Goal: Transaction & Acquisition: Purchase product/service

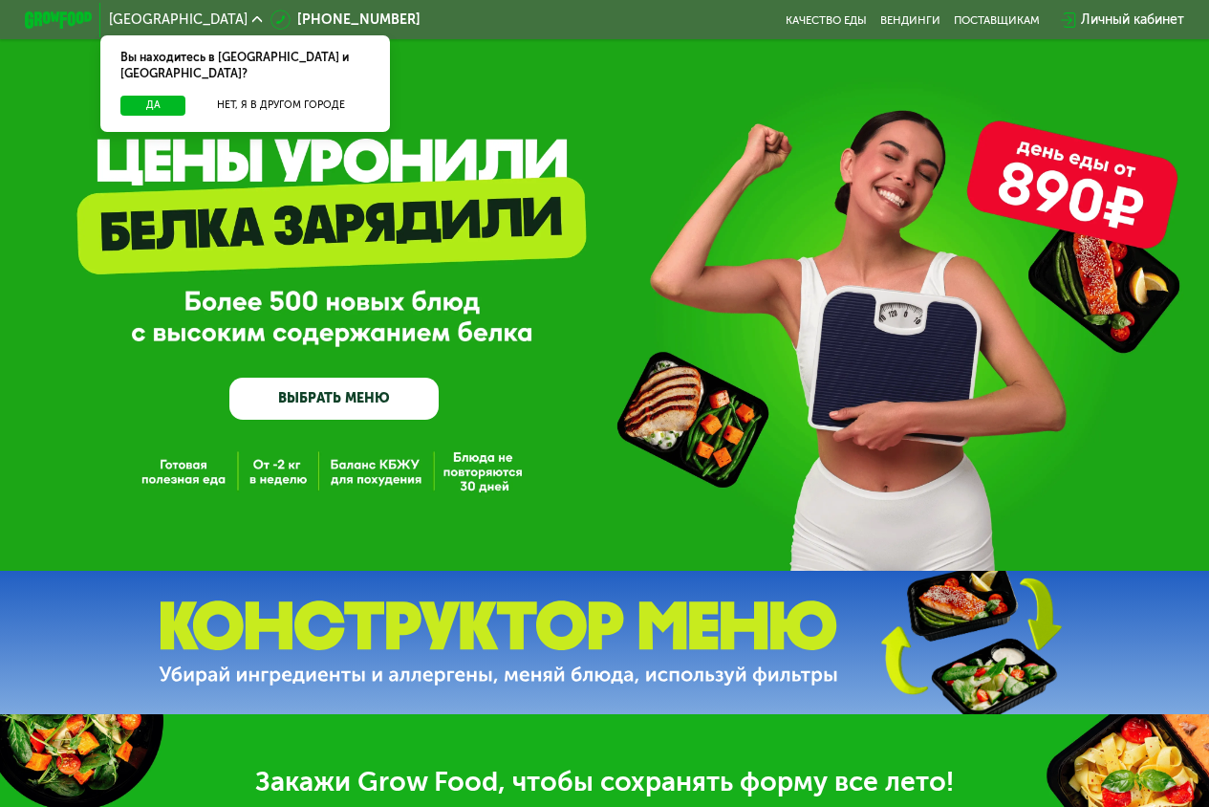
click at [132, 78] on div "Вы находитесь в [GEOGRAPHIC_DATA] и [GEOGRAPHIC_DATA]?" at bounding box center [244, 65] width 289 height 60
click at [132, 96] on button "Да" at bounding box center [152, 106] width 65 height 20
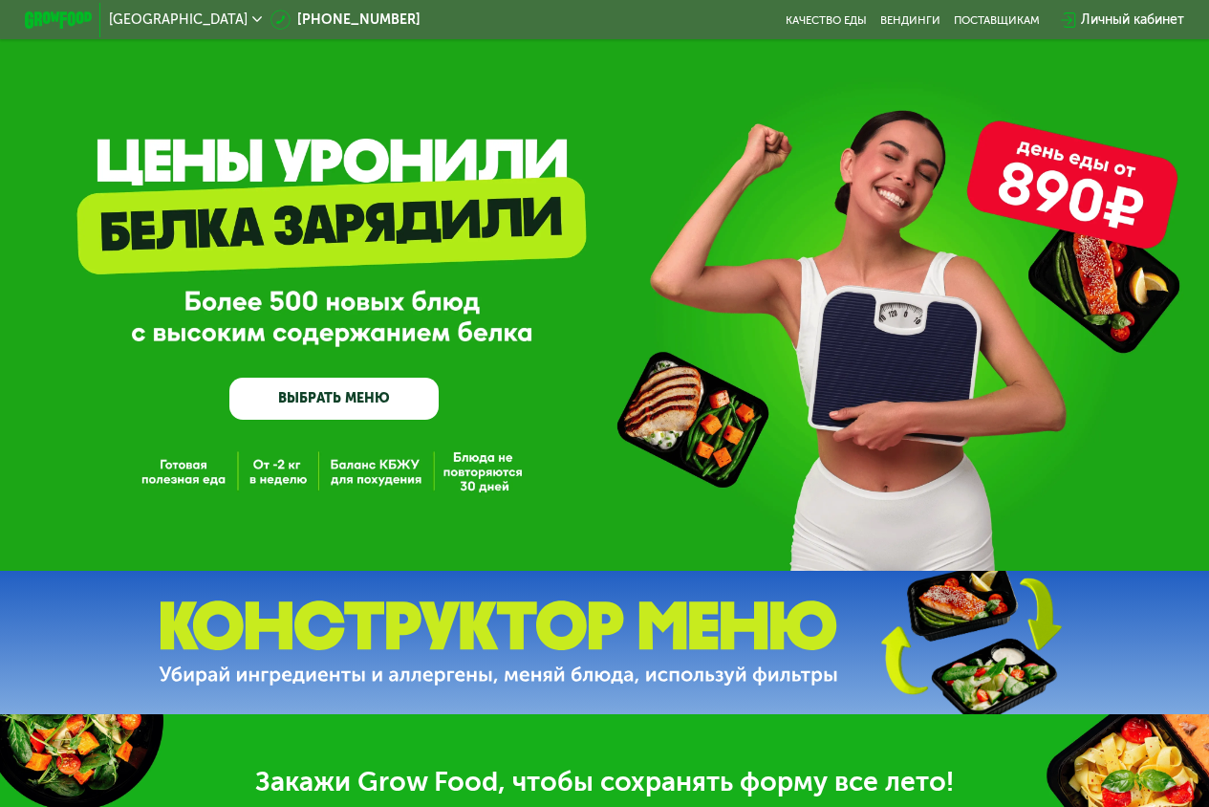
click at [399, 393] on link "ВЫБРАТЬ МЕНЮ" at bounding box center [333, 399] width 209 height 42
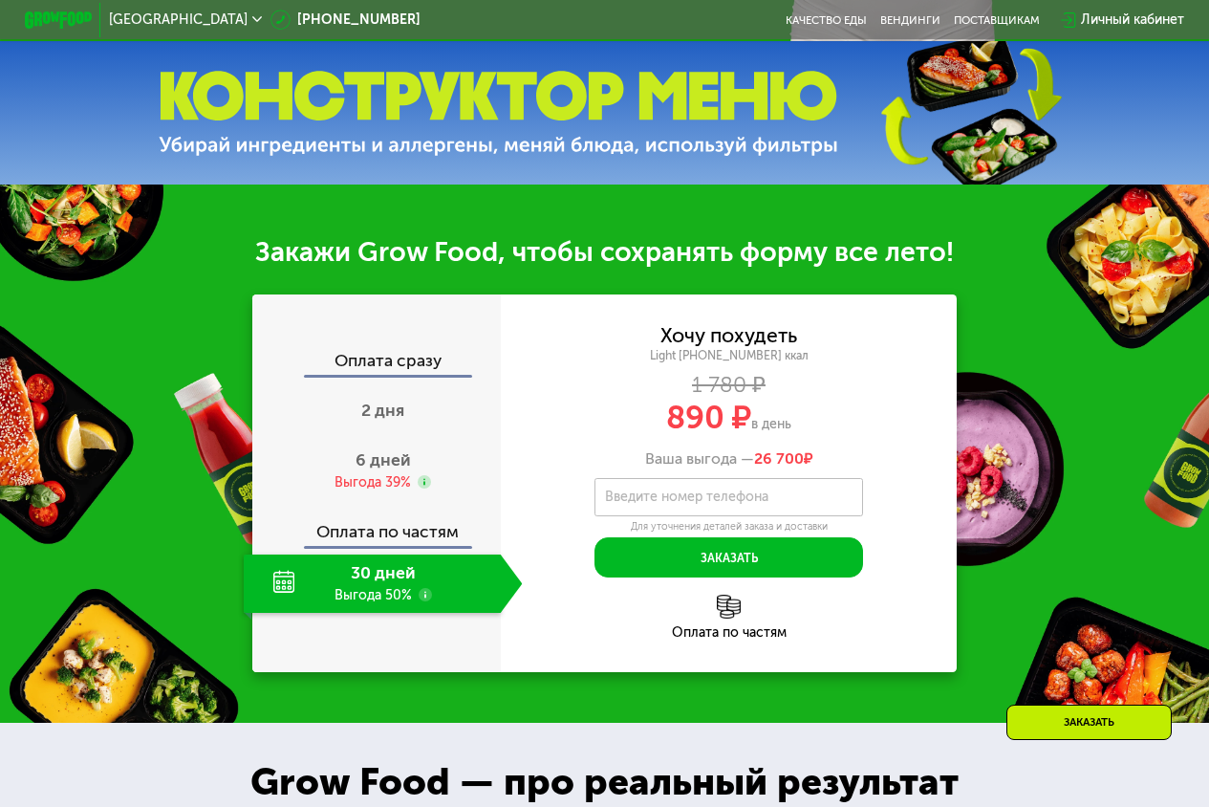
scroll to position [565, 0]
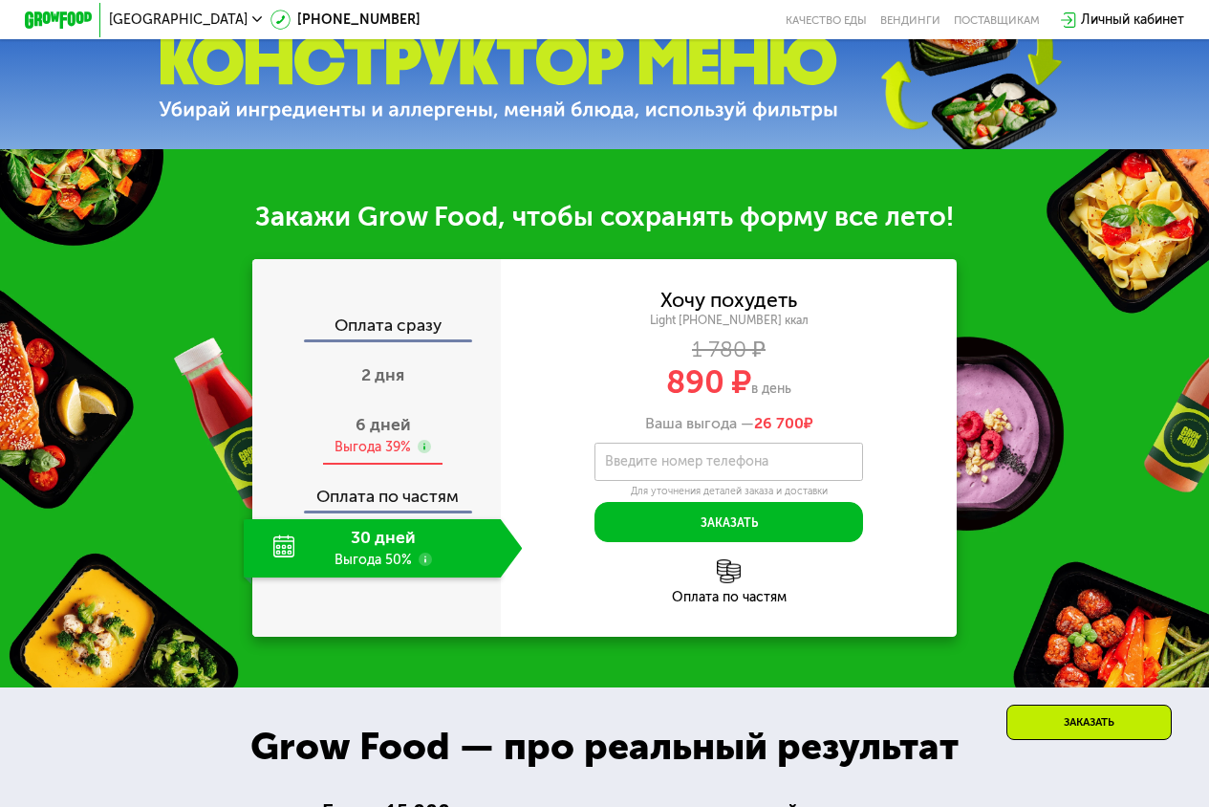
click at [382, 435] on span "6 дней" at bounding box center [383, 424] width 55 height 21
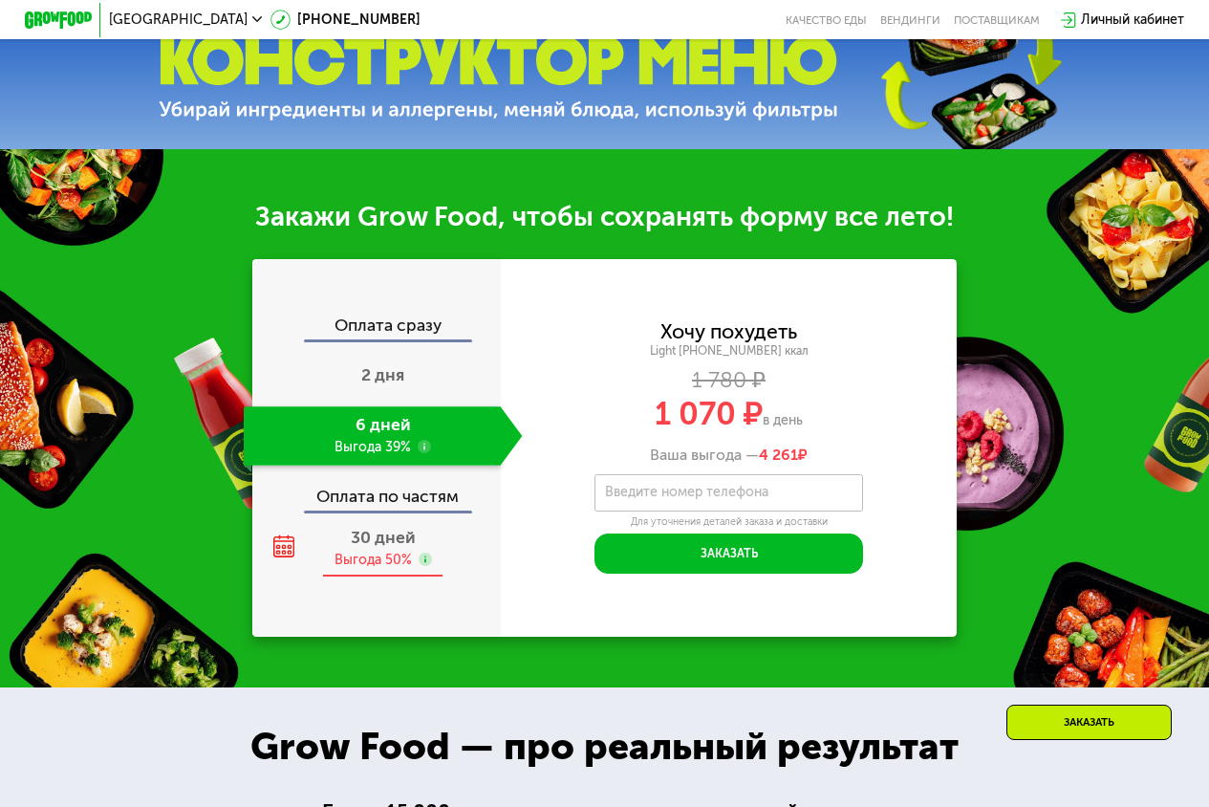
click at [377, 564] on div "Выгода 50%" at bounding box center [373, 560] width 77 height 18
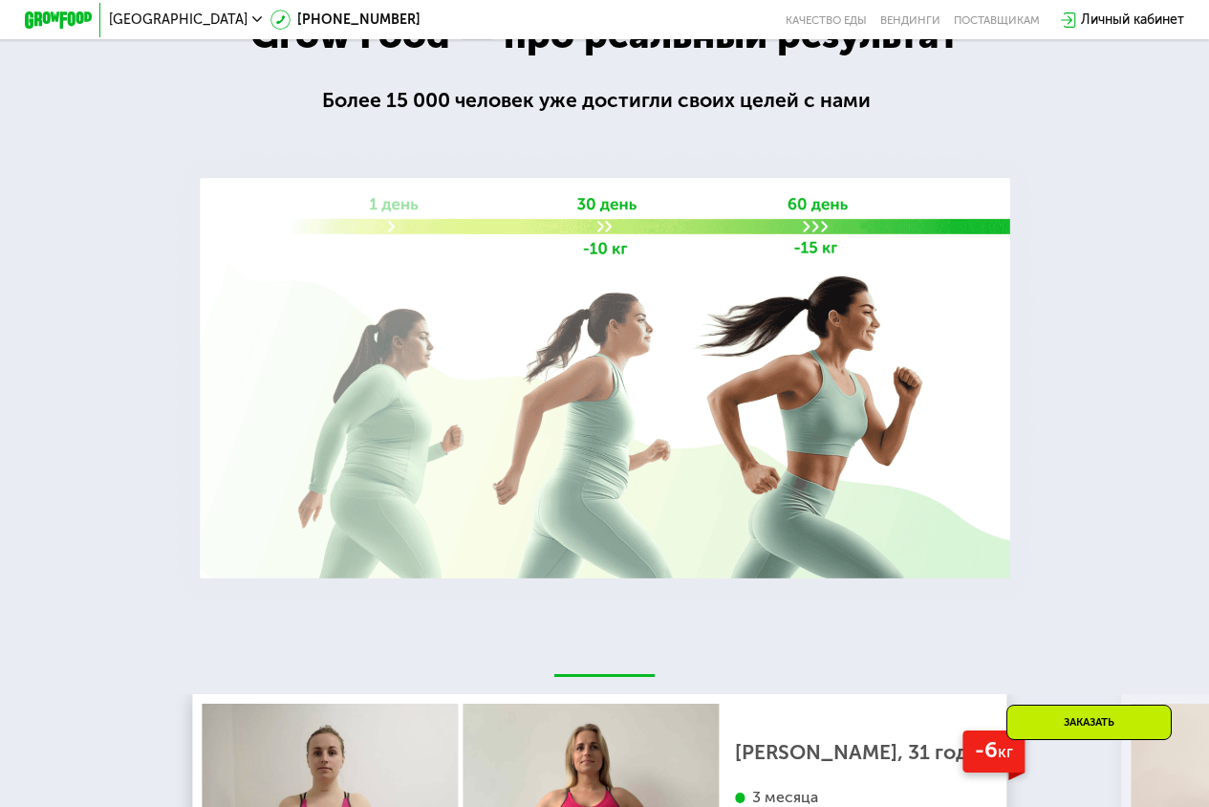
scroll to position [1714, 0]
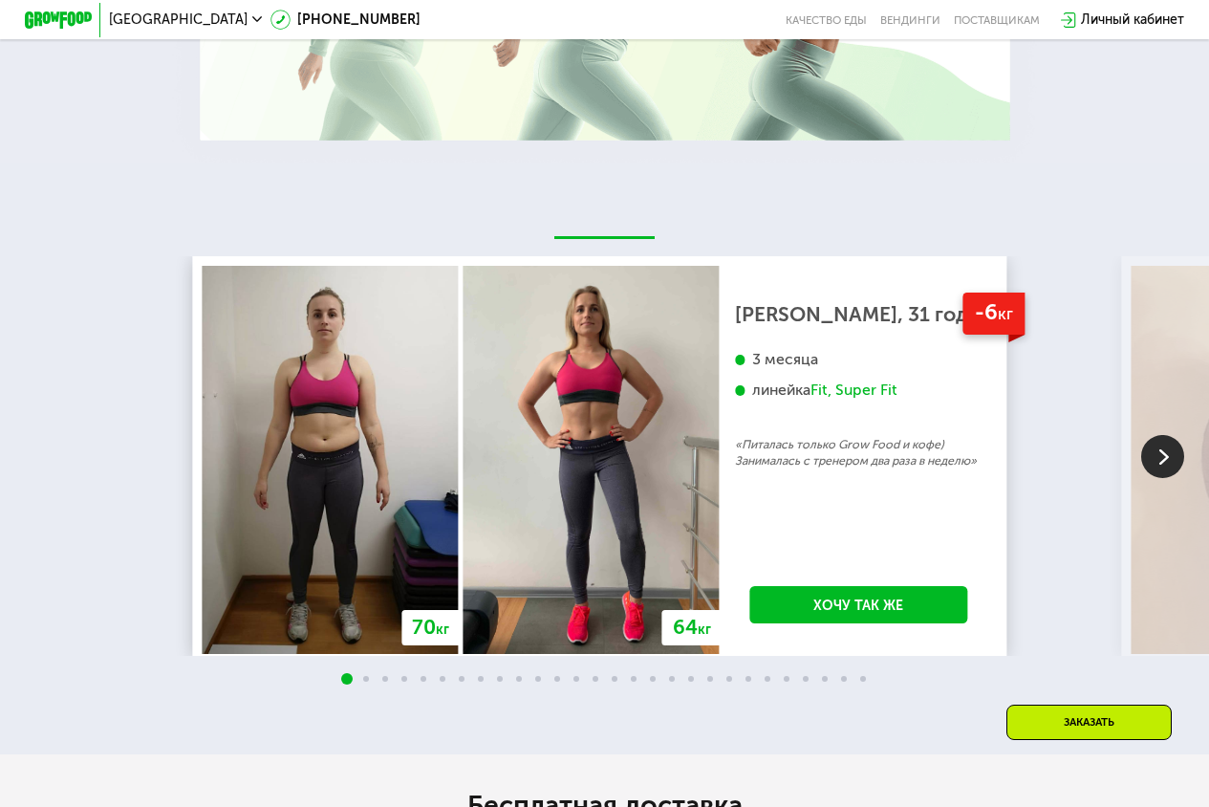
click at [1152, 465] on img at bounding box center [1162, 456] width 43 height 43
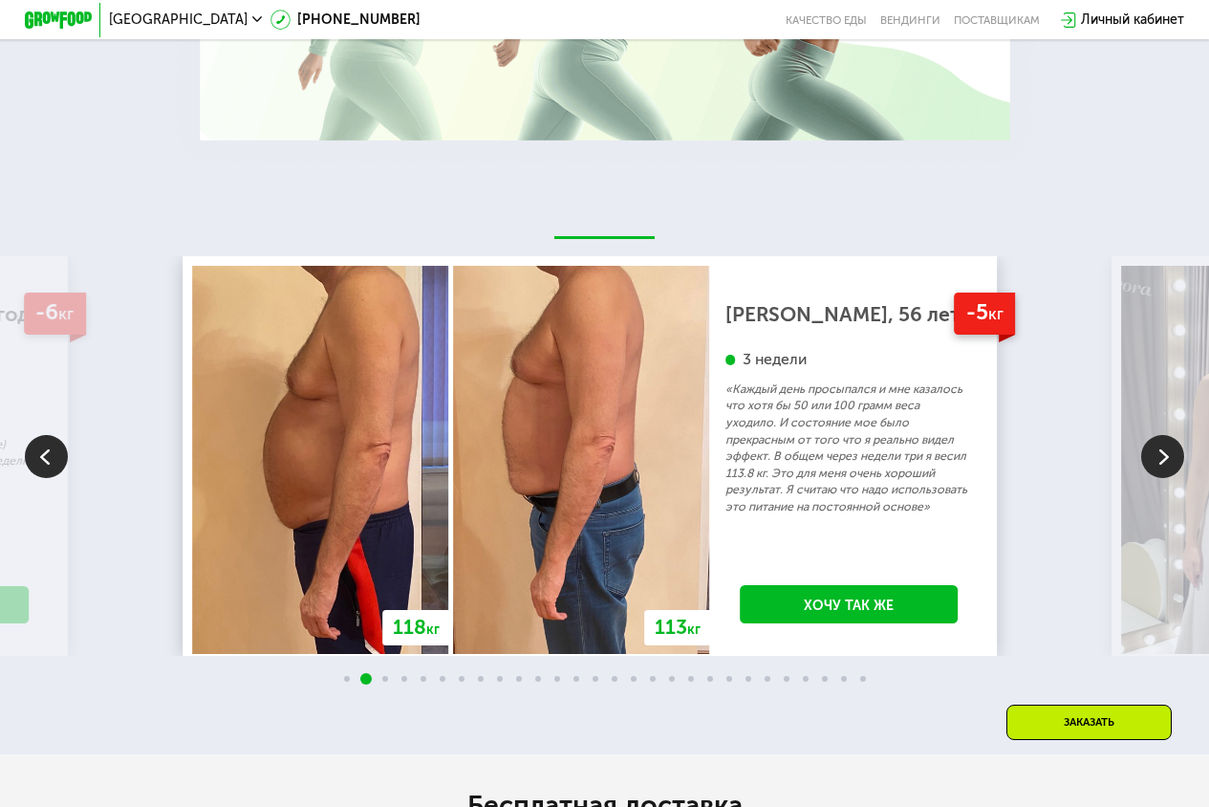
click at [64, 470] on img at bounding box center [46, 456] width 43 height 43
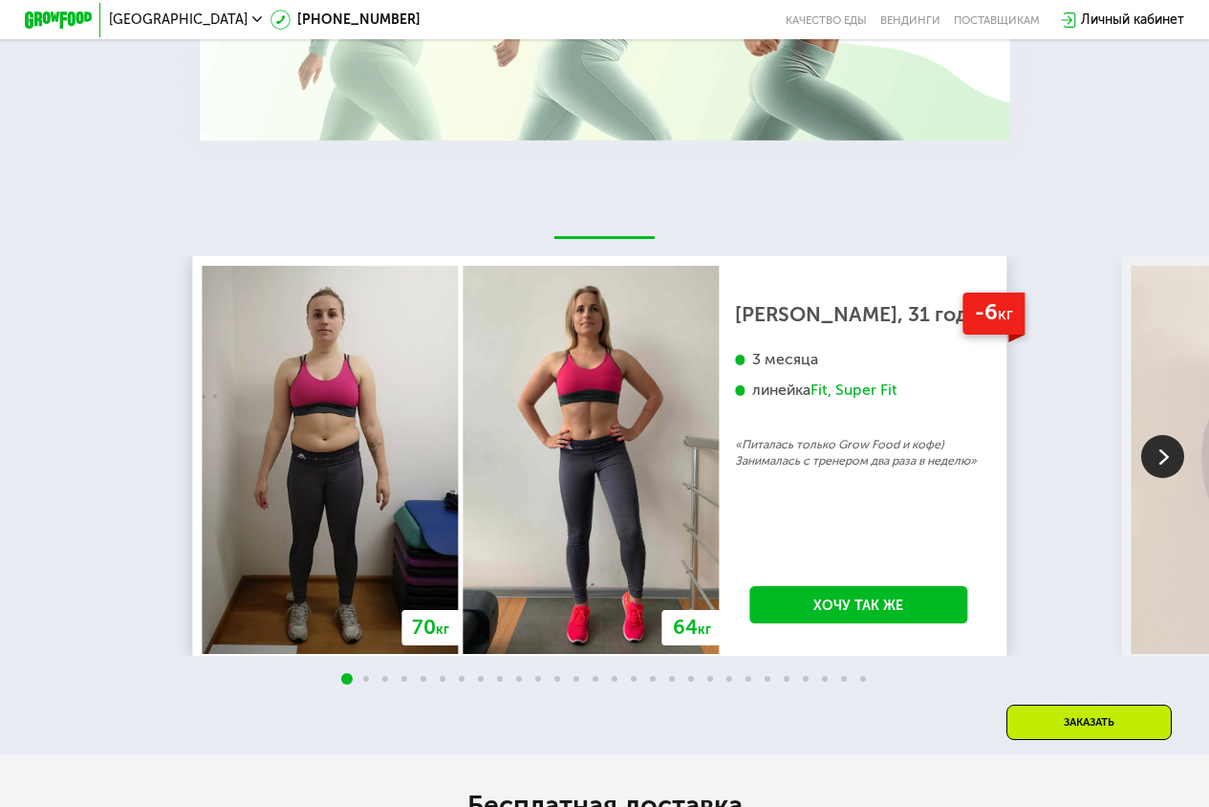
click at [1164, 461] on img at bounding box center [1162, 456] width 43 height 43
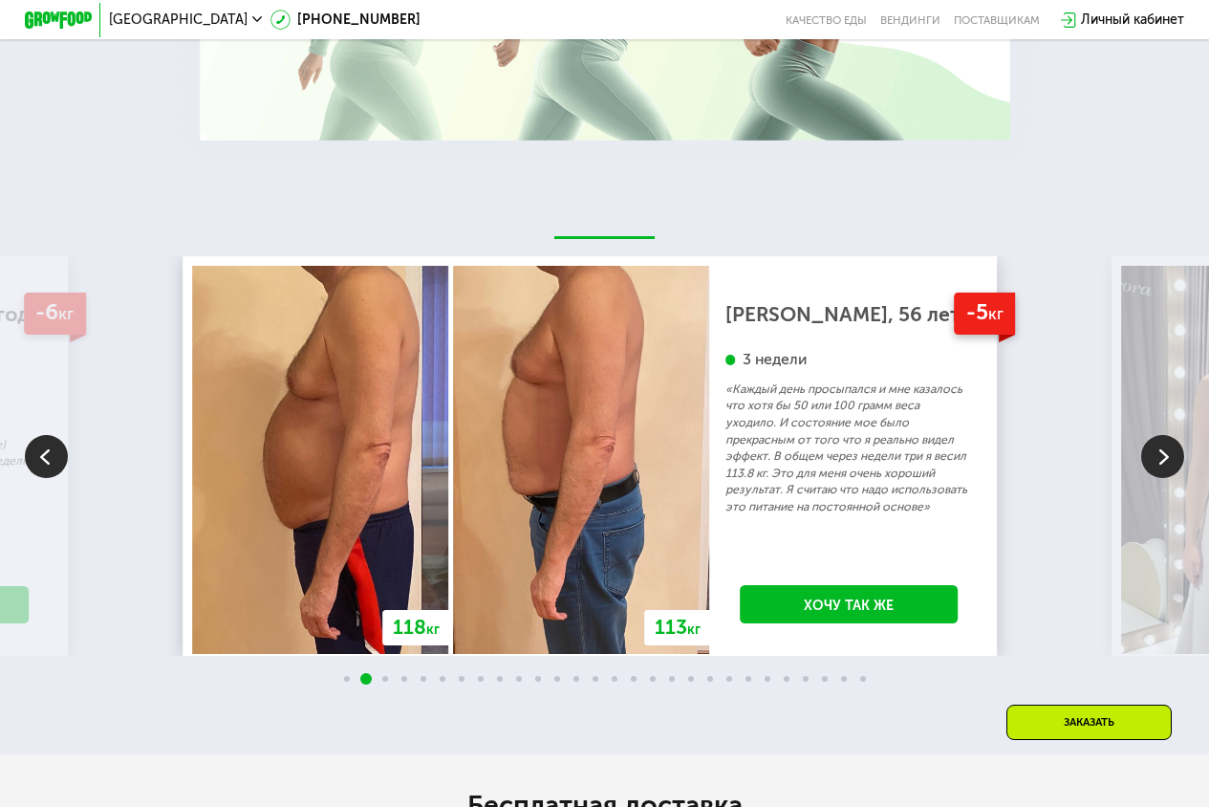
click at [1165, 461] on img at bounding box center [1162, 456] width 43 height 43
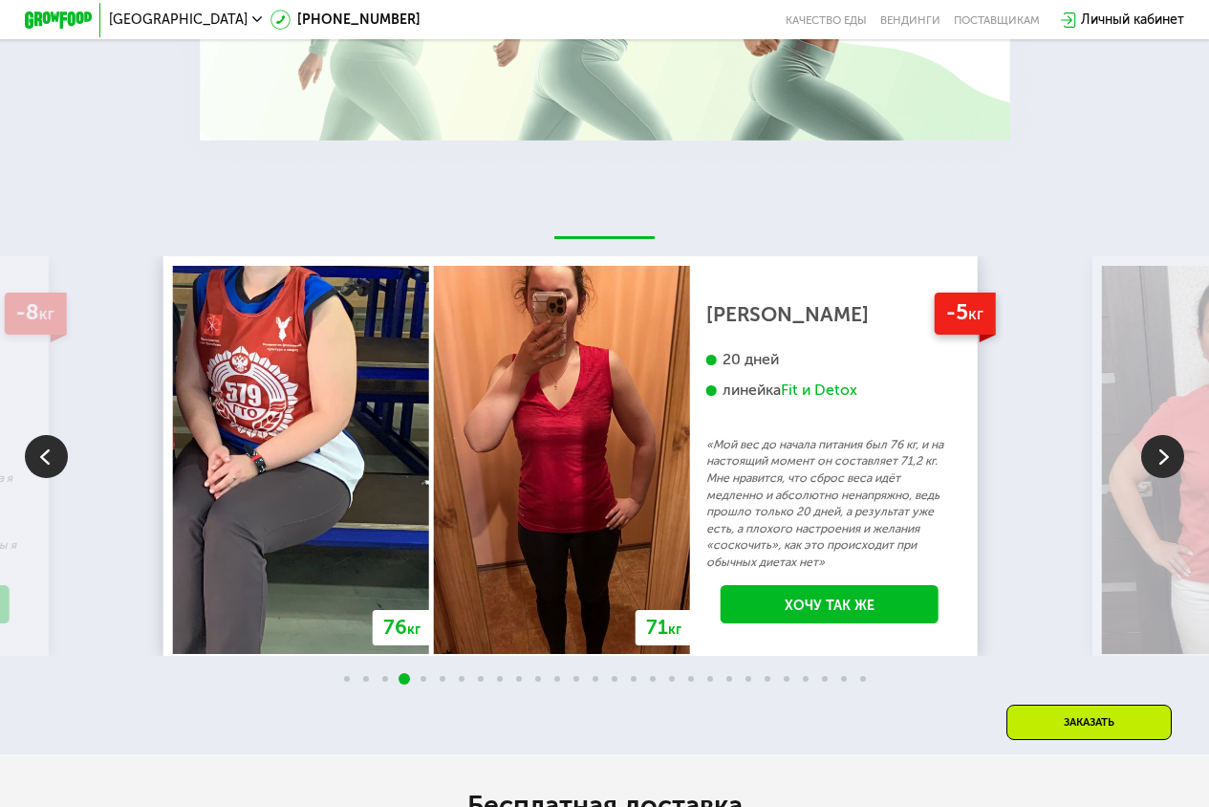
click at [1168, 460] on img at bounding box center [1162, 456] width 43 height 43
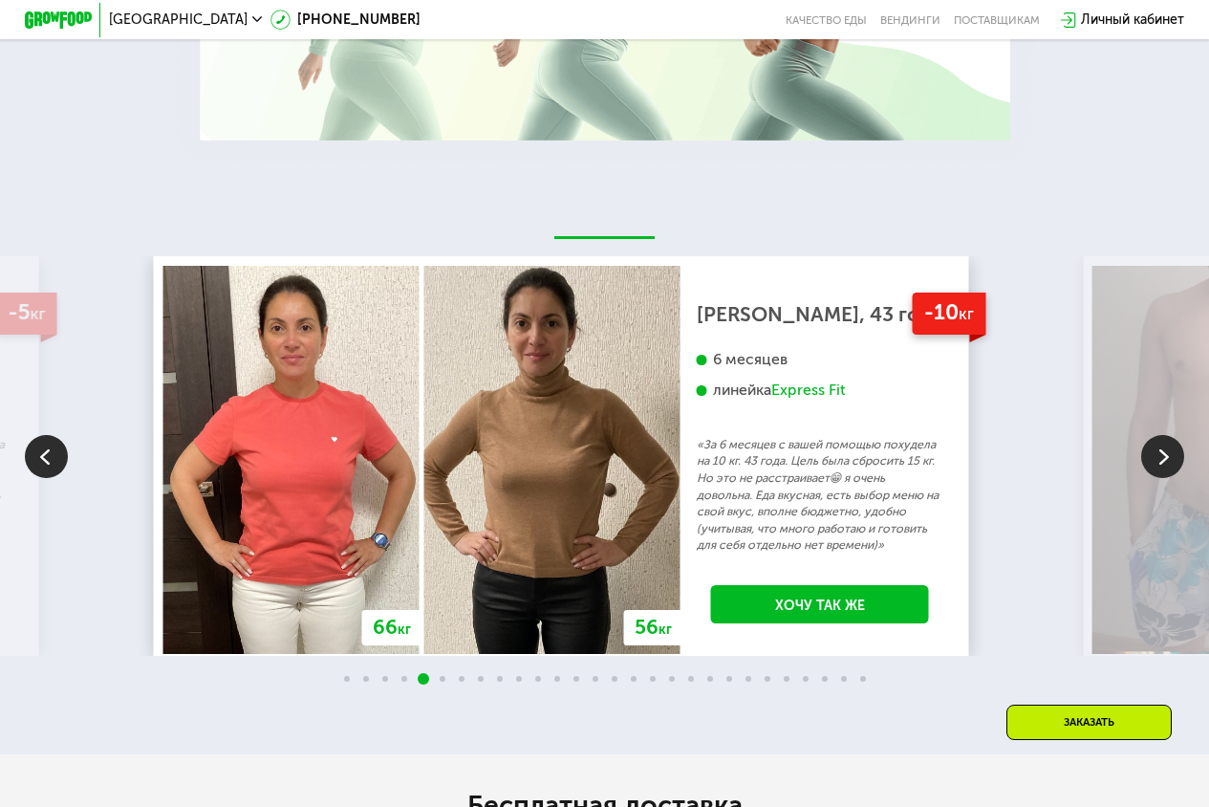
click at [1168, 460] on img at bounding box center [1162, 456] width 43 height 43
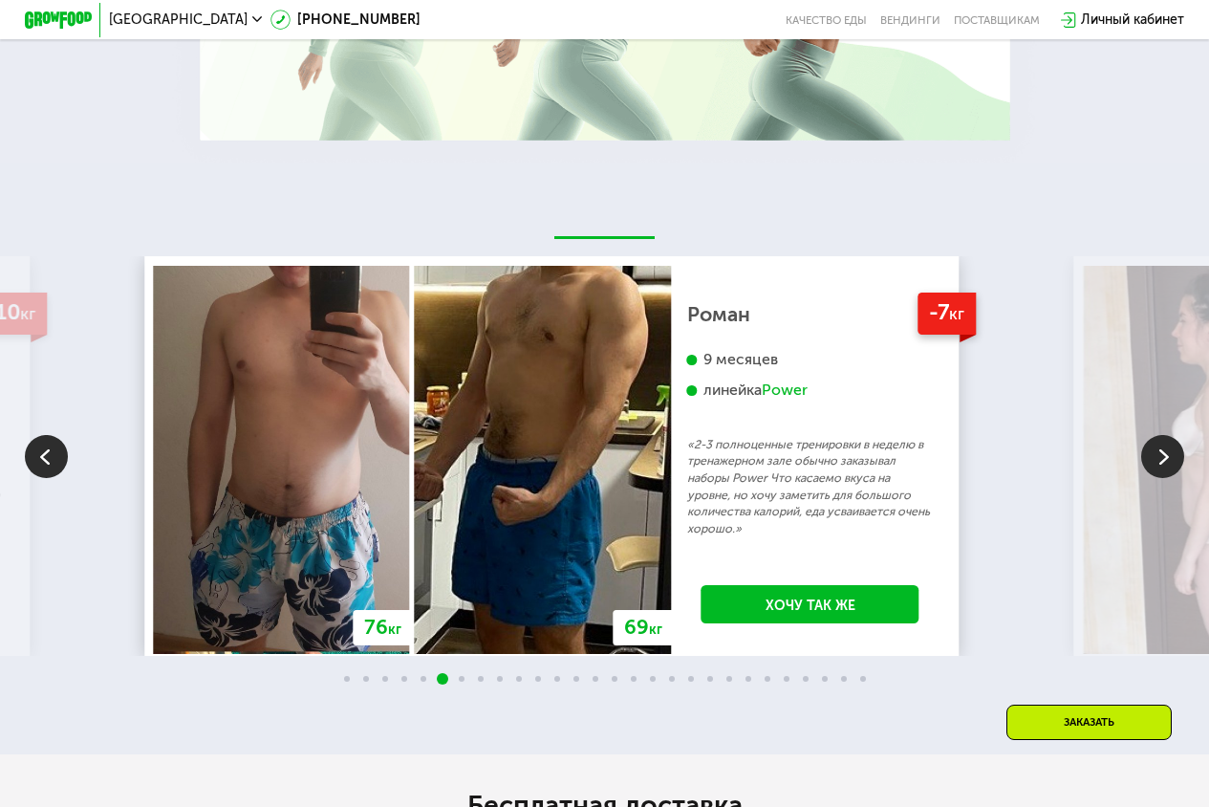
click at [1168, 460] on img at bounding box center [1162, 456] width 43 height 43
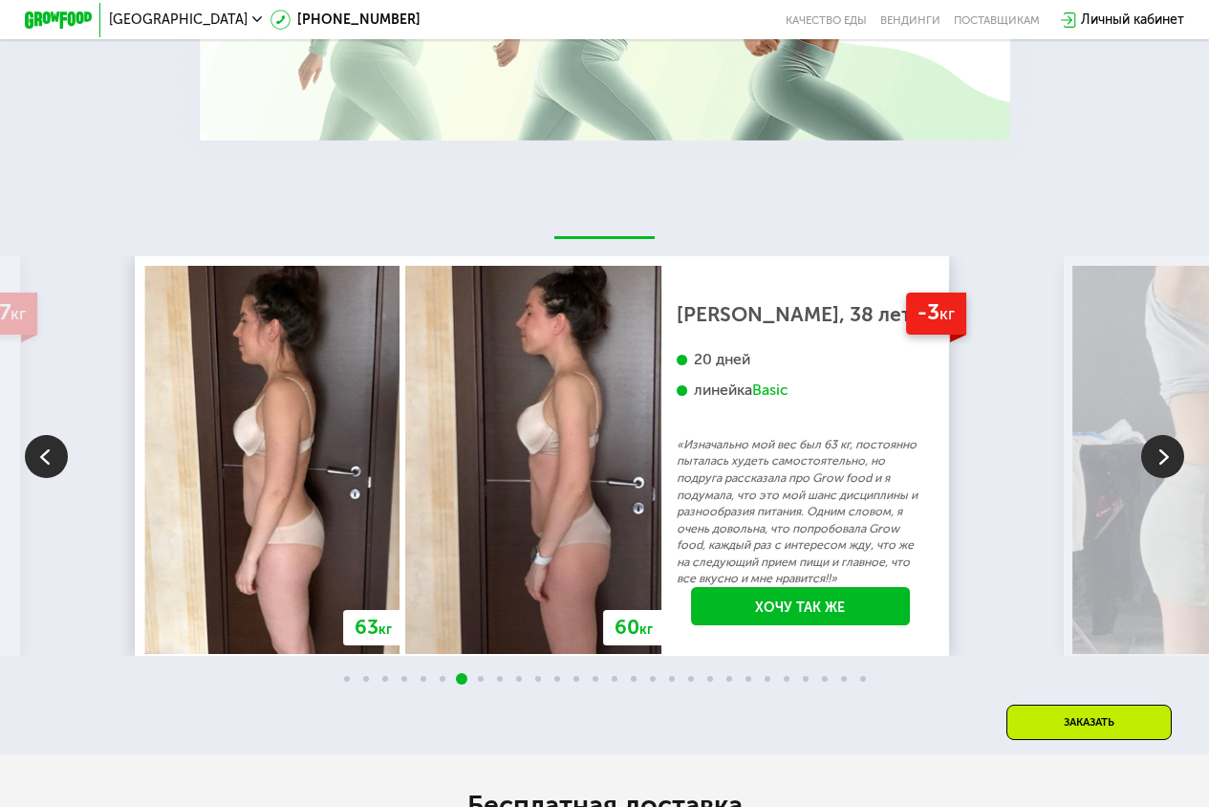
click at [1169, 460] on img at bounding box center [1162, 456] width 43 height 43
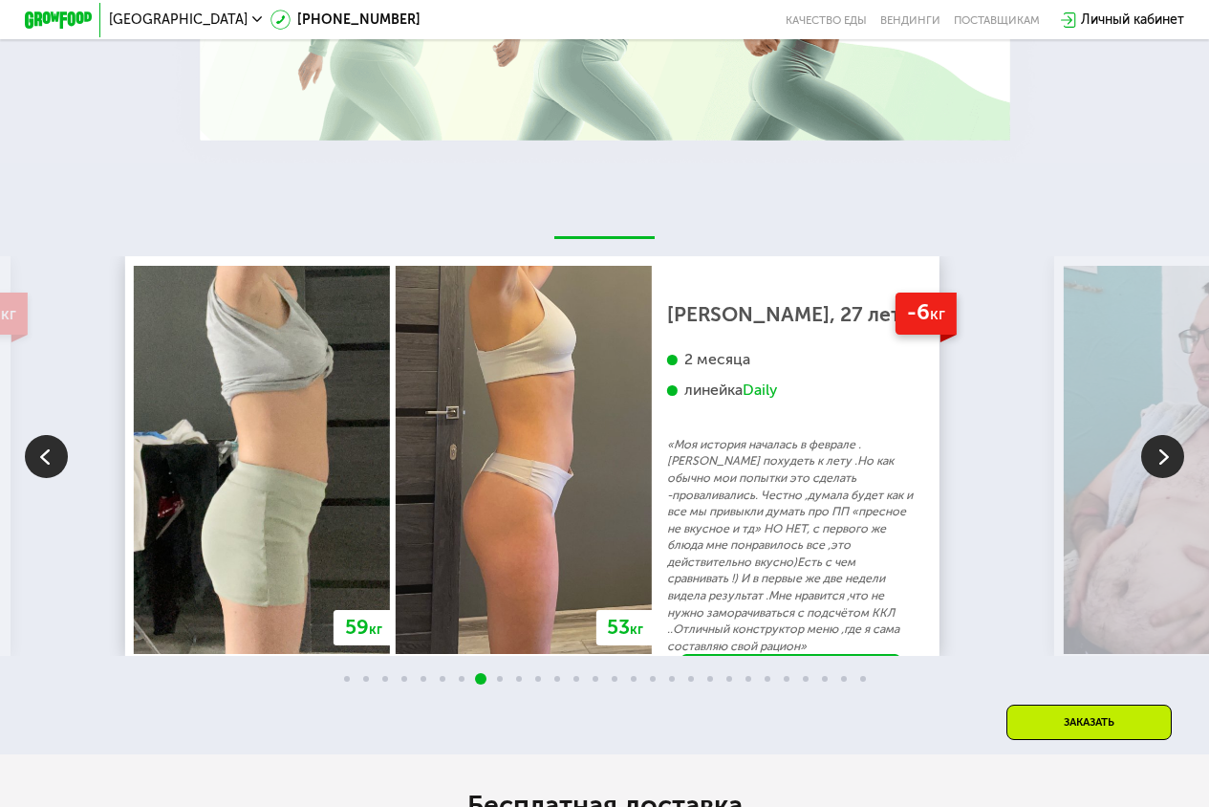
click at [1169, 460] on img at bounding box center [1162, 456] width 43 height 43
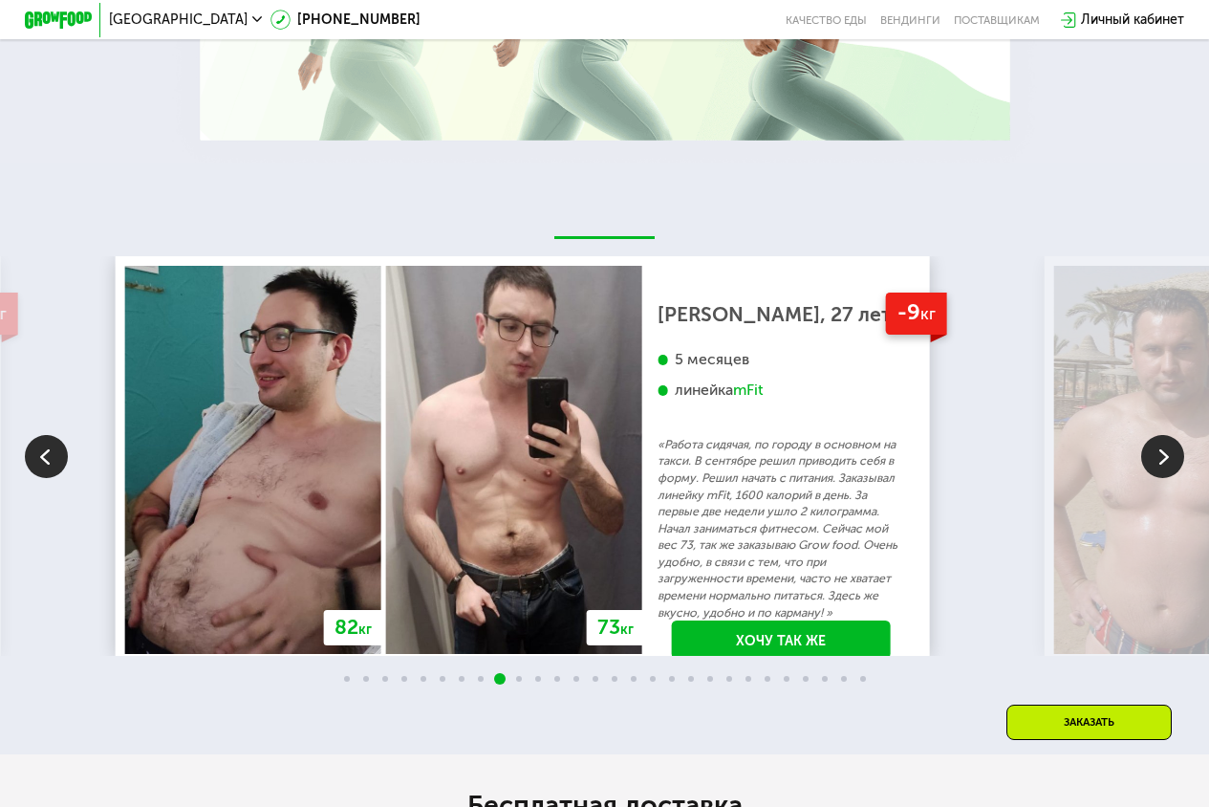
click at [1154, 465] on img at bounding box center [1162, 456] width 43 height 43
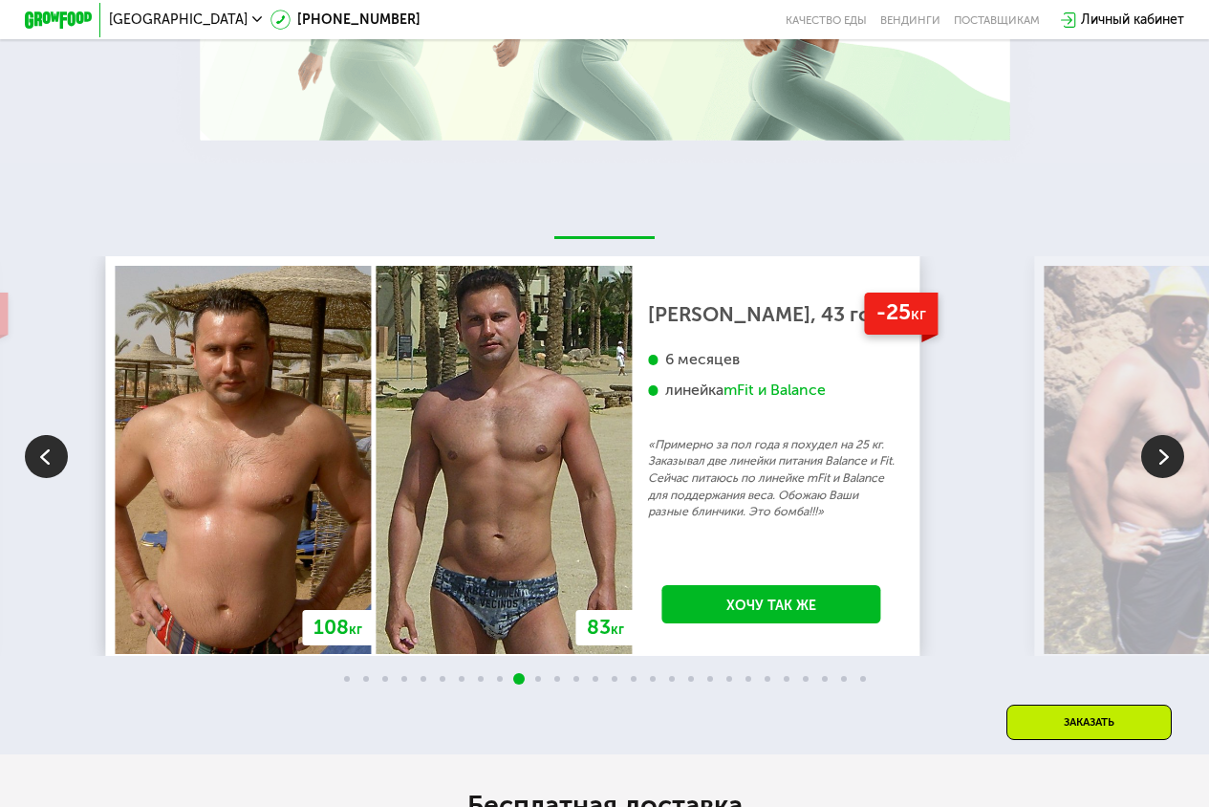
click at [1154, 465] on img at bounding box center [1162, 456] width 43 height 43
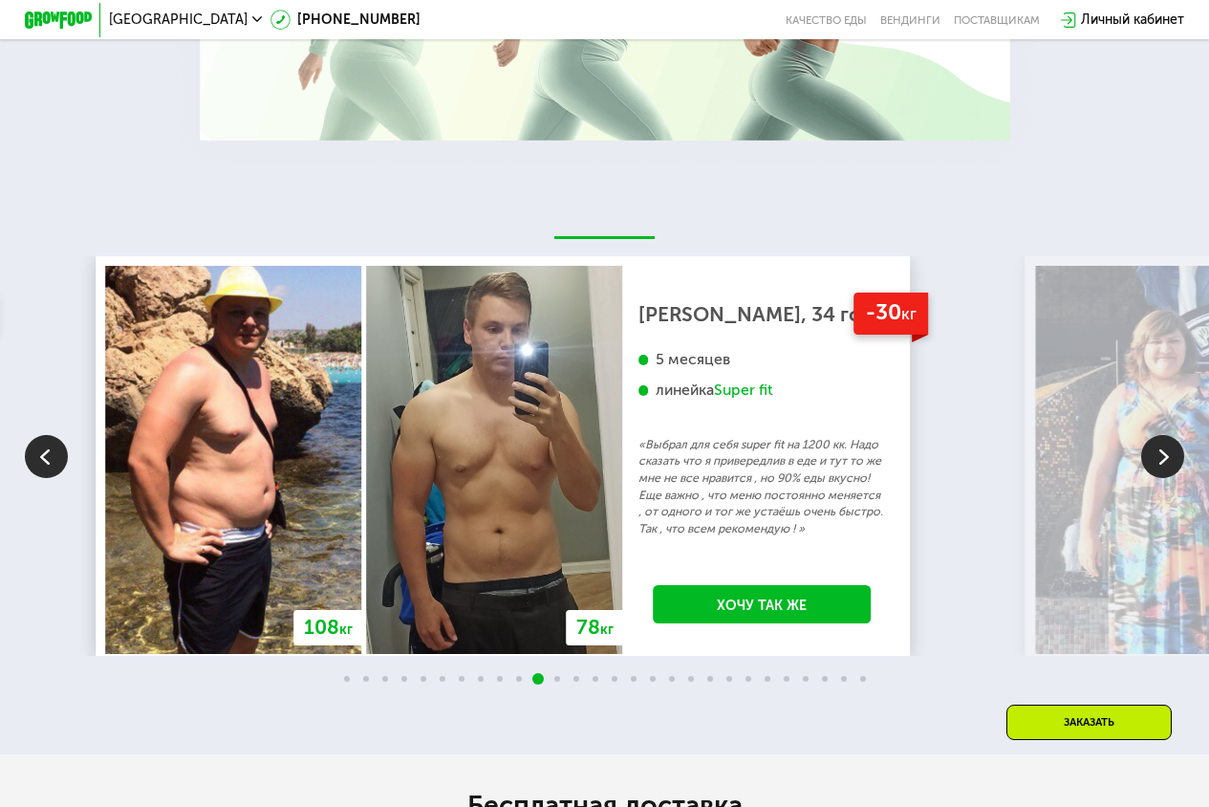
click at [1154, 465] on img at bounding box center [1162, 456] width 43 height 43
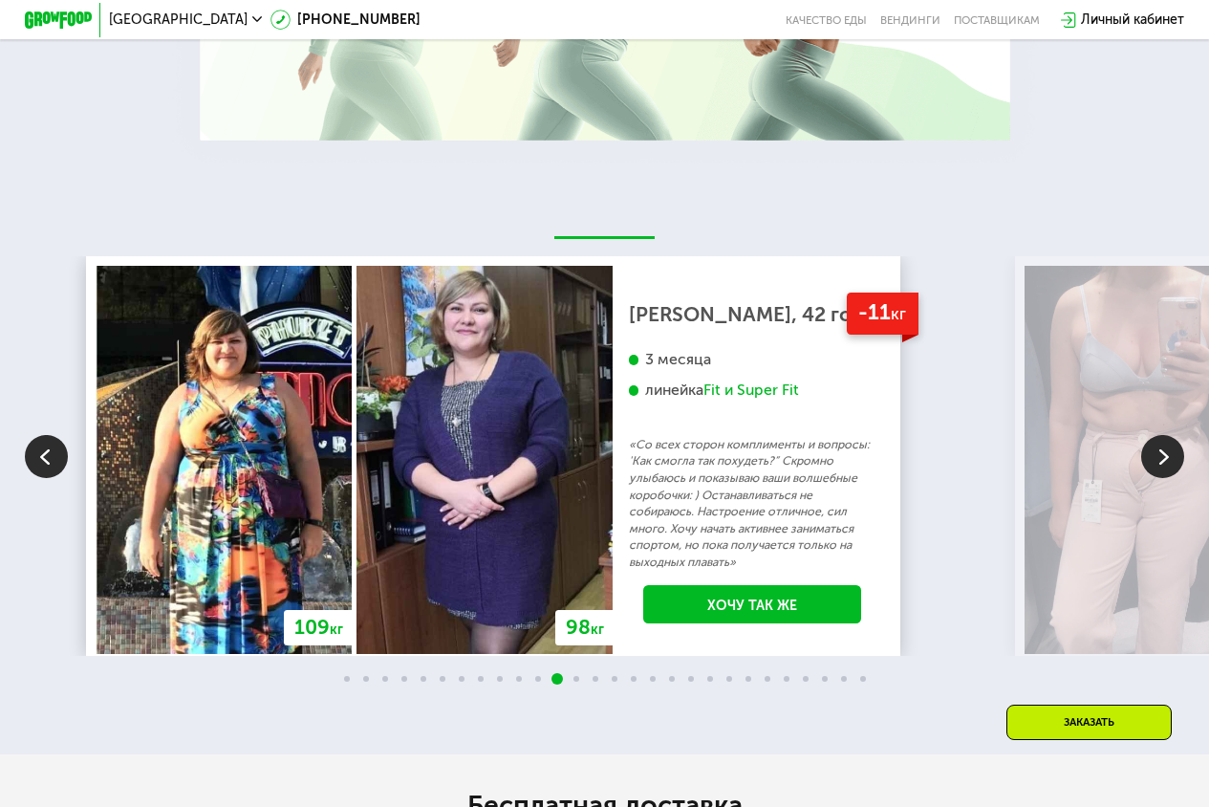
click at [58, 467] on img at bounding box center [46, 456] width 43 height 43
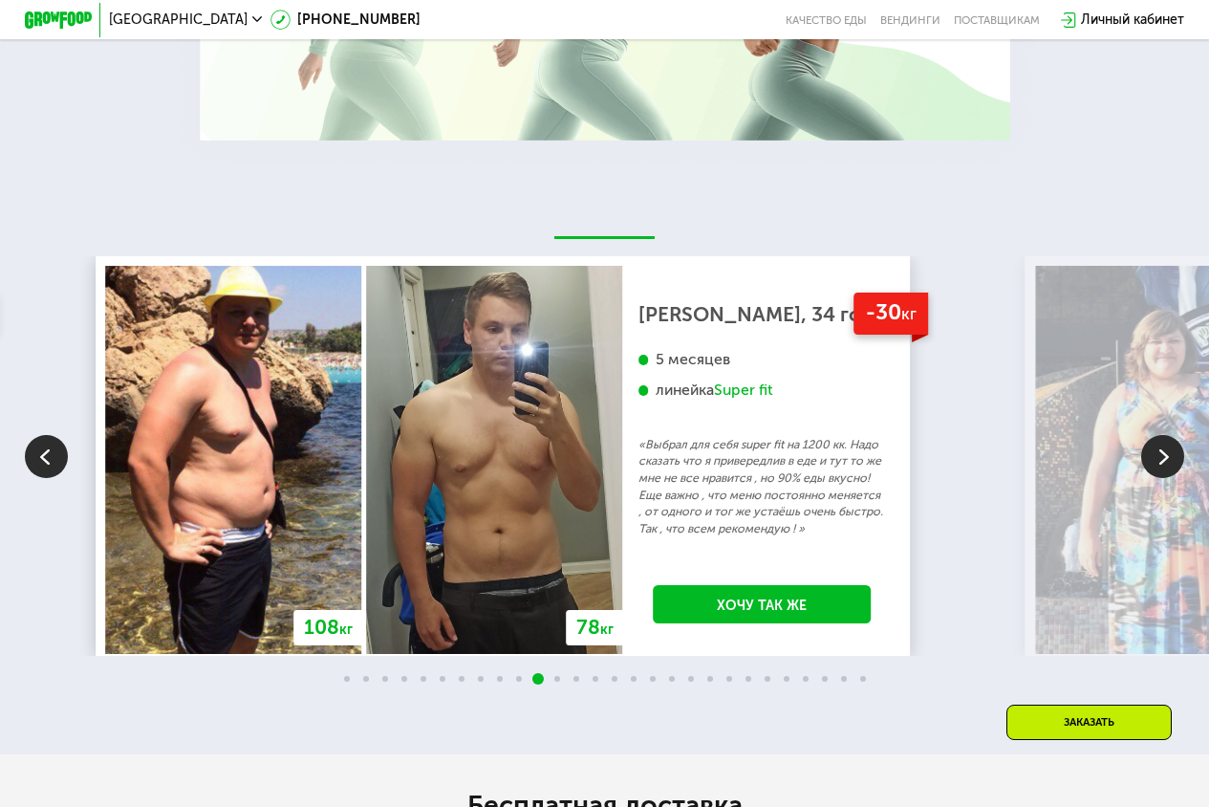
click at [1175, 478] on img at bounding box center [1162, 456] width 43 height 43
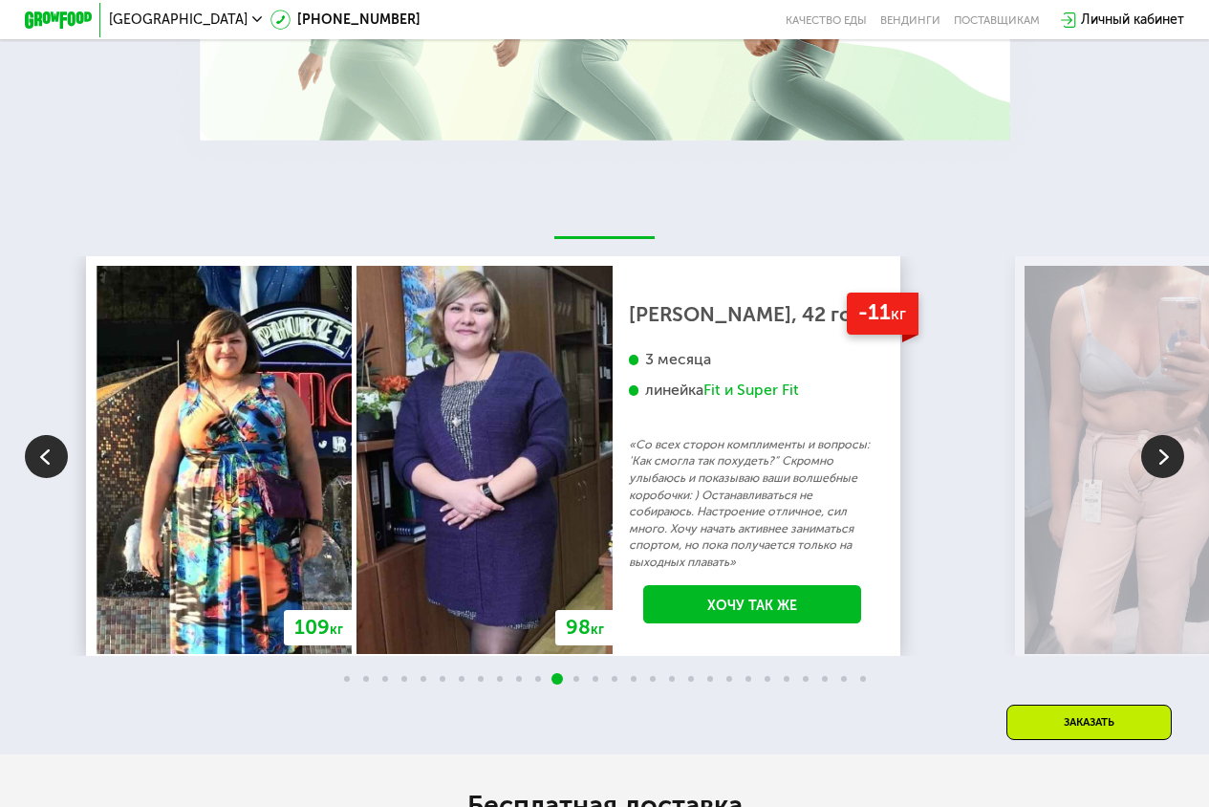
click at [1167, 460] on img at bounding box center [1162, 456] width 43 height 43
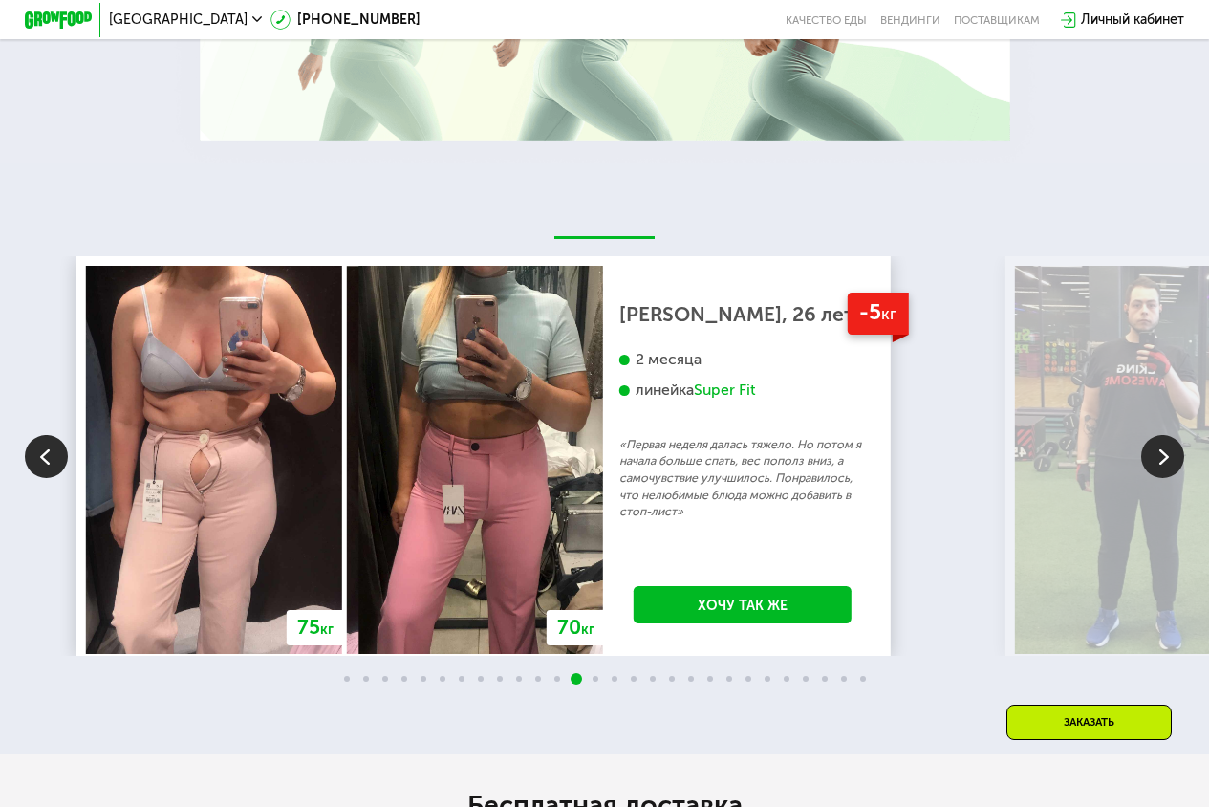
click at [1154, 453] on img at bounding box center [1162, 456] width 43 height 43
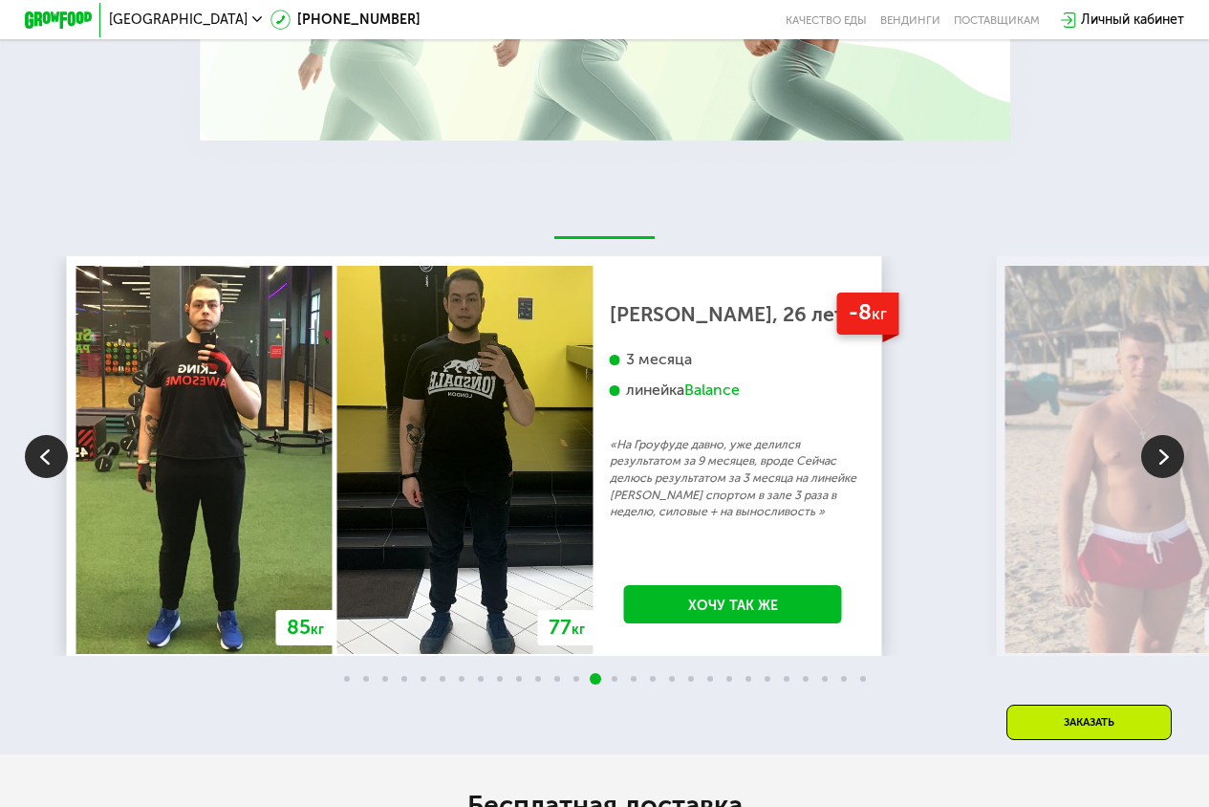
click at [1156, 452] on img at bounding box center [1162, 456] width 43 height 43
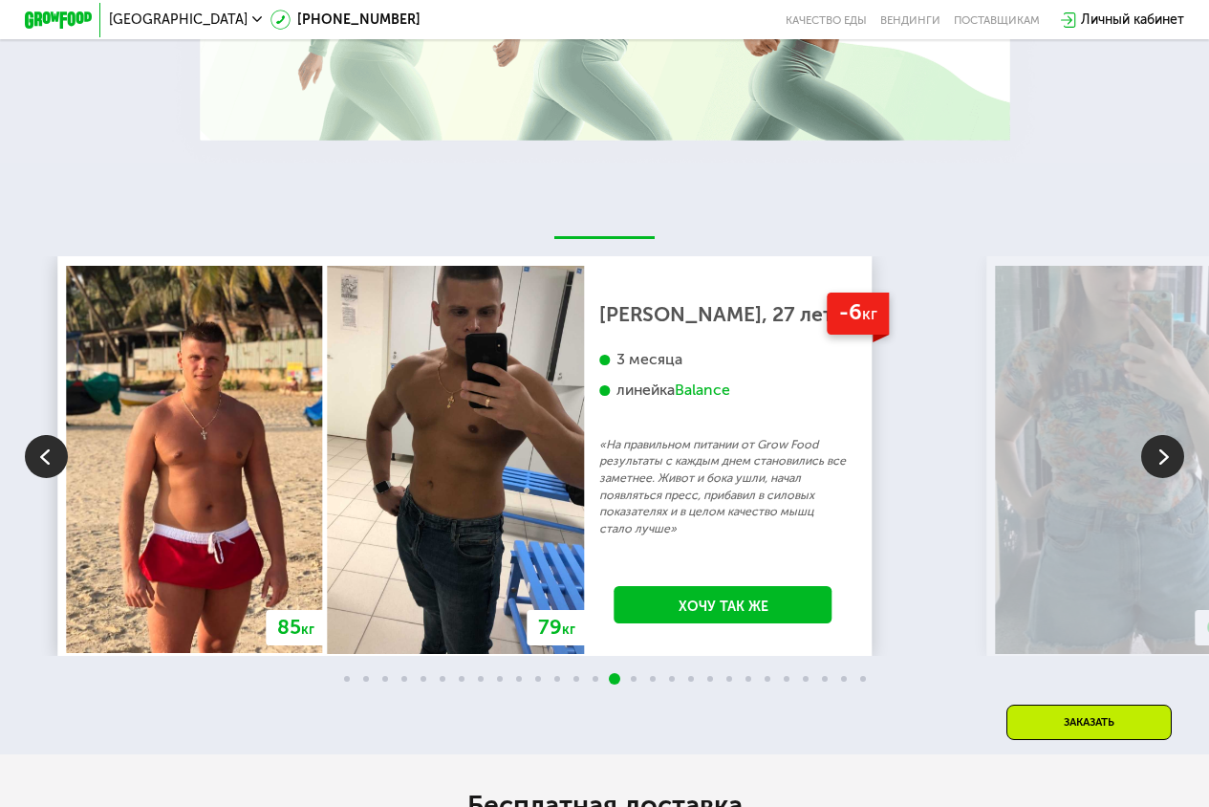
click at [1156, 452] on img at bounding box center [1162, 456] width 43 height 43
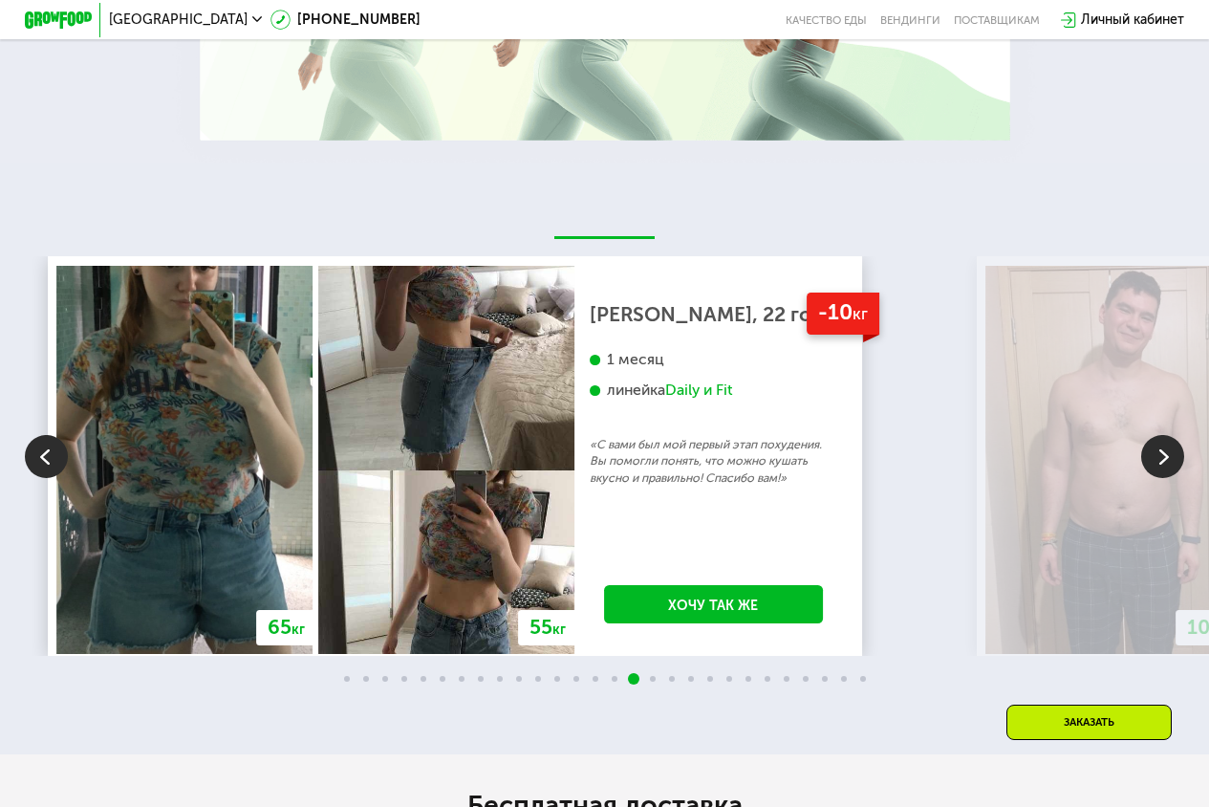
click at [1156, 452] on img at bounding box center [1162, 456] width 43 height 43
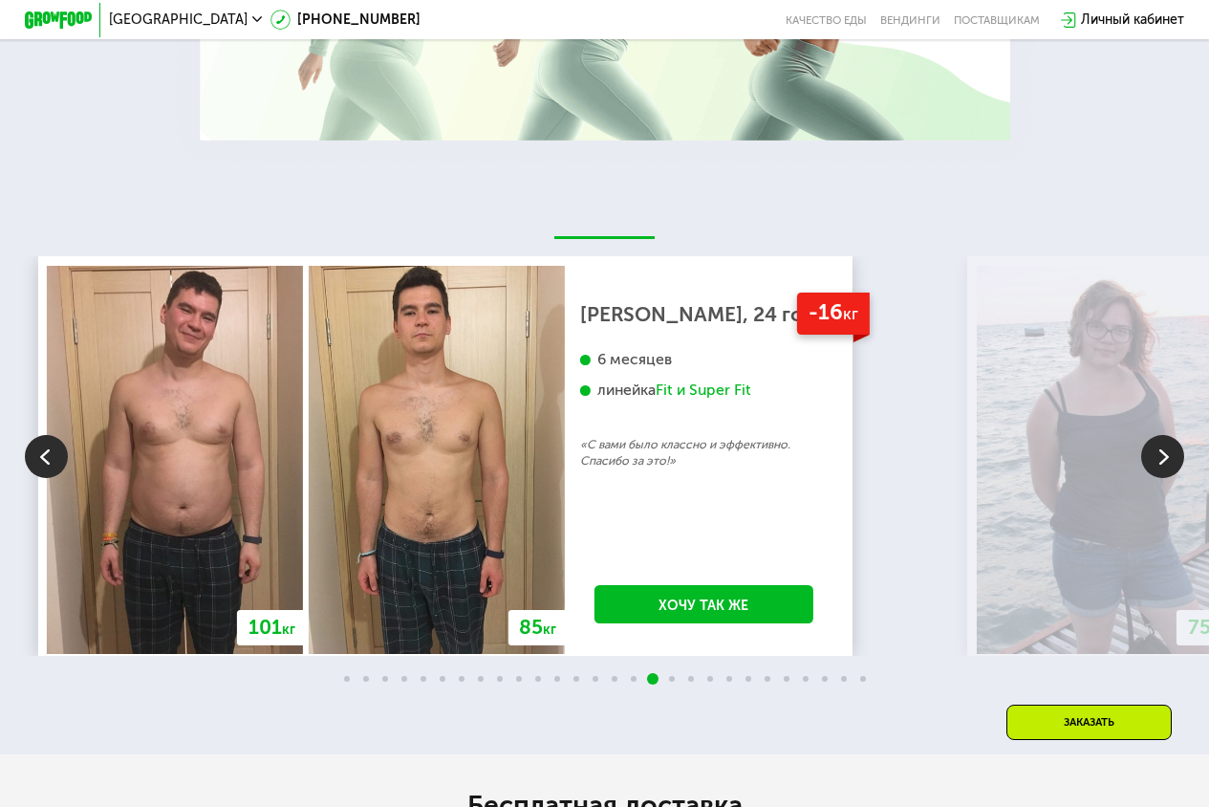
click at [1156, 452] on img at bounding box center [1162, 456] width 43 height 43
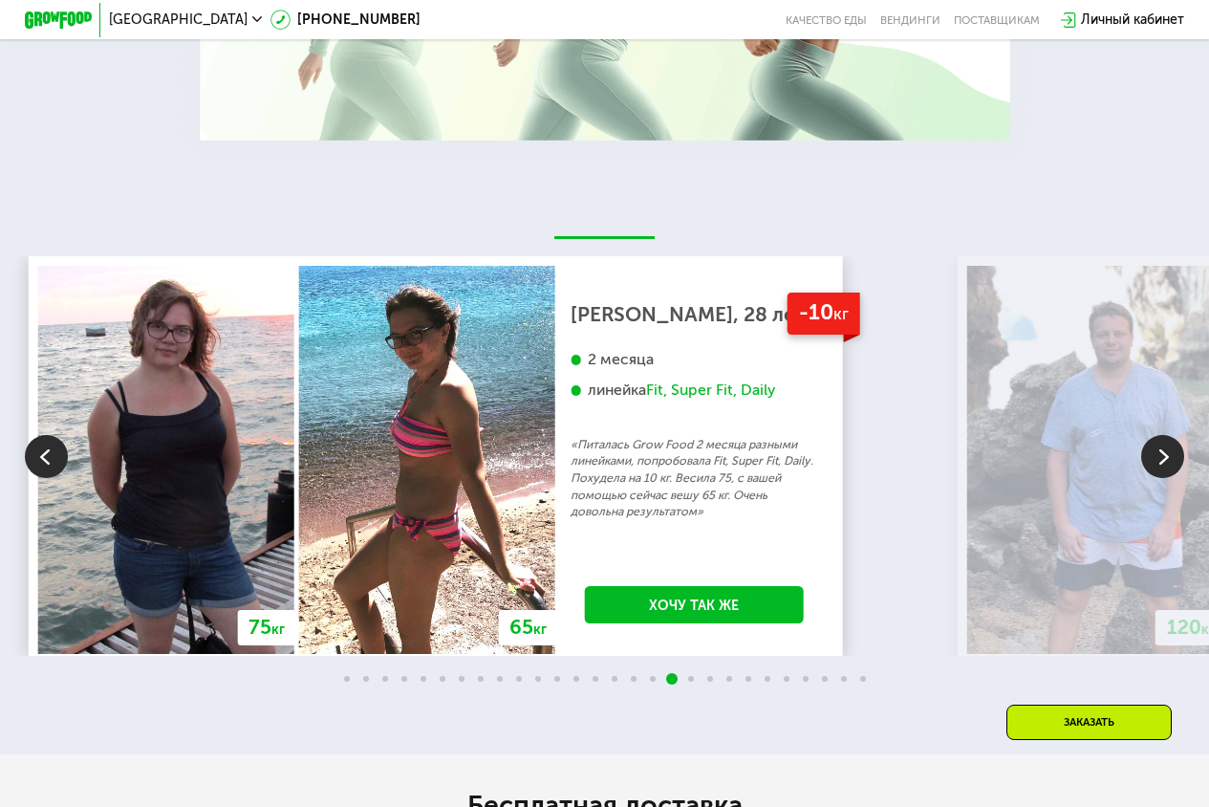
click at [1156, 452] on img at bounding box center [1162, 456] width 43 height 43
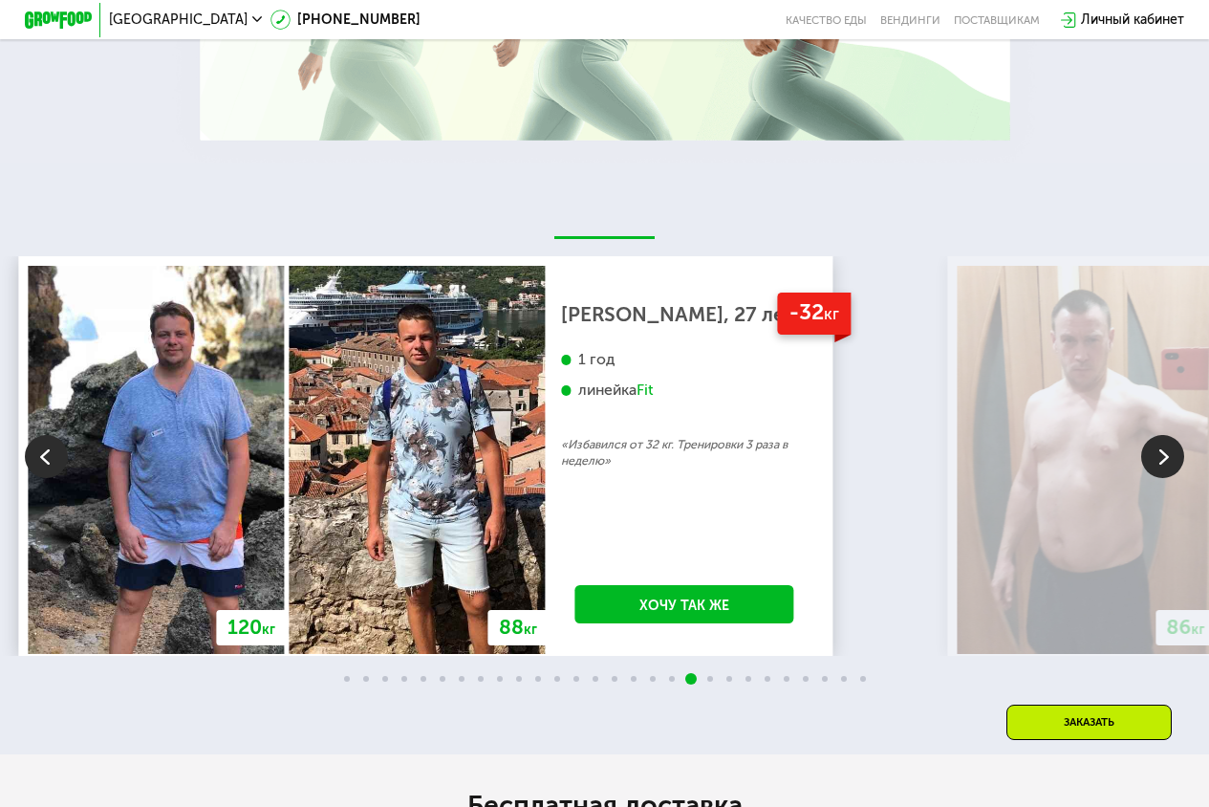
click at [1156, 452] on img at bounding box center [1162, 456] width 43 height 43
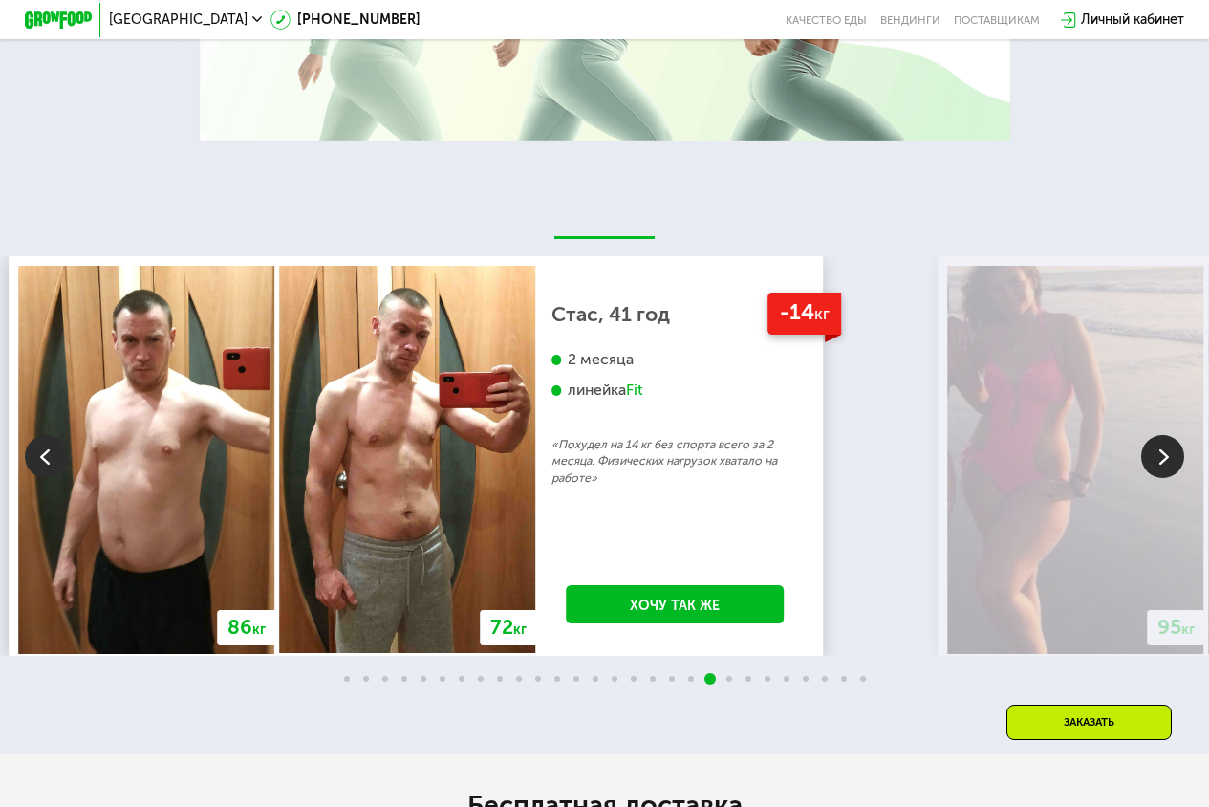
click at [1163, 463] on img at bounding box center [1162, 456] width 43 height 43
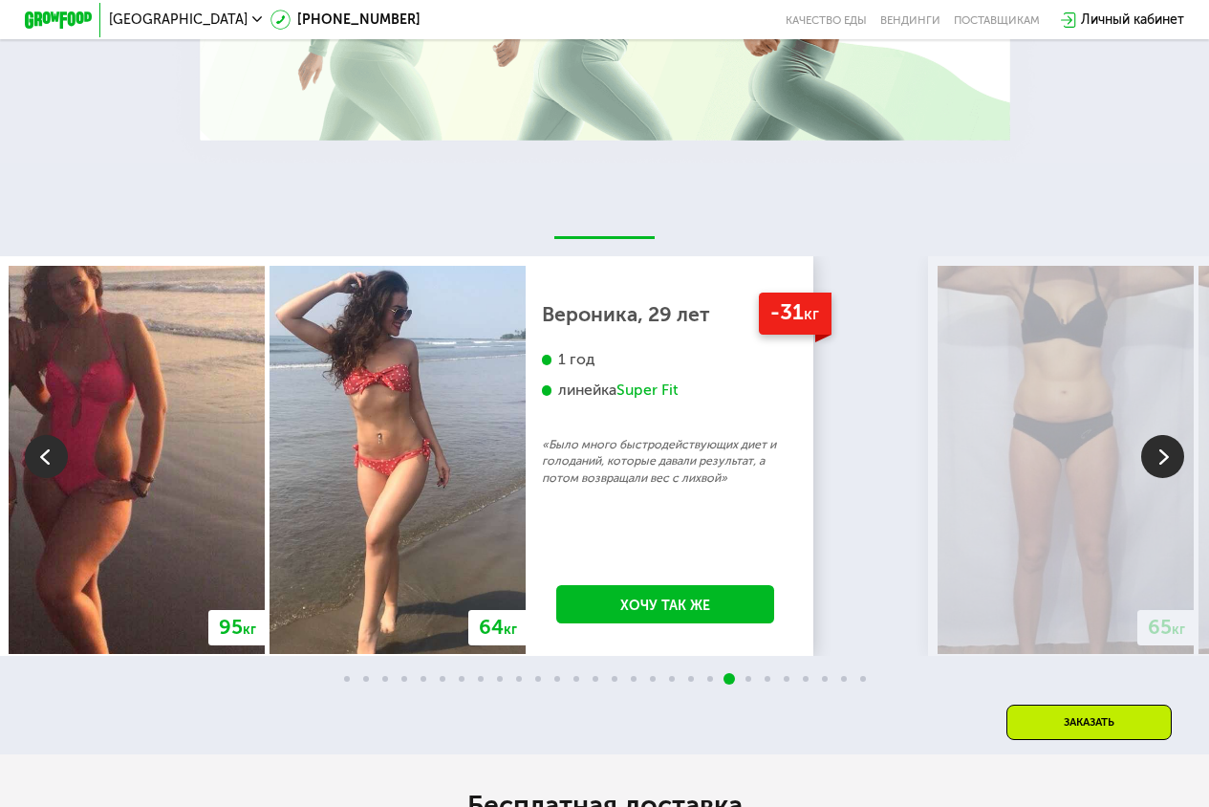
click at [1167, 456] on img at bounding box center [1162, 456] width 43 height 43
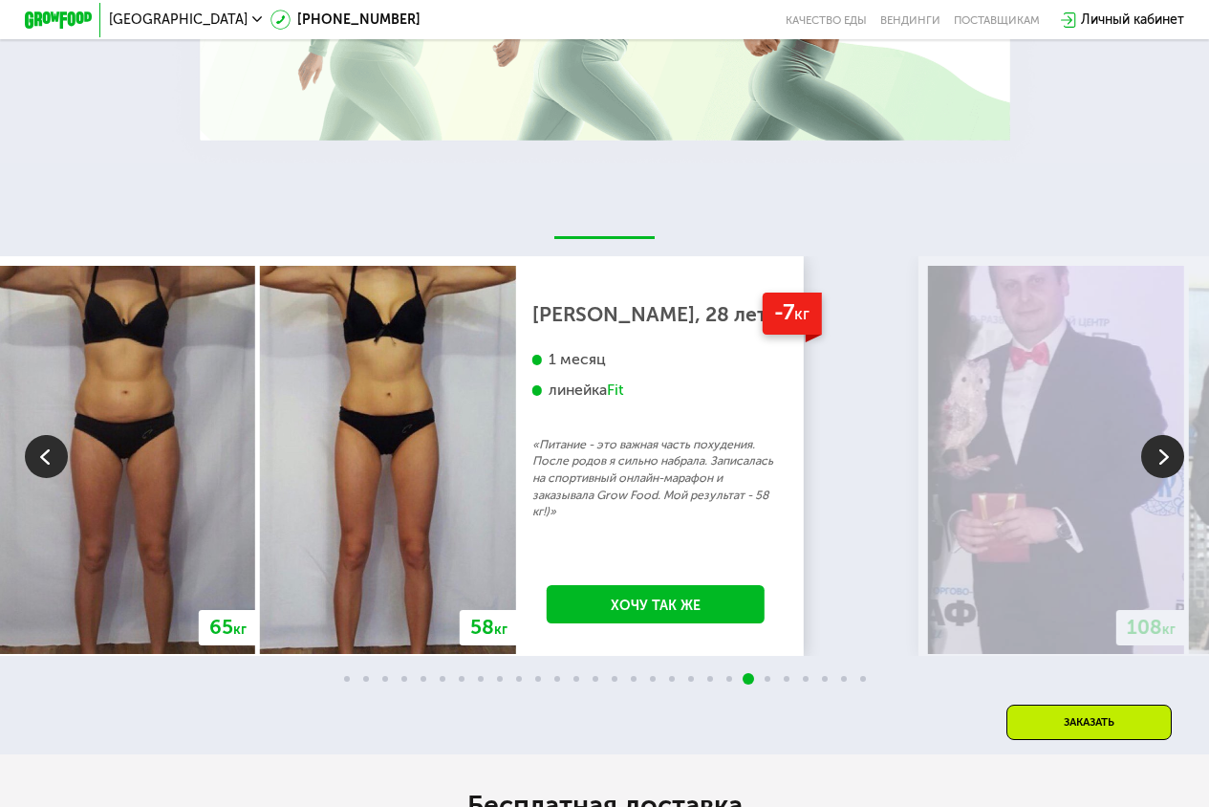
click at [58, 475] on img at bounding box center [46, 456] width 43 height 43
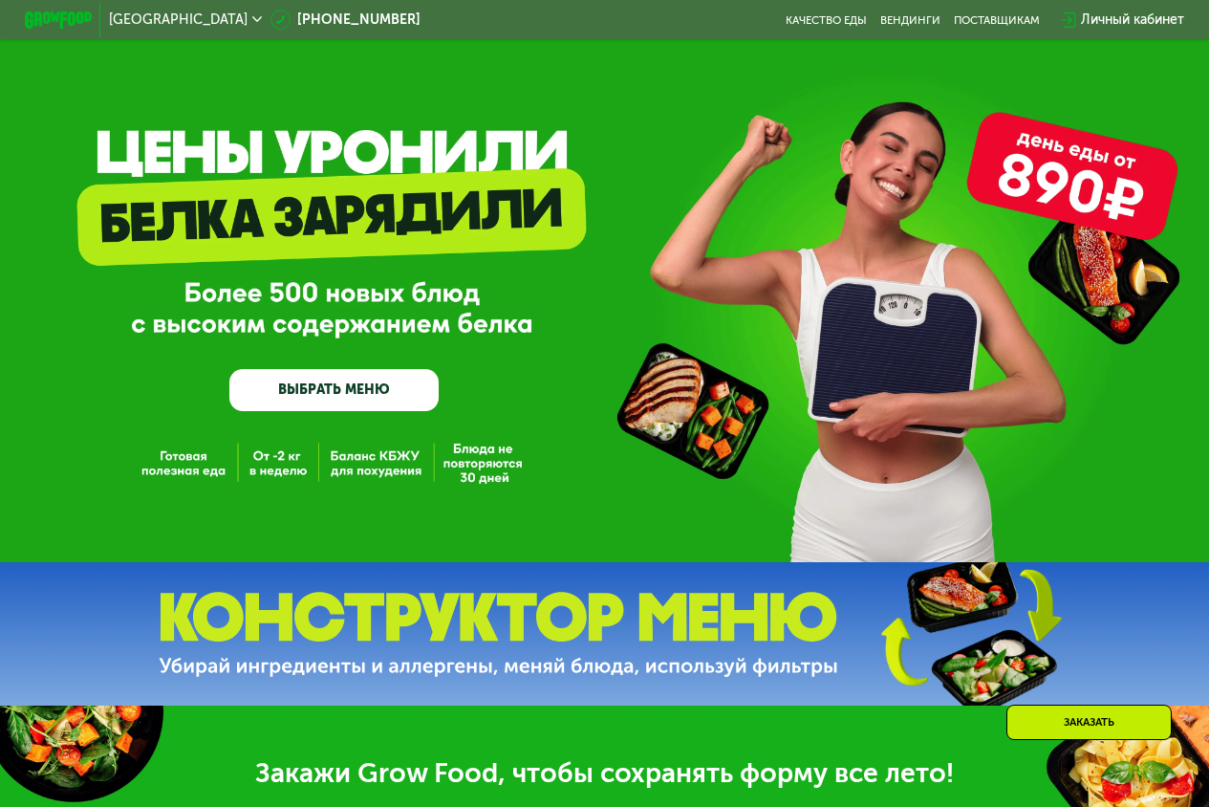
scroll to position [0, 0]
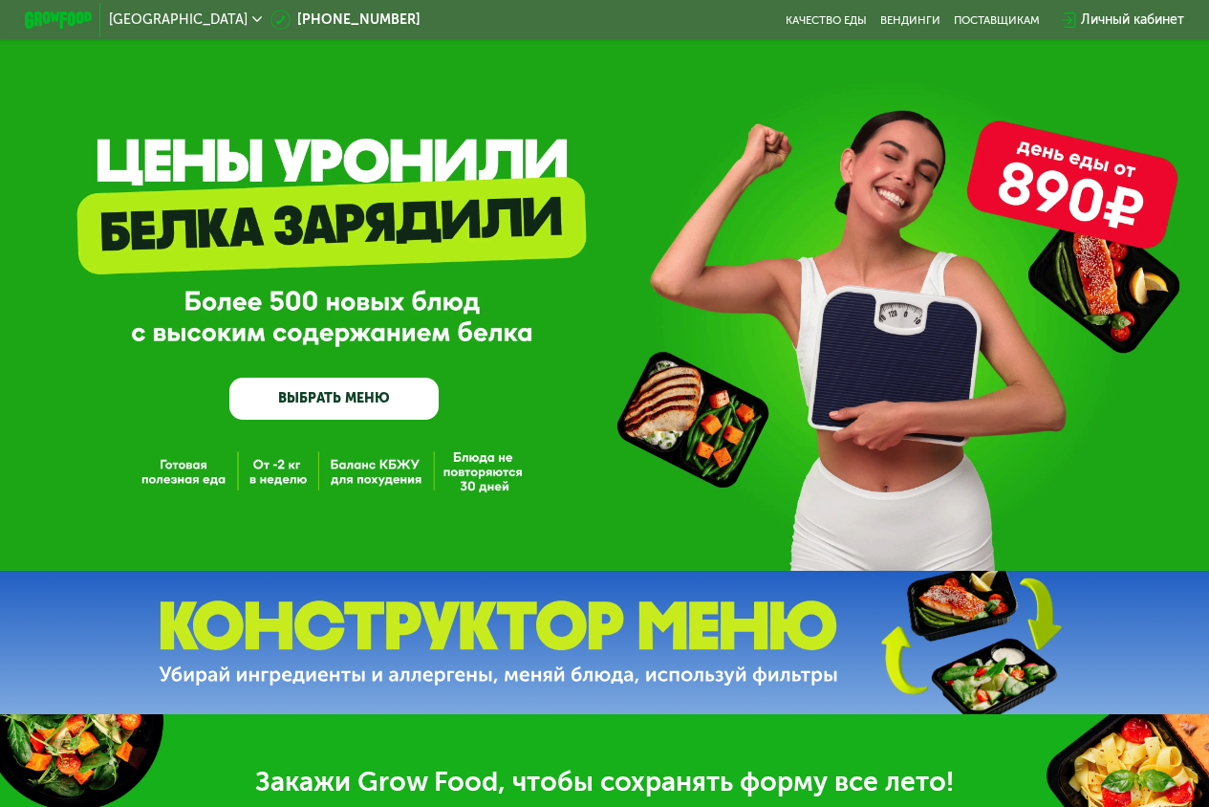
click at [44, 19] on img at bounding box center [58, 19] width 66 height 17
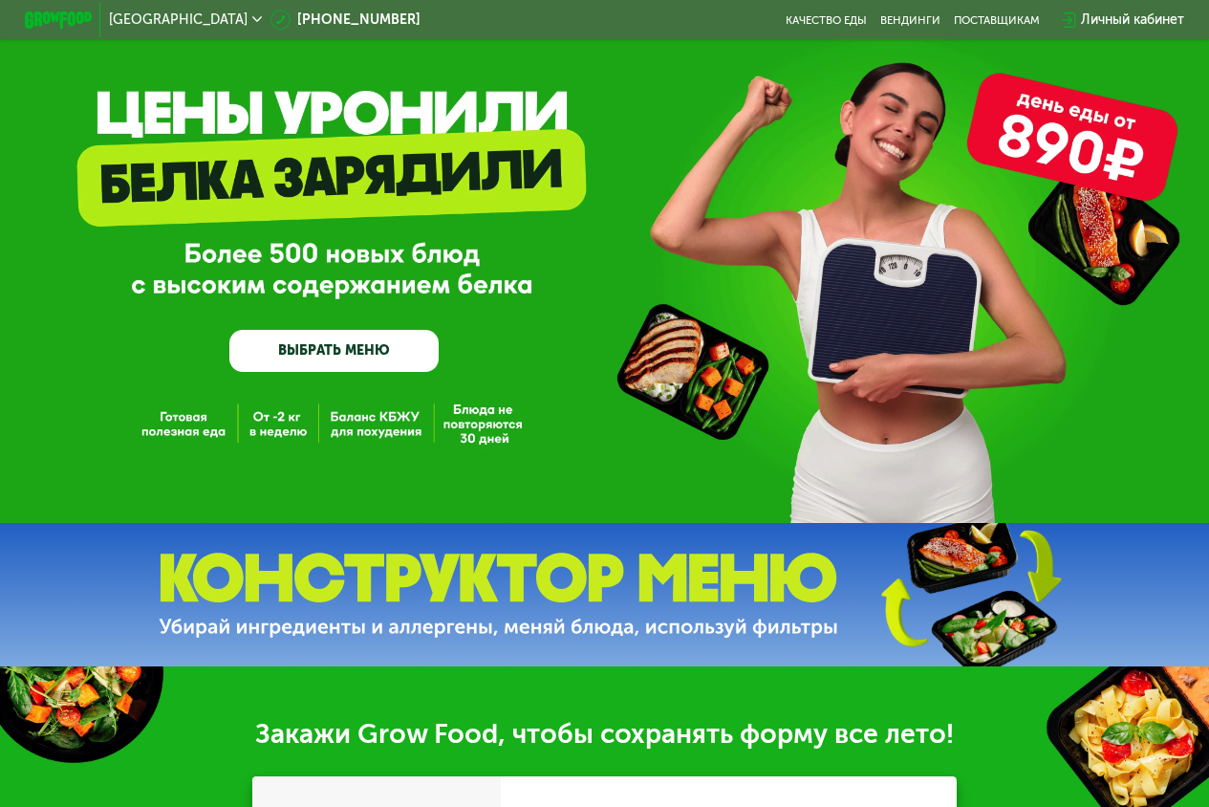
scroll to position [65, 0]
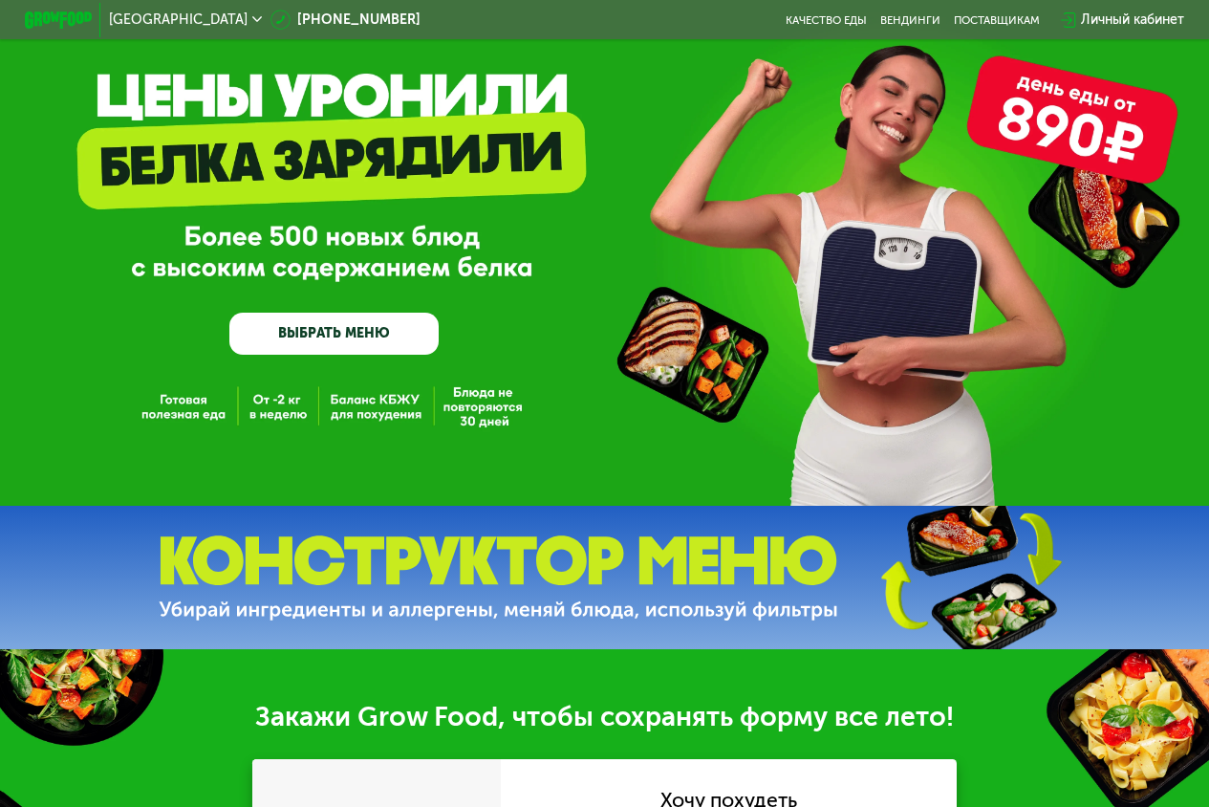
click at [400, 349] on link "ВЫБРАТЬ МЕНЮ" at bounding box center [333, 334] width 209 height 42
click at [326, 324] on link "ВЫБРАТЬ МЕНЮ" at bounding box center [333, 334] width 209 height 42
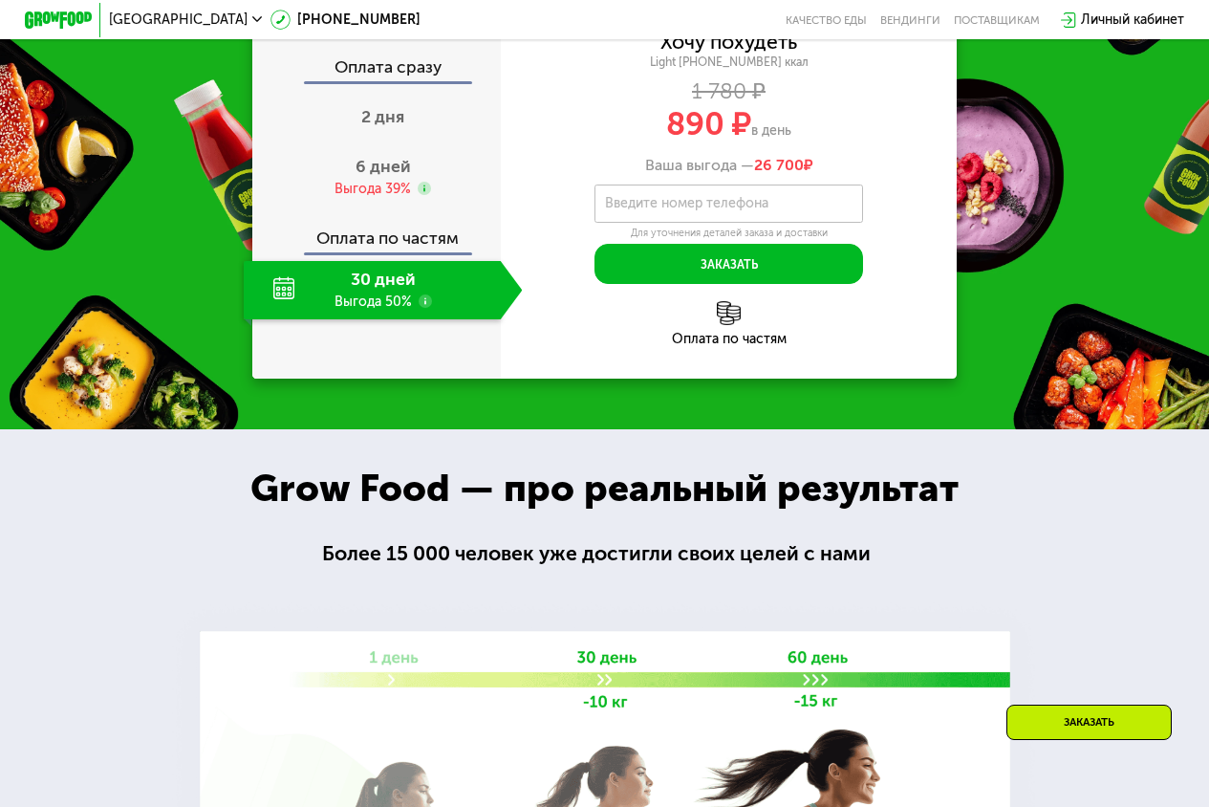
scroll to position [604, 0]
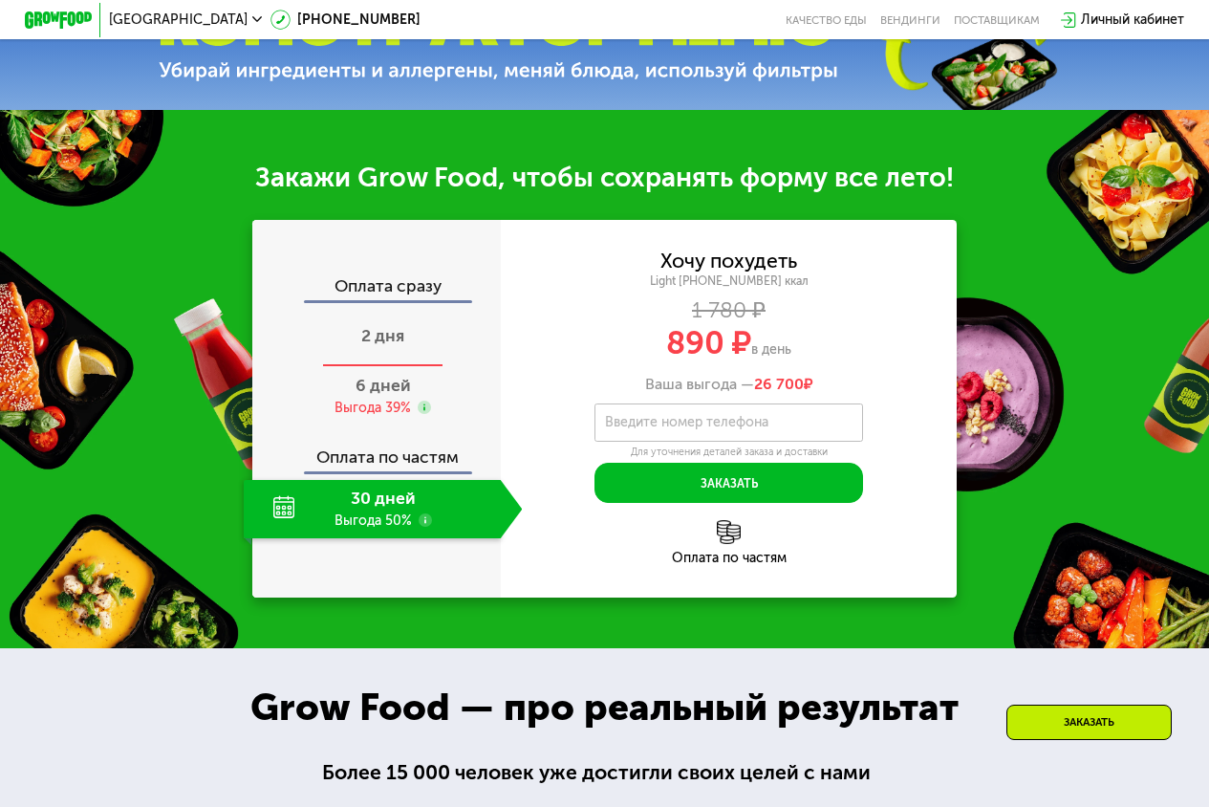
click at [370, 343] on span "2 дня" at bounding box center [382, 335] width 43 height 21
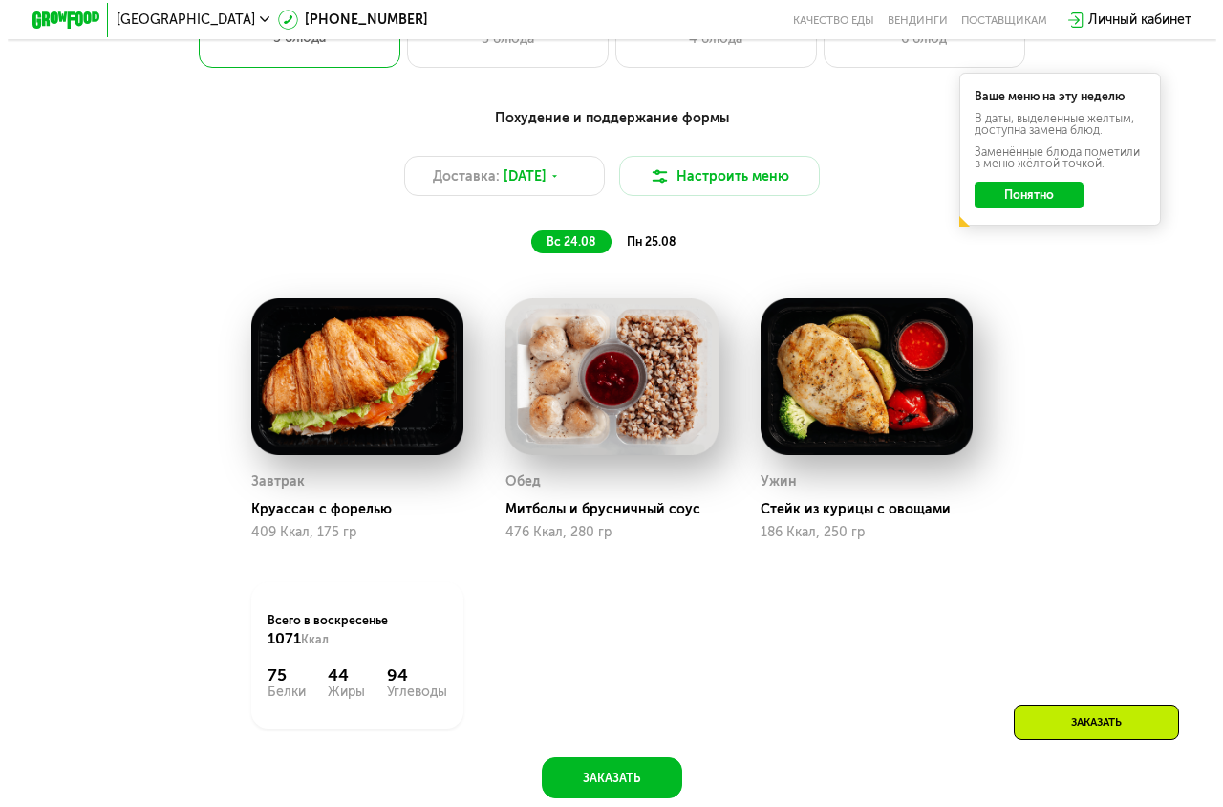
scroll to position [847, 0]
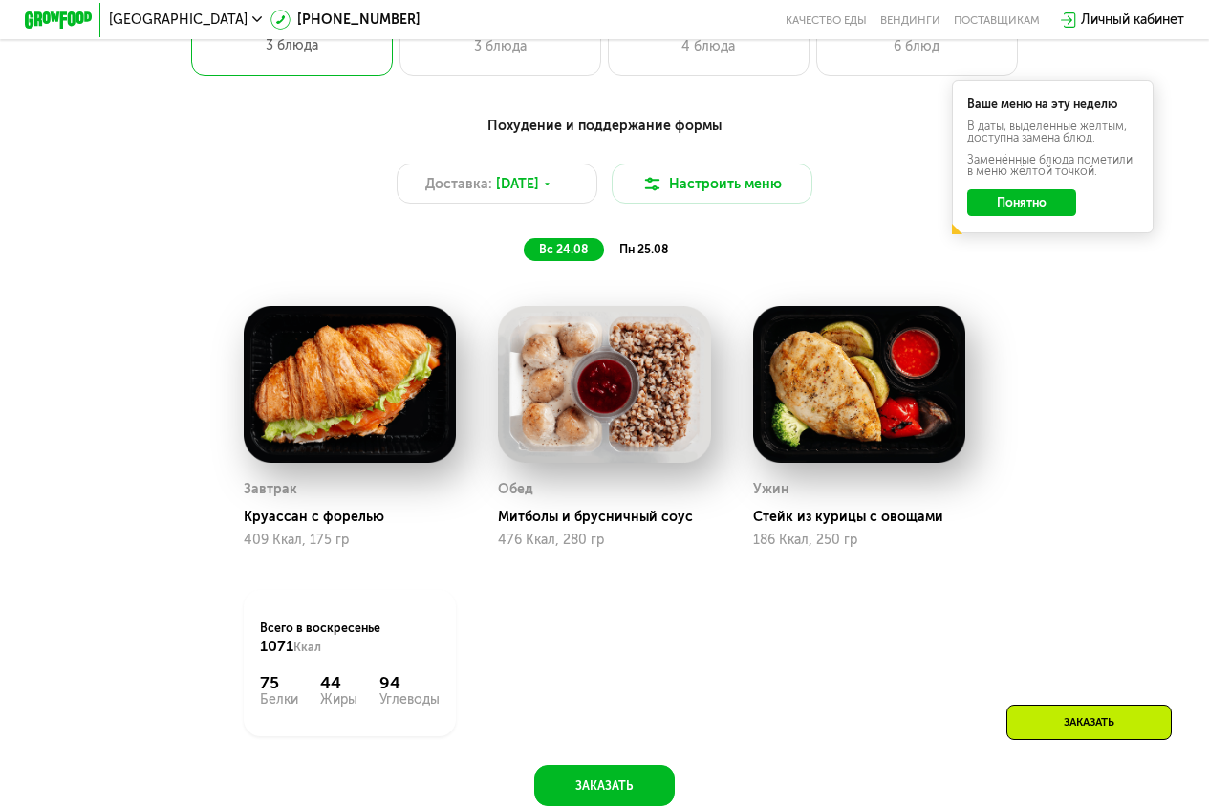
click at [706, 165] on div "Похудение и поддержание формы Доставка: [DATE] Настроить меню вс 24.08 пн 25.08" at bounding box center [604, 188] width 994 height 145
click at [709, 180] on button "Настроить меню" at bounding box center [713, 183] width 202 height 40
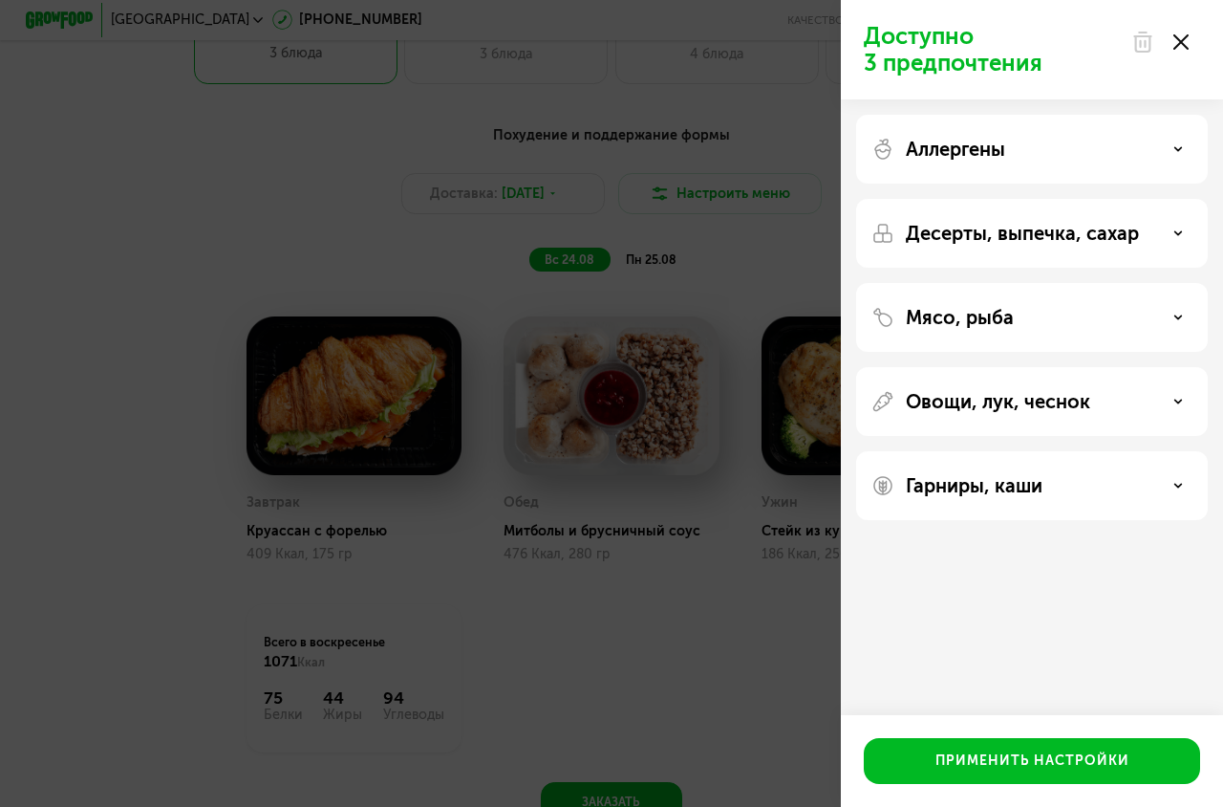
click at [1063, 227] on p "Десерты, выпечка, сахар" at bounding box center [1022, 233] width 233 height 23
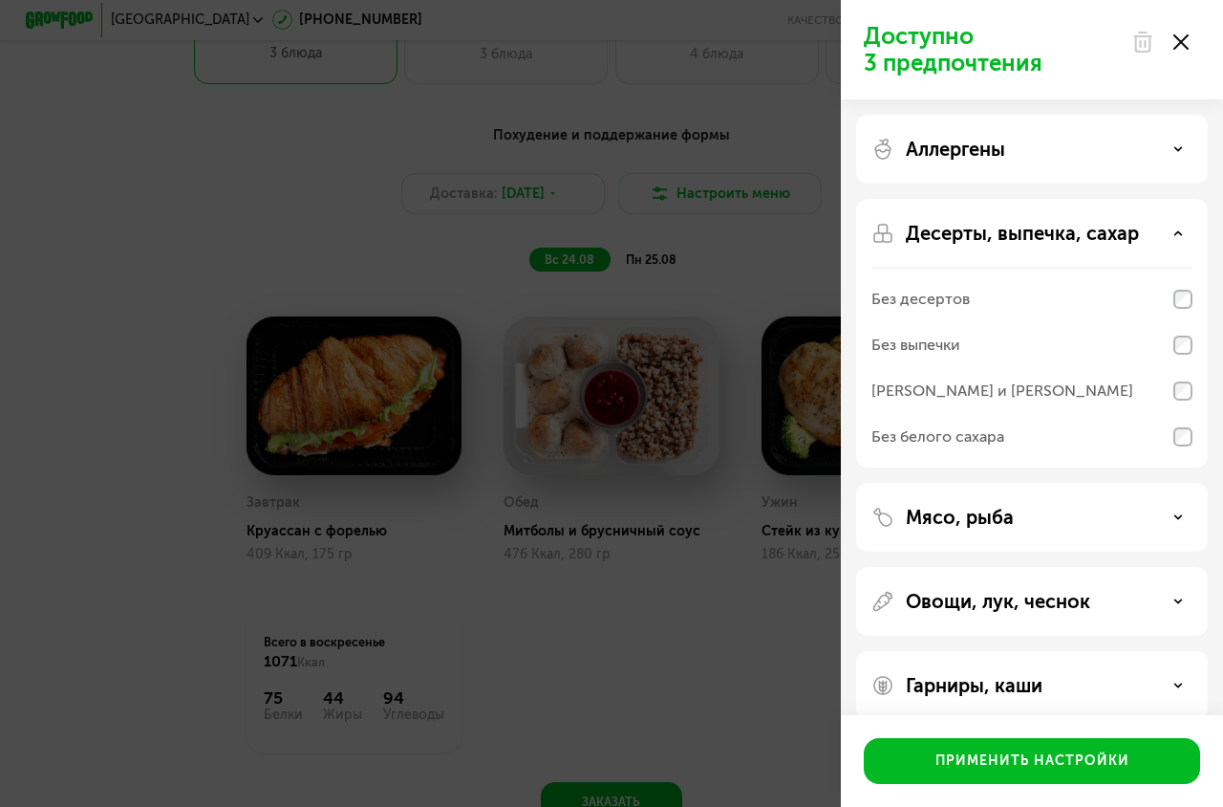
click at [1063, 228] on p "Десерты, выпечка, сахар" at bounding box center [1022, 233] width 233 height 23
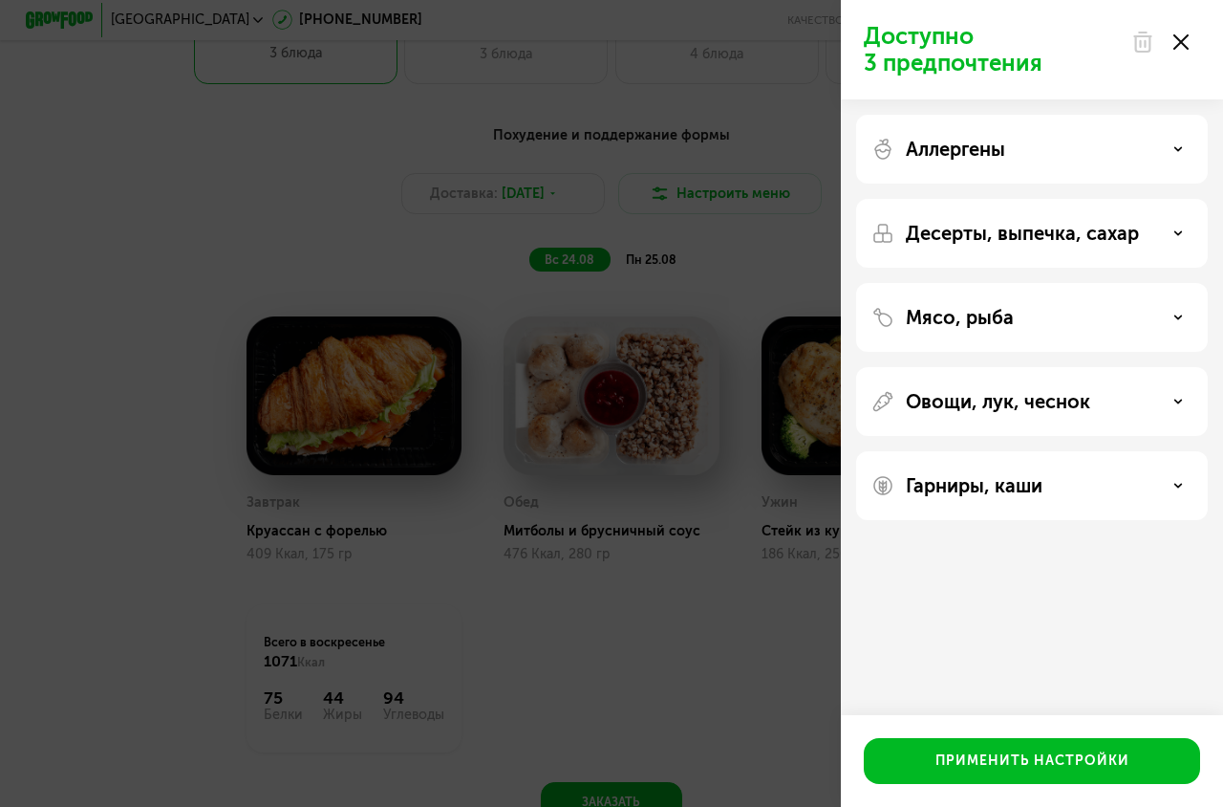
click at [1015, 152] on div "Аллергены" at bounding box center [1032, 149] width 321 height 23
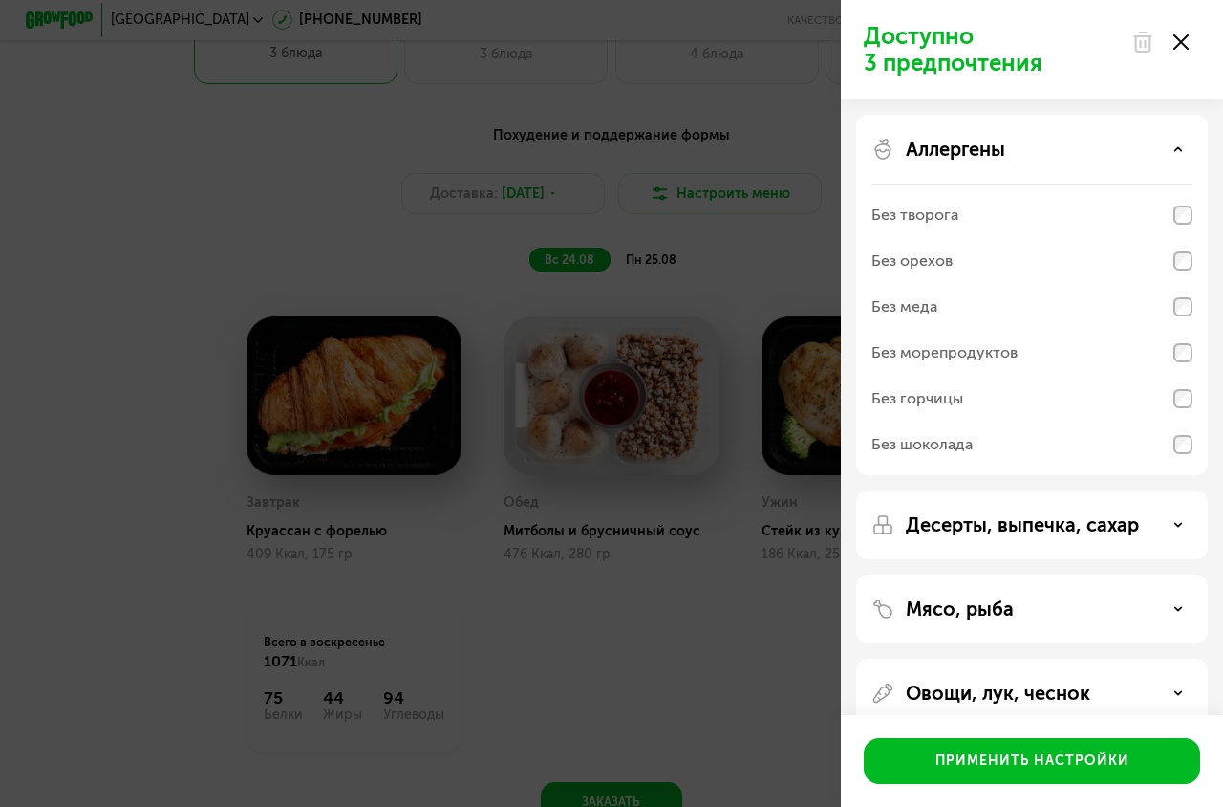
click at [951, 211] on div "Без творога" at bounding box center [915, 215] width 87 height 23
click at [1023, 158] on div "Аллергены" at bounding box center [1032, 149] width 321 height 23
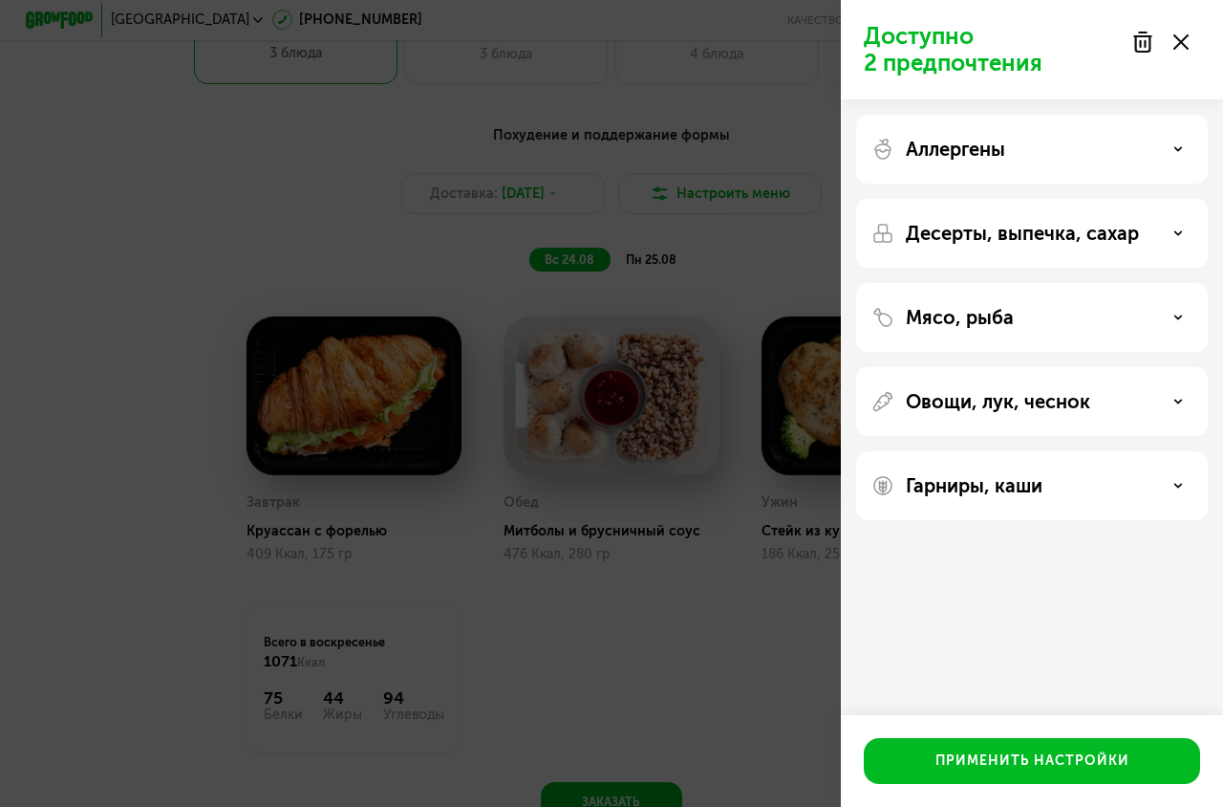
click at [977, 317] on p "Мясо, рыба" at bounding box center [960, 317] width 108 height 23
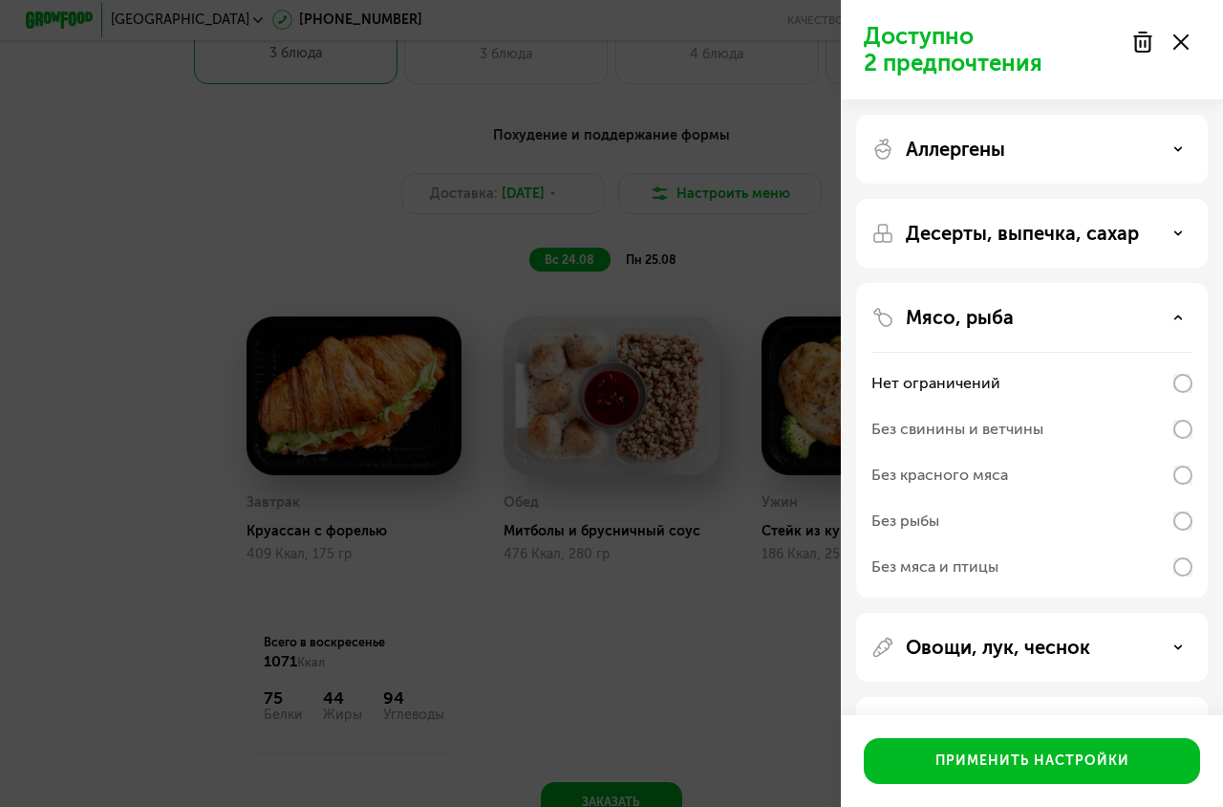
click at [1006, 327] on p "Мясо, рыба" at bounding box center [960, 317] width 108 height 23
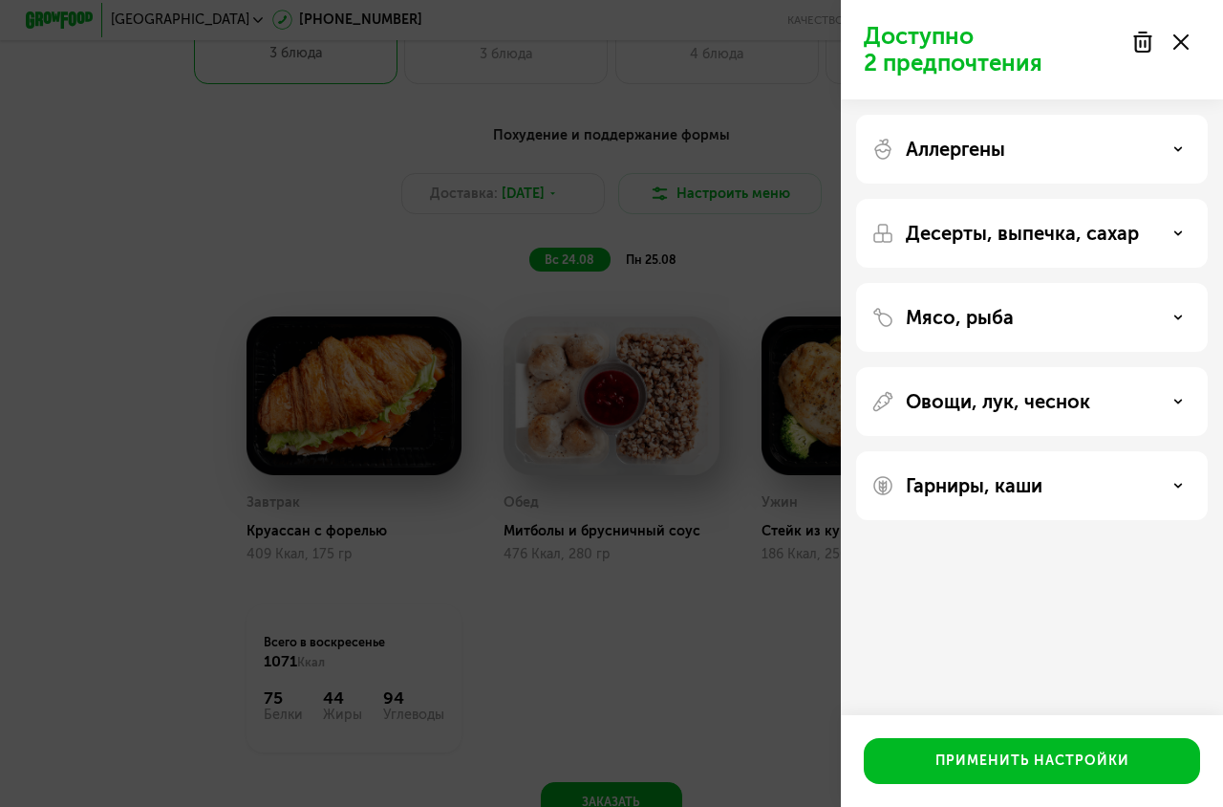
click at [996, 402] on p "Овощи, лук, чеснок" at bounding box center [998, 401] width 184 height 23
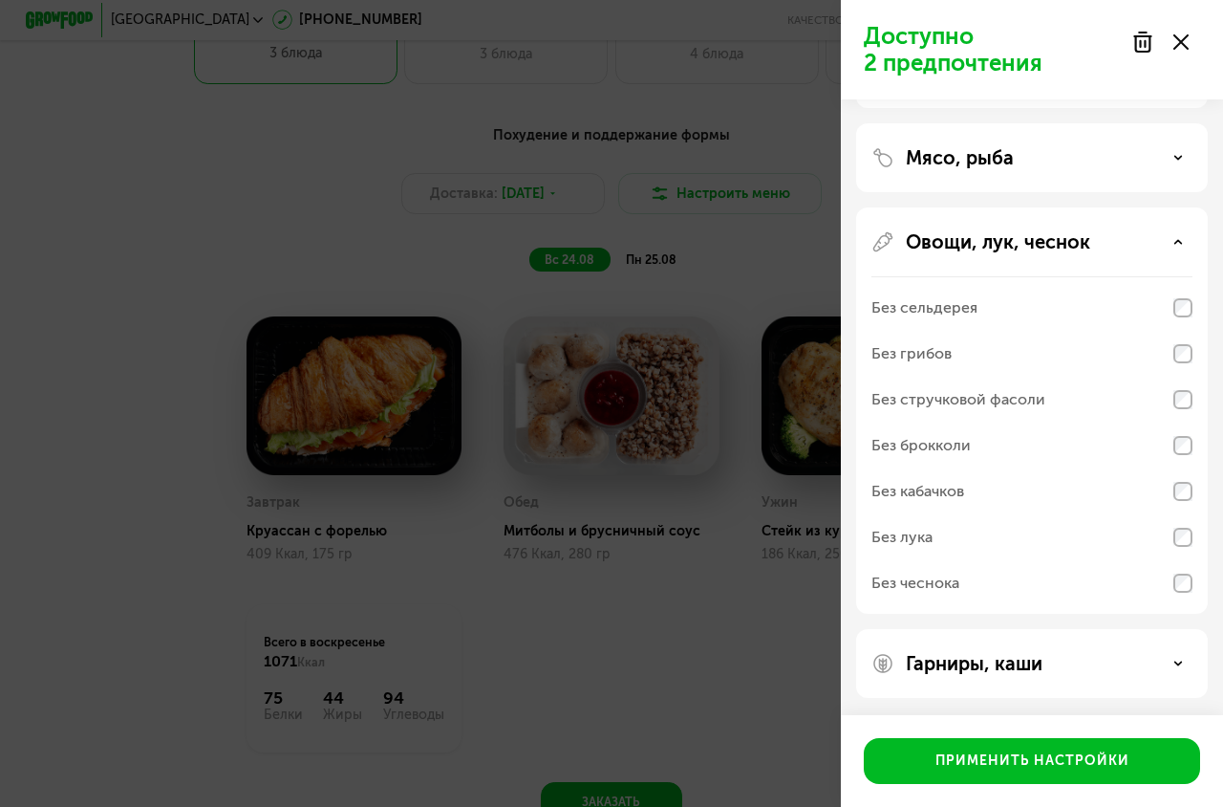
scroll to position [162, 0]
click at [962, 248] on p "Овощи, лук, чеснок" at bounding box center [998, 239] width 184 height 23
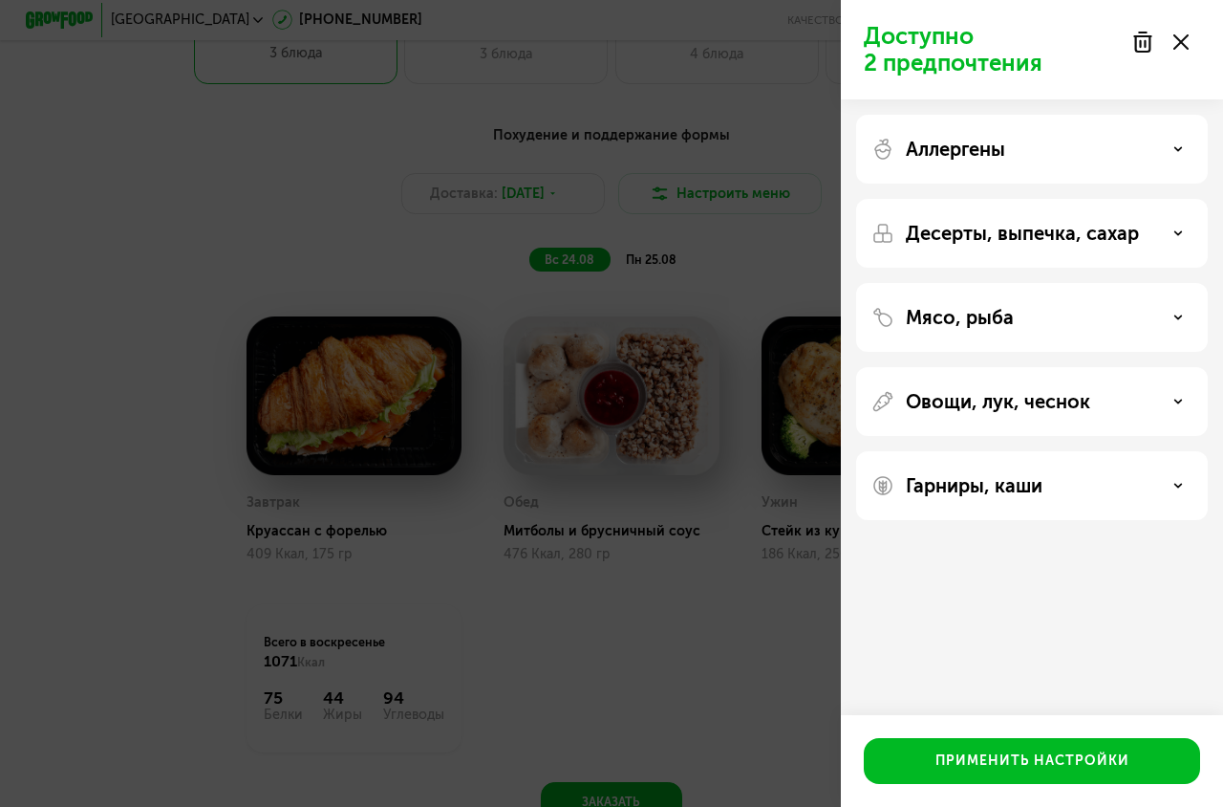
scroll to position [0, 0]
click at [975, 477] on p "Гарниры, каши" at bounding box center [974, 485] width 137 height 23
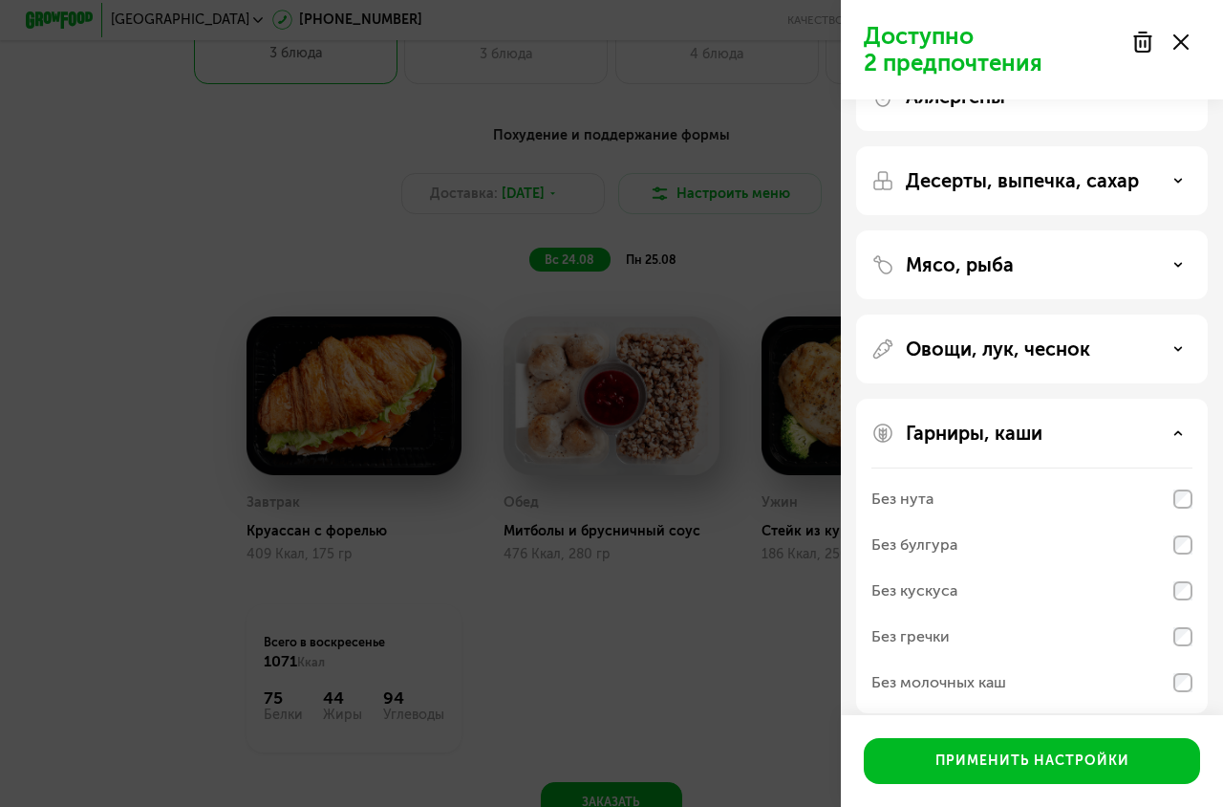
scroll to position [70, 0]
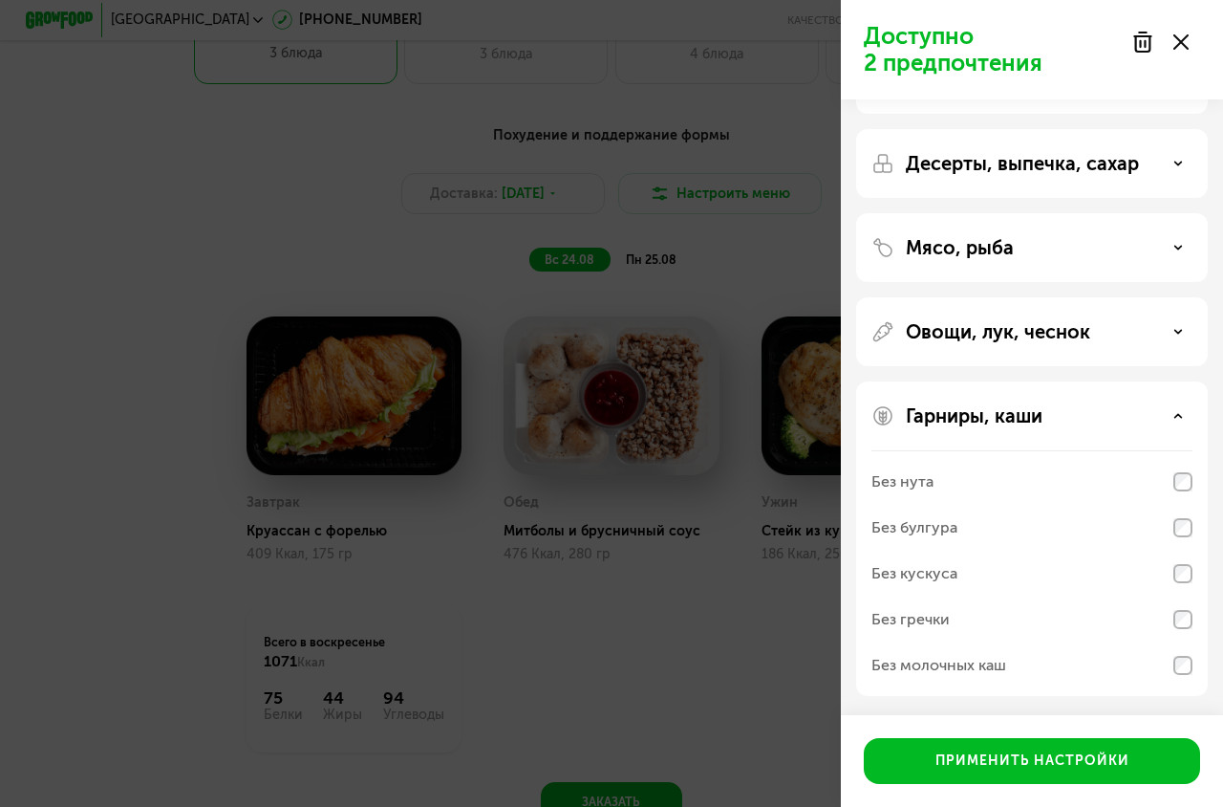
click at [986, 665] on div "Без молочных каш" at bounding box center [939, 665] width 135 height 23
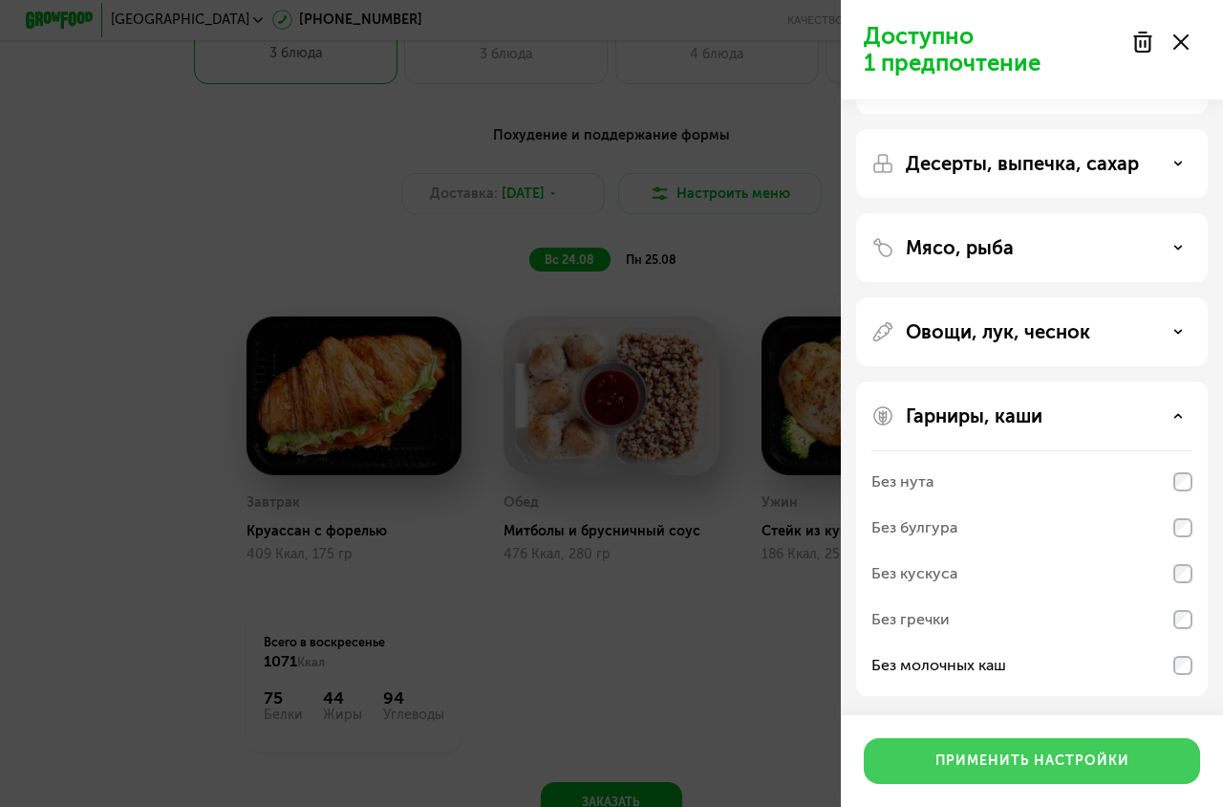
click at [1042, 751] on div "Применить настройки" at bounding box center [1033, 760] width 194 height 19
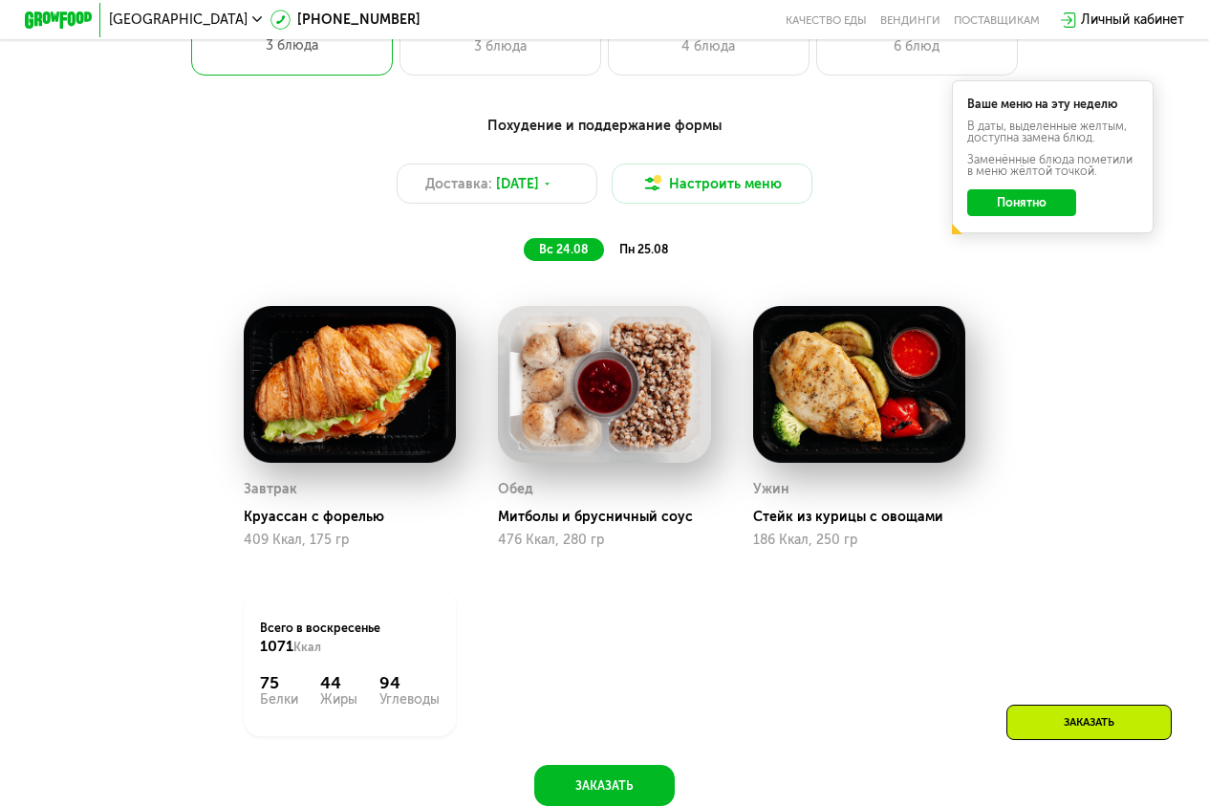
click at [1051, 204] on button "Понятно" at bounding box center [1021, 202] width 108 height 27
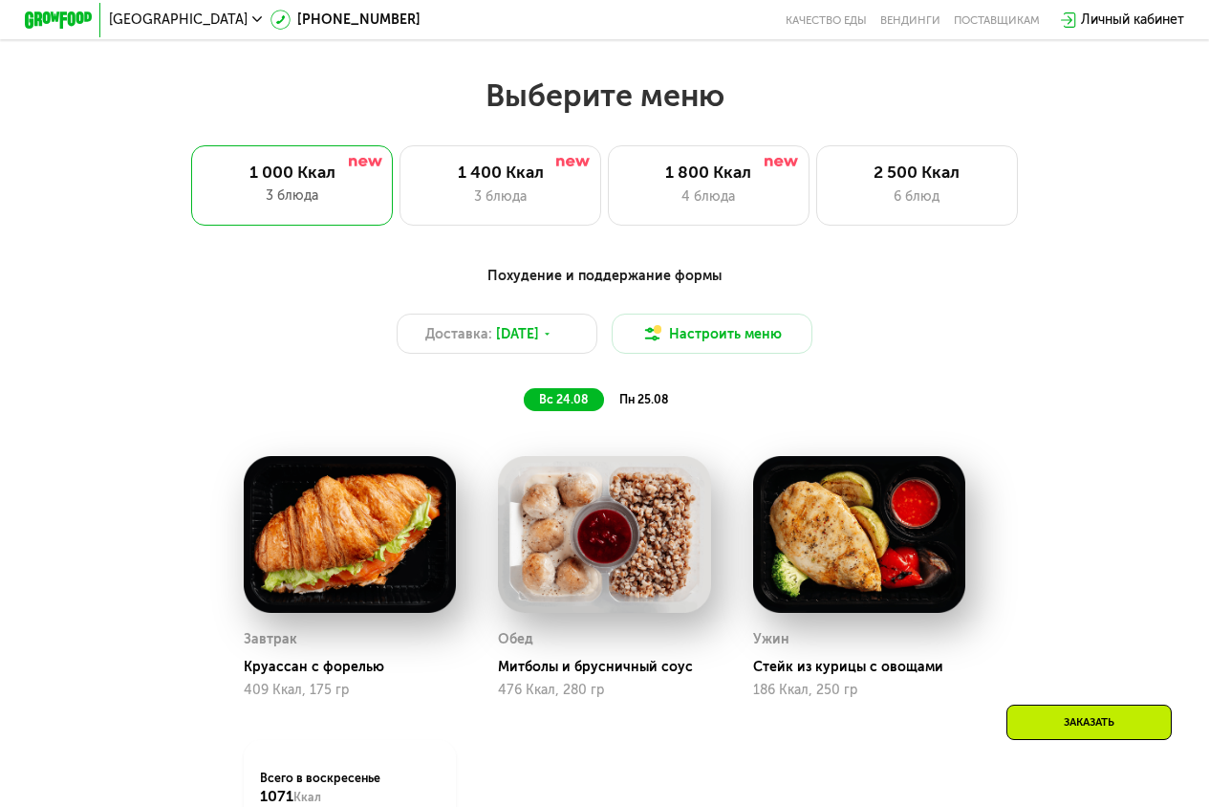
scroll to position [690, 0]
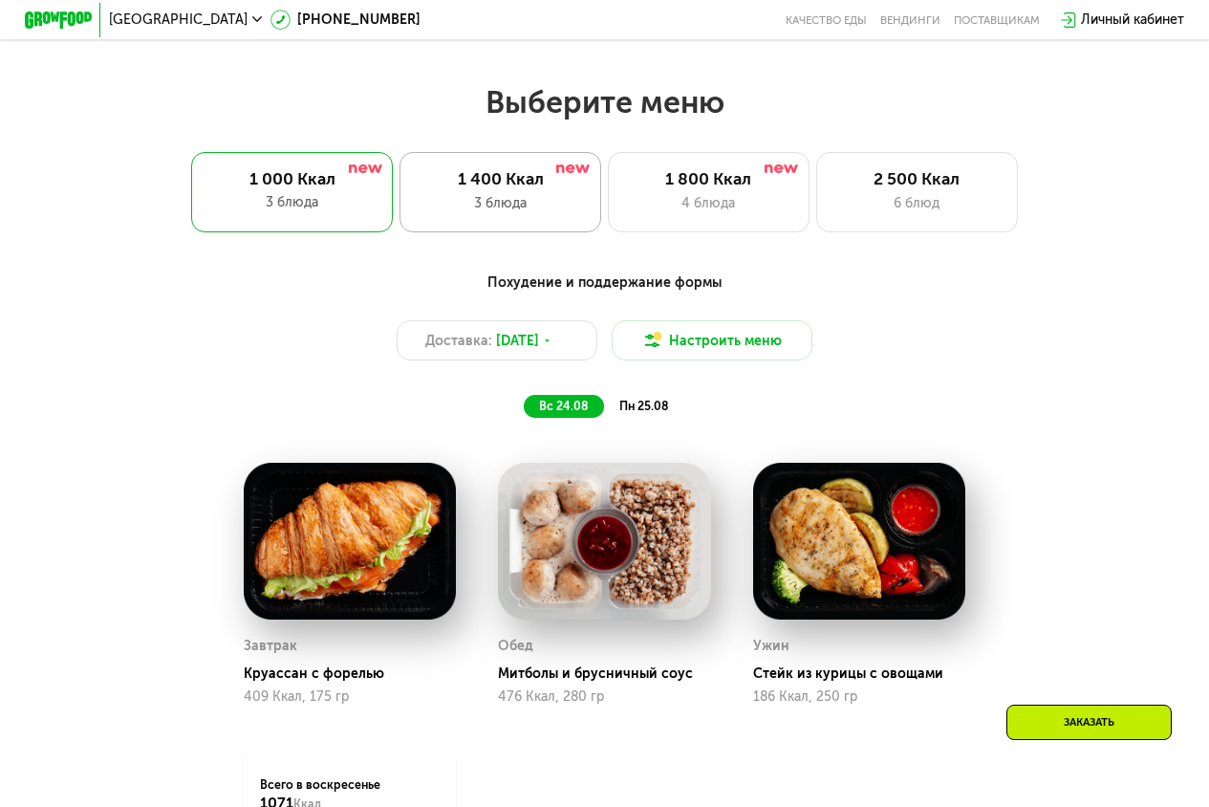
click at [608, 200] on div "1 400 Ккал 3 блюда" at bounding box center [709, 192] width 202 height 80
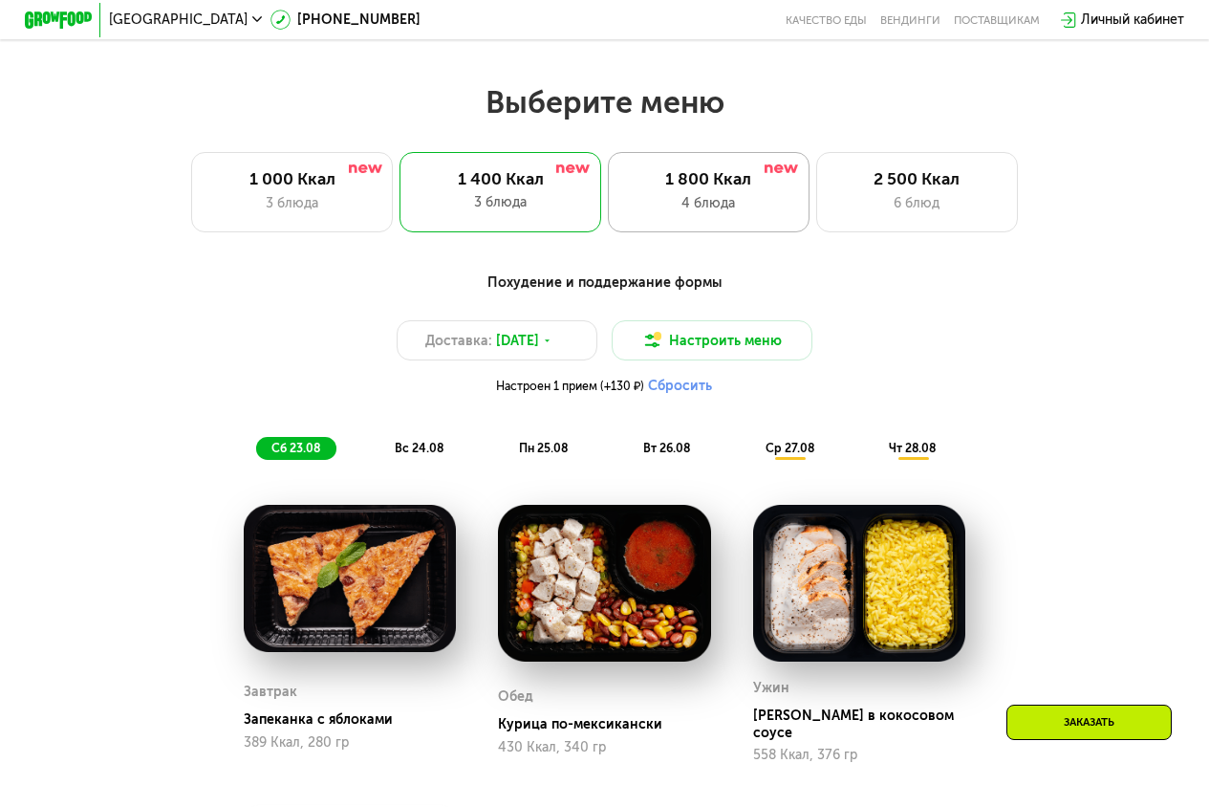
click at [722, 205] on div "4 блюда" at bounding box center [709, 203] width 166 height 20
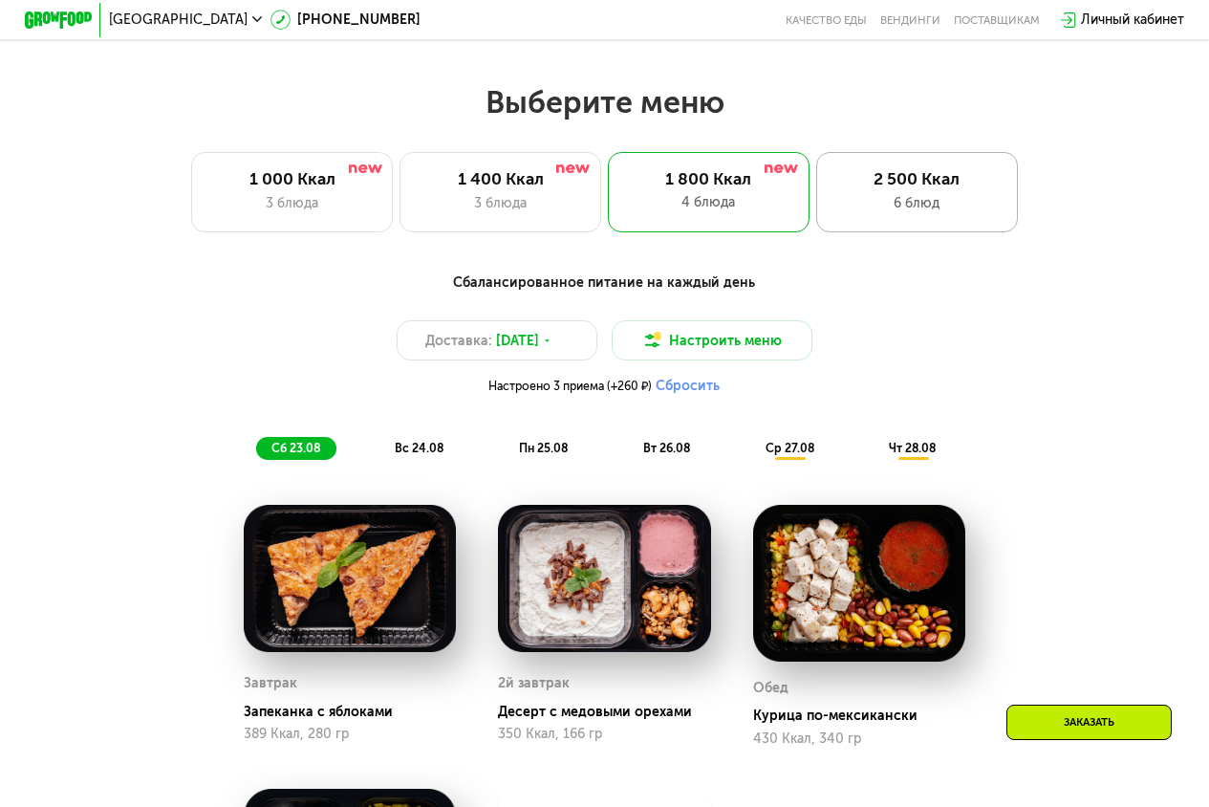
click at [919, 182] on div "2 500 Ккал" at bounding box center [916, 179] width 166 height 20
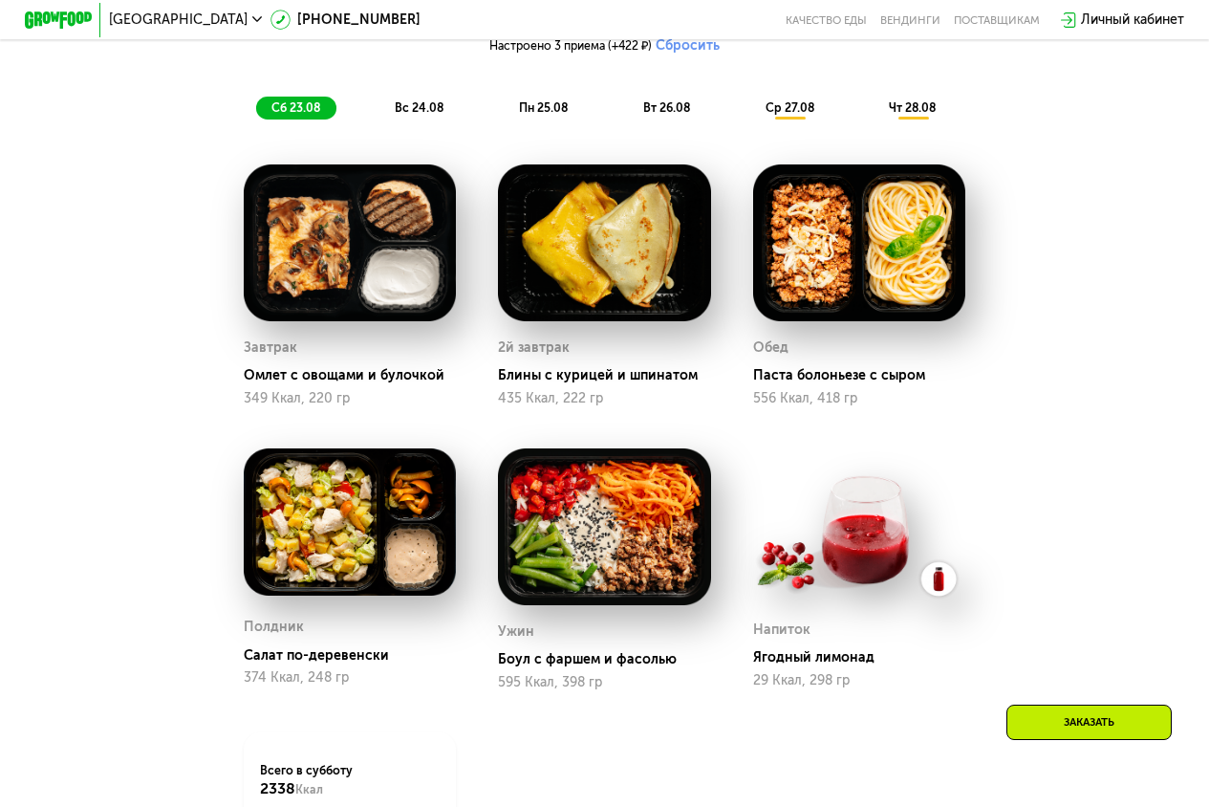
scroll to position [1015, 0]
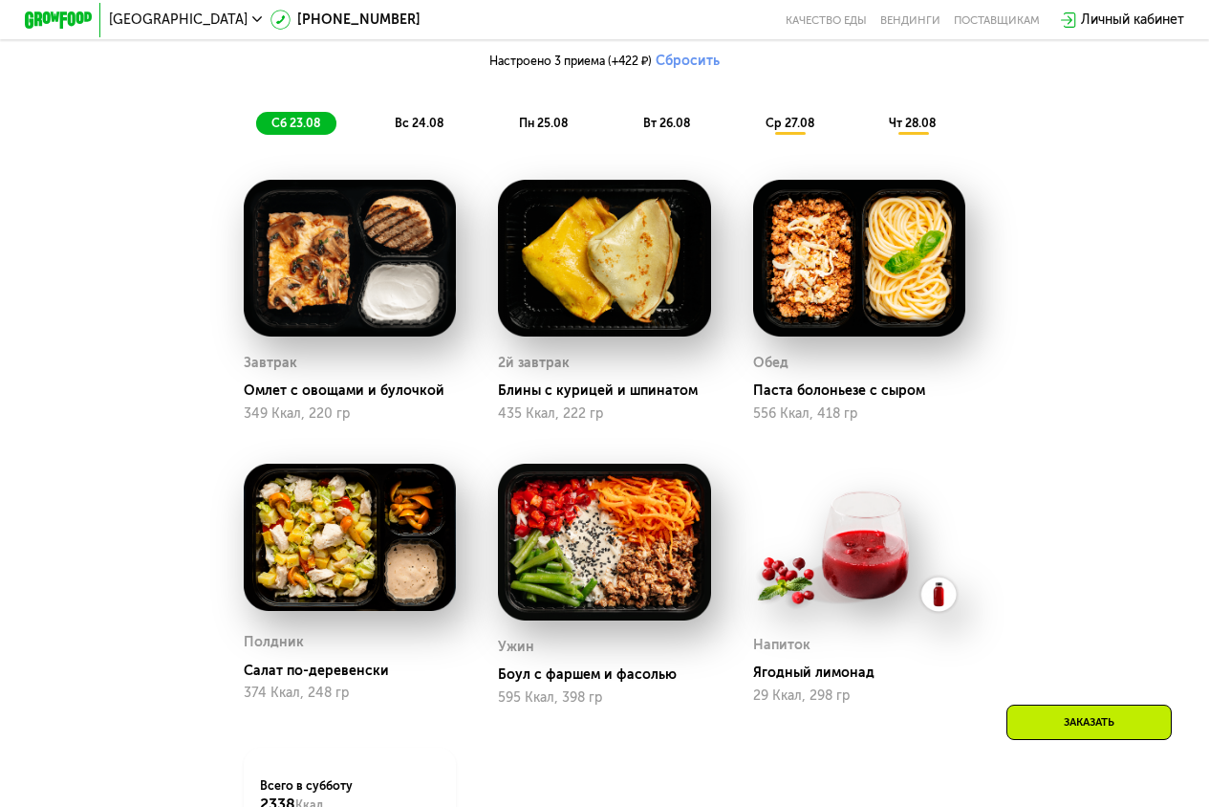
click at [427, 129] on span "вс 24.08" at bounding box center [419, 123] width 49 height 14
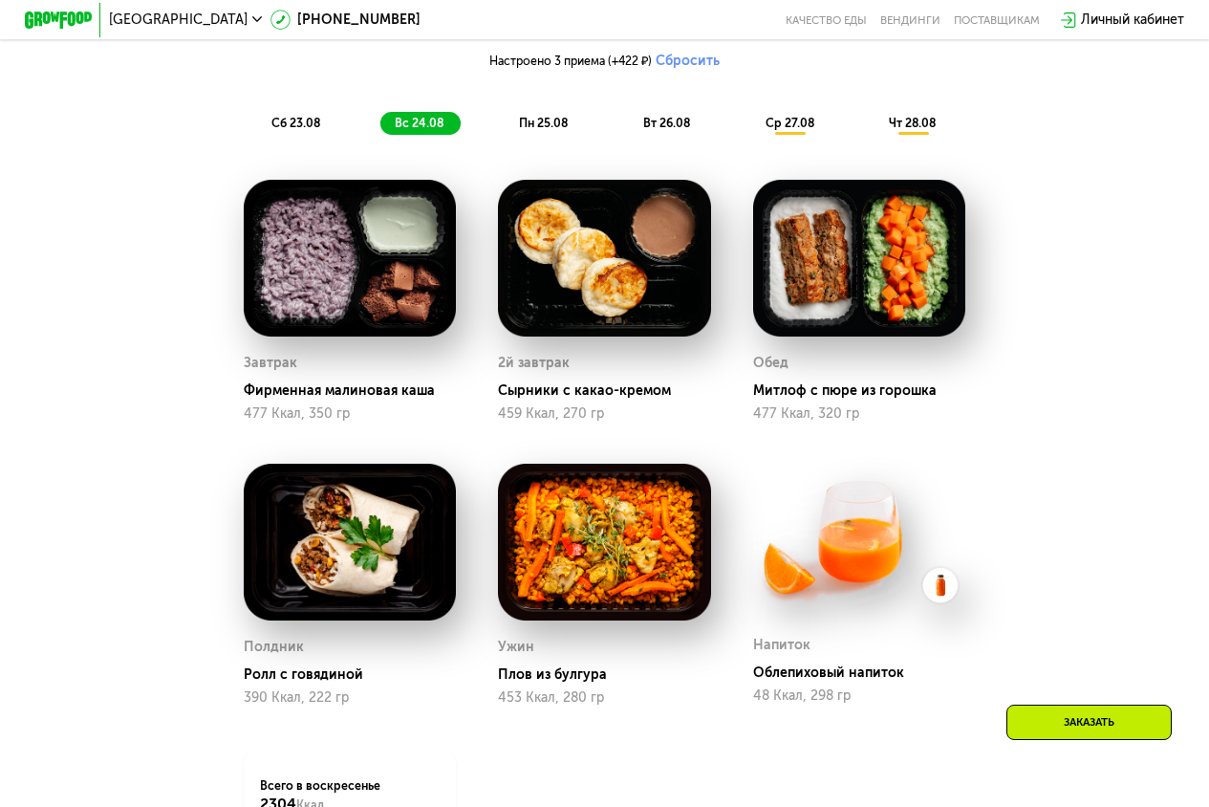
click at [549, 130] on span "пн 25.08" at bounding box center [543, 123] width 49 height 14
click at [665, 130] on span "вт 26.08" at bounding box center [666, 123] width 47 height 14
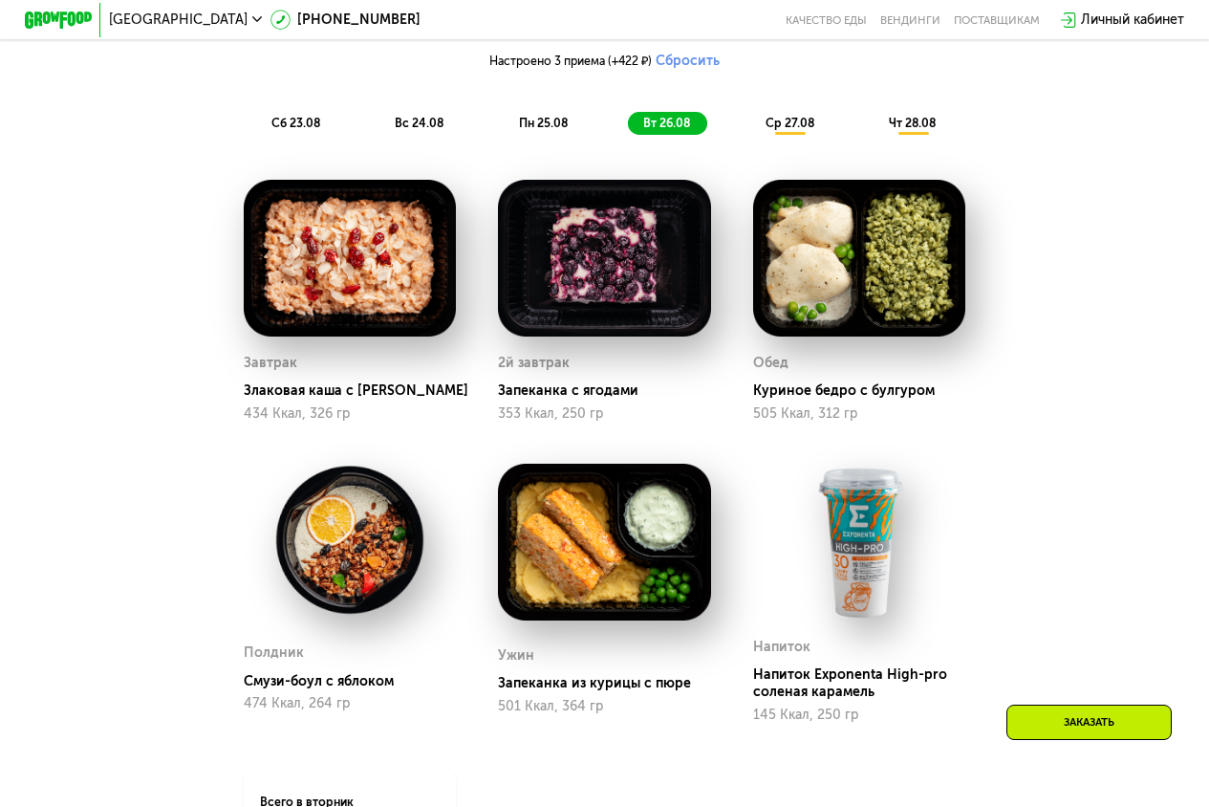
click at [783, 129] on span "ср 27.08" at bounding box center [790, 123] width 49 height 14
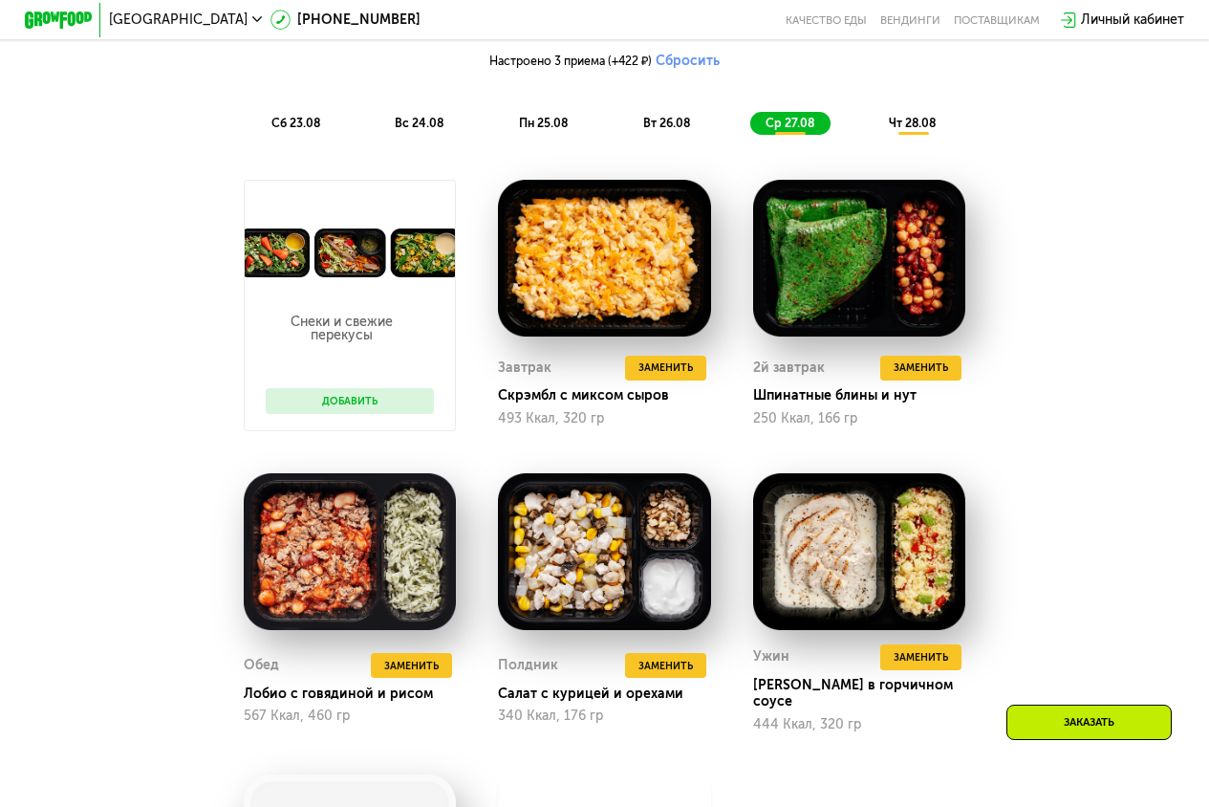
click at [932, 118] on div "Сбалансированное питание для спортсменов Доставка: [DATE] Настроить меню Настро…" at bounding box center [604, 40] width 994 height 187
click at [916, 110] on div "Сбалансированное питание для спортсменов Доставка: [DATE] Настроить меню Настро…" at bounding box center [604, 40] width 994 height 187
click at [926, 118] on div "Сбалансированное питание для спортсменов Доставка: [DATE] Настроить меню Настро…" at bounding box center [604, 40] width 994 height 187
click at [920, 130] on span "чт 28.08" at bounding box center [912, 123] width 47 height 14
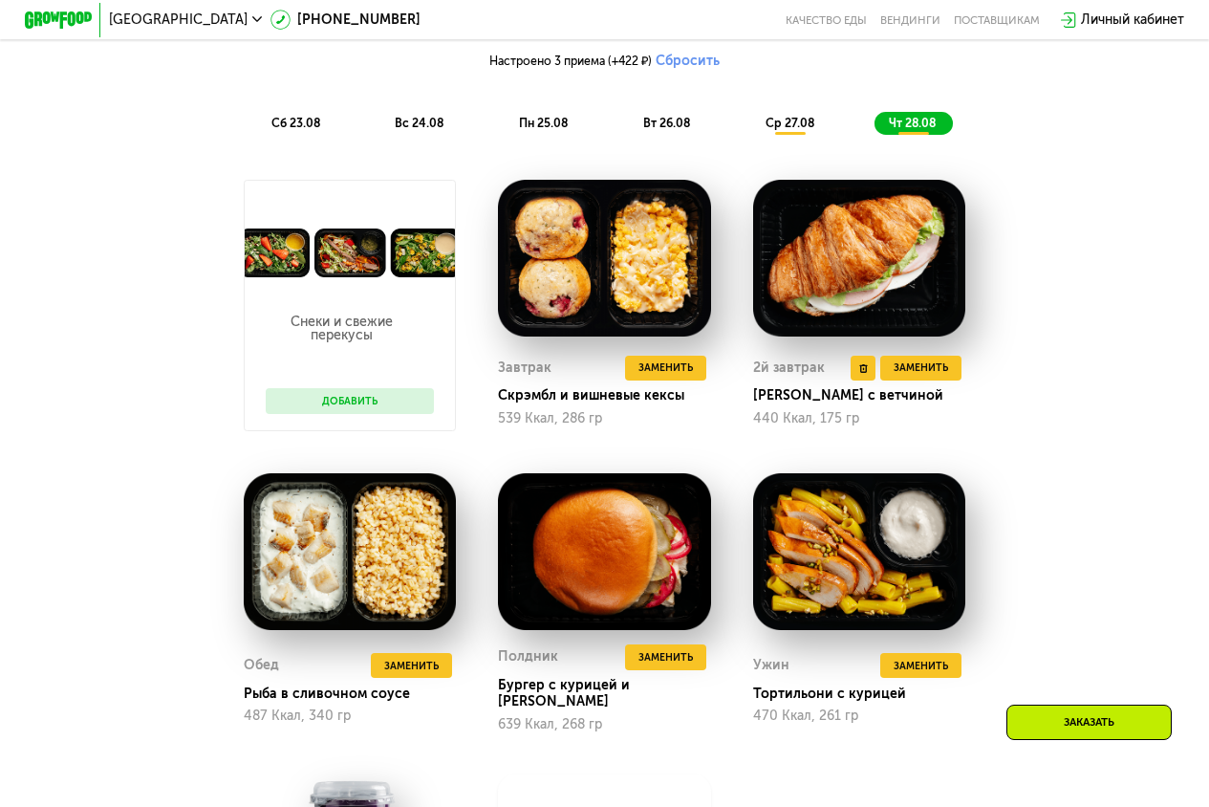
click at [931, 397] on div "2й завтрак Удалить 2й завтрак Заменить Заменить 2й завтрак Круассан с ветчиной …" at bounding box center [859, 391] width 213 height 80
click at [931, 377] on span "Заменить" at bounding box center [921, 367] width 54 height 17
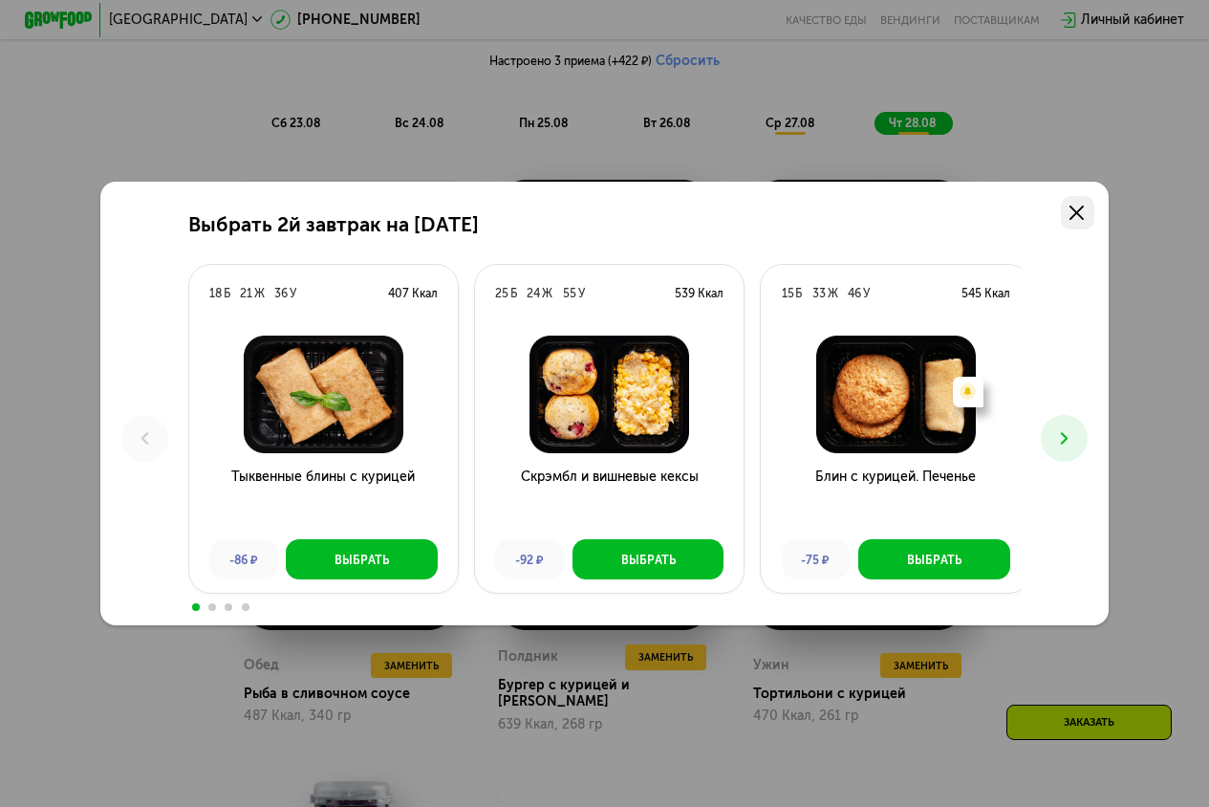
click at [1092, 209] on link at bounding box center [1077, 212] width 33 height 33
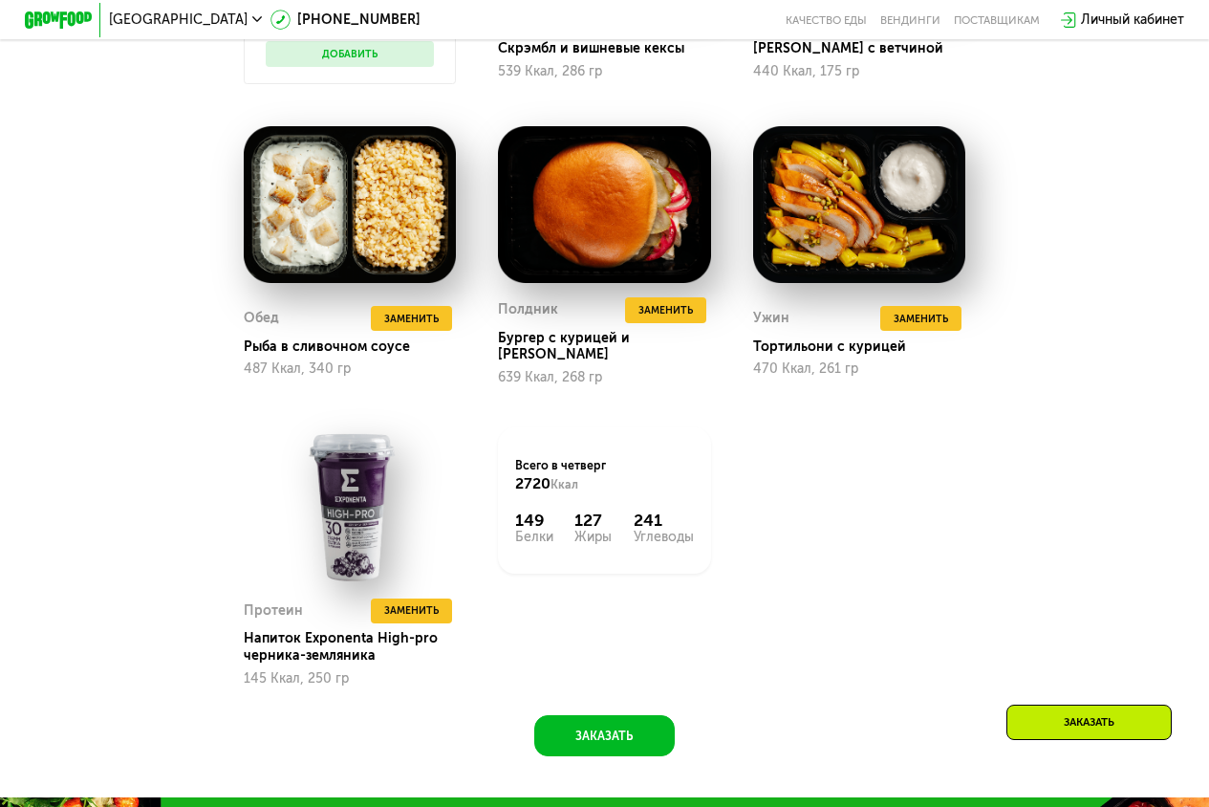
scroll to position [1324, 0]
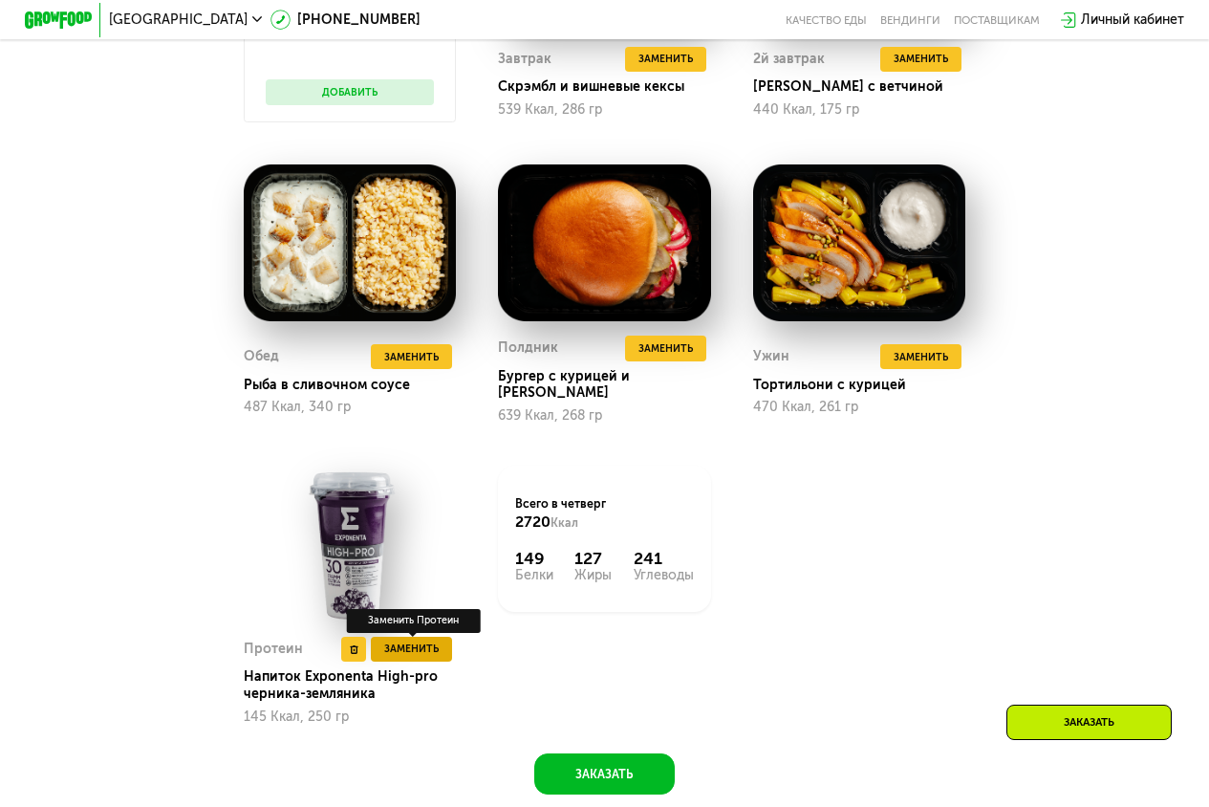
click at [430, 642] on button "Заменить" at bounding box center [411, 649] width 81 height 25
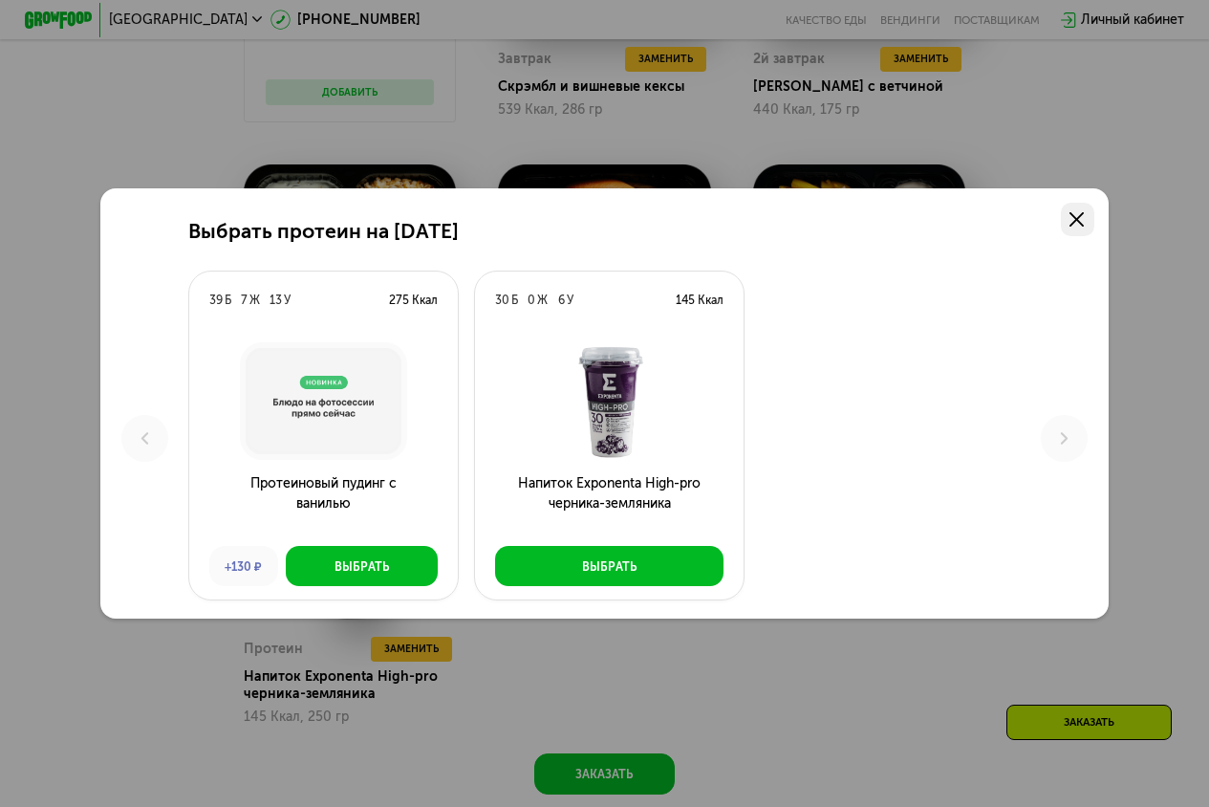
click at [1066, 206] on link at bounding box center [1077, 219] width 33 height 33
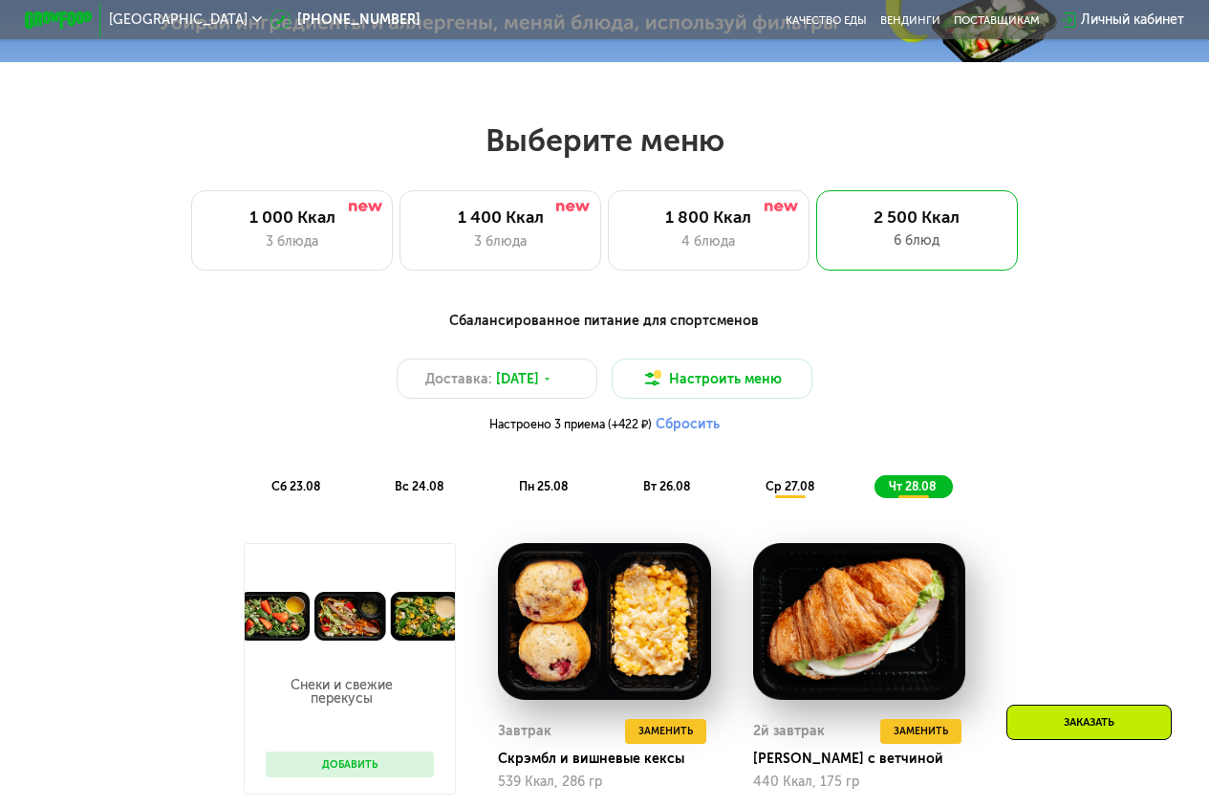
scroll to position [676, 0]
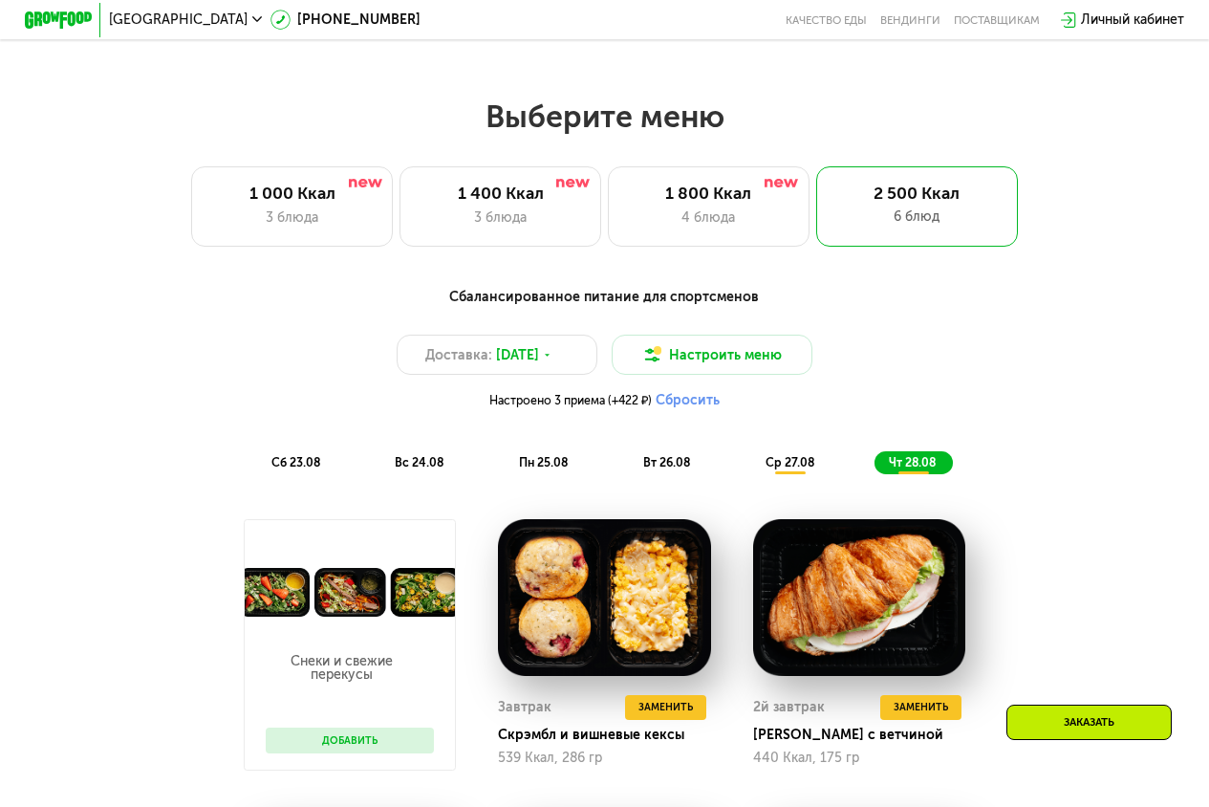
click at [793, 469] on span "ср 27.08" at bounding box center [790, 462] width 49 height 14
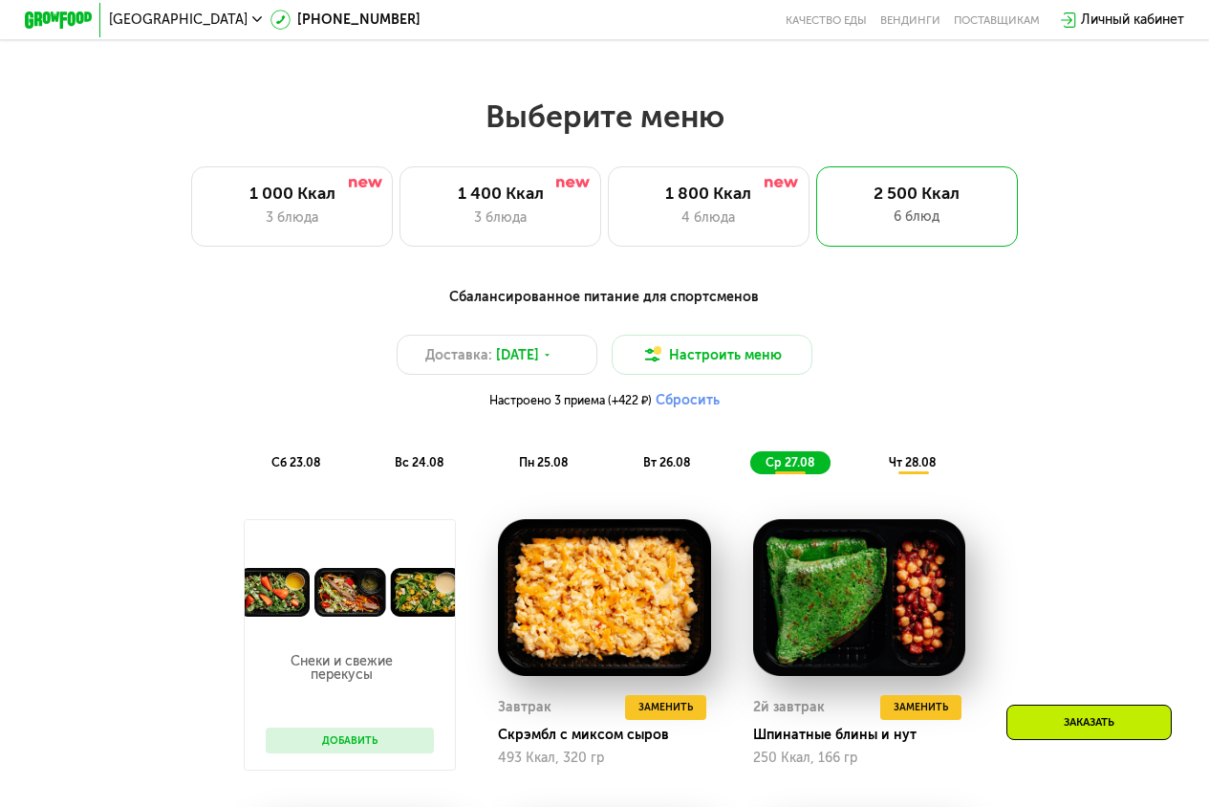
click at [705, 409] on button "Сбросить" at bounding box center [688, 400] width 64 height 17
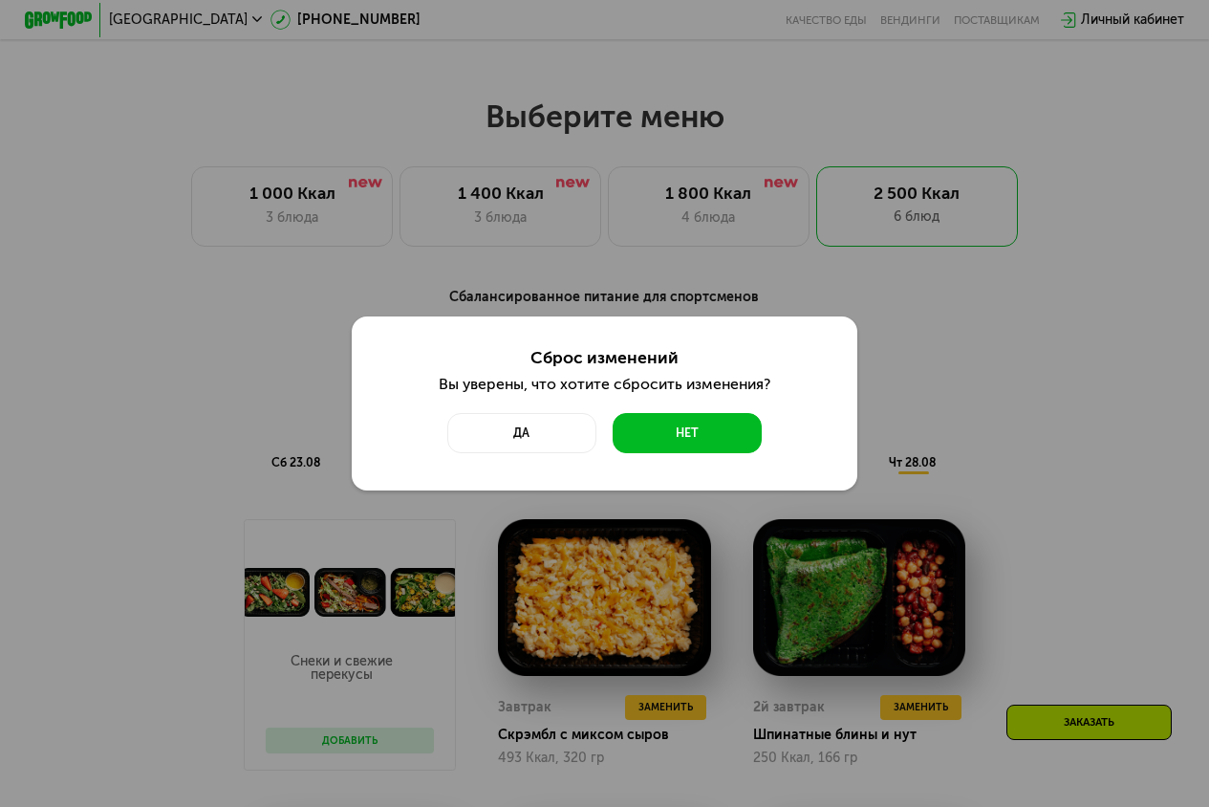
click at [915, 370] on div "Сброс изменений Вы уверены, что хотите сбросить изменения? Да Нет" at bounding box center [604, 403] width 1209 height 807
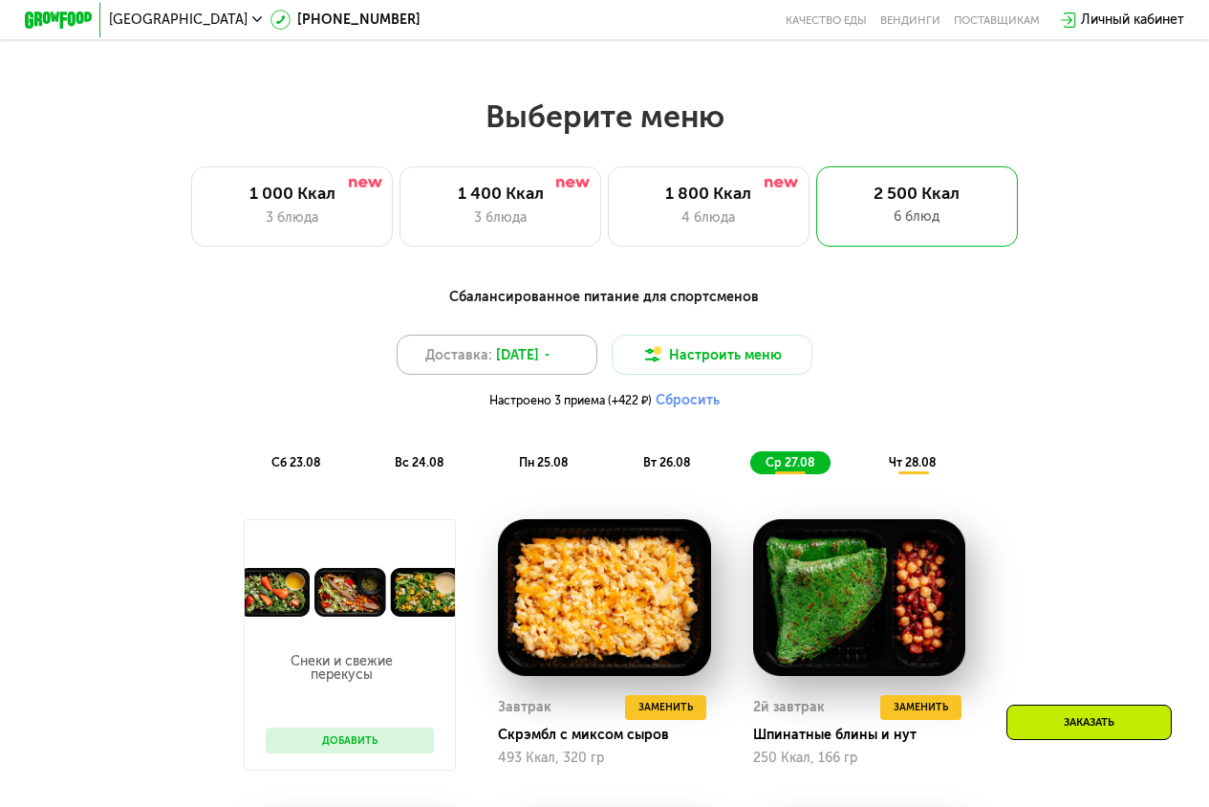
click at [527, 365] on span "[DATE]" at bounding box center [517, 355] width 43 height 20
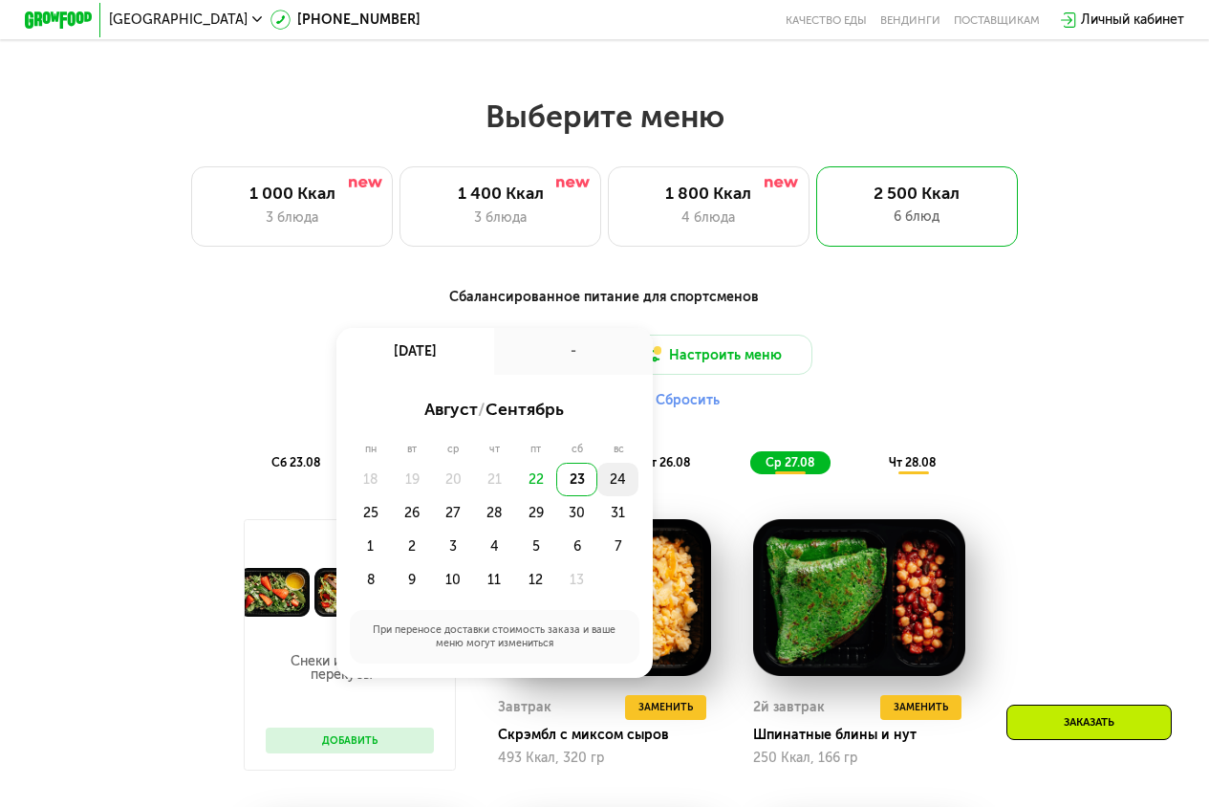
click at [391, 496] on div "24" at bounding box center [370, 512] width 41 height 33
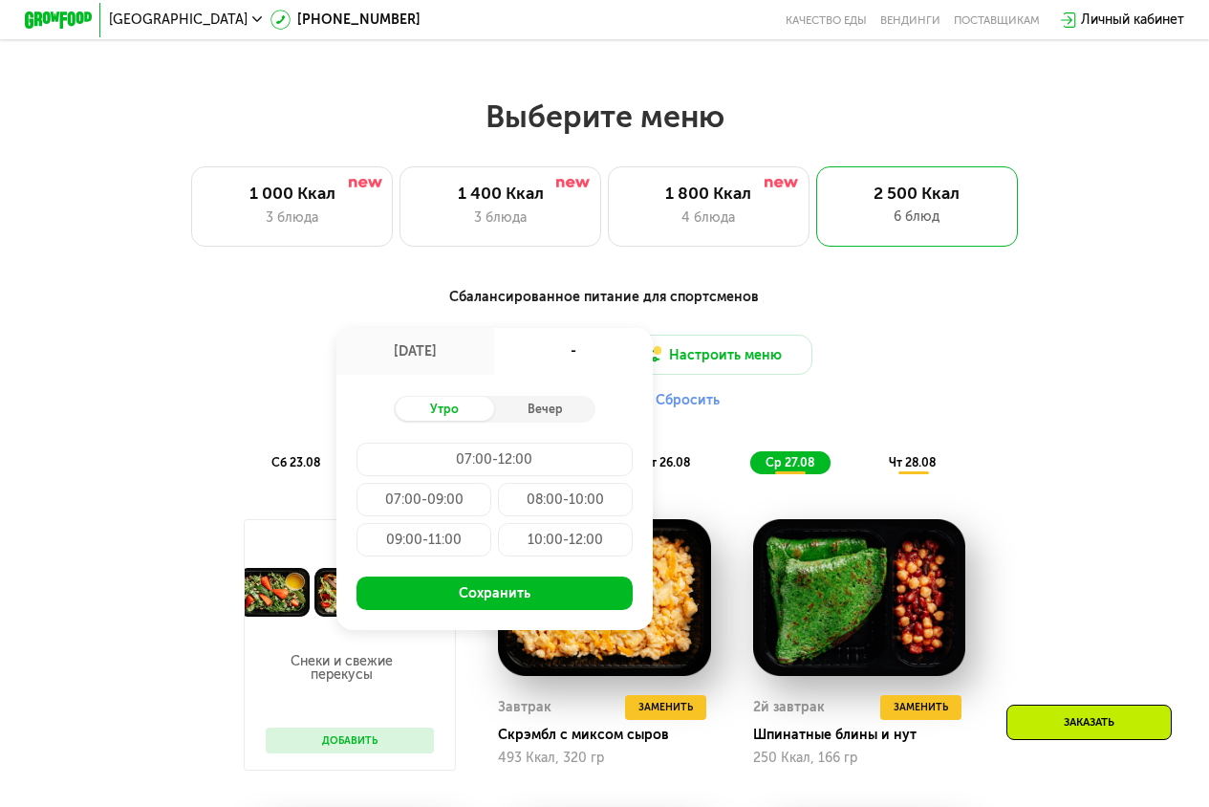
click at [544, 351] on div "-" at bounding box center [573, 351] width 158 height 47
click at [914, 388] on div "Доставка: [DATE] авг, вс - Утро Вечер 07:00-12:00 07:00-09:00 08:00-10:00 09:00…" at bounding box center [604, 376] width 994 height 82
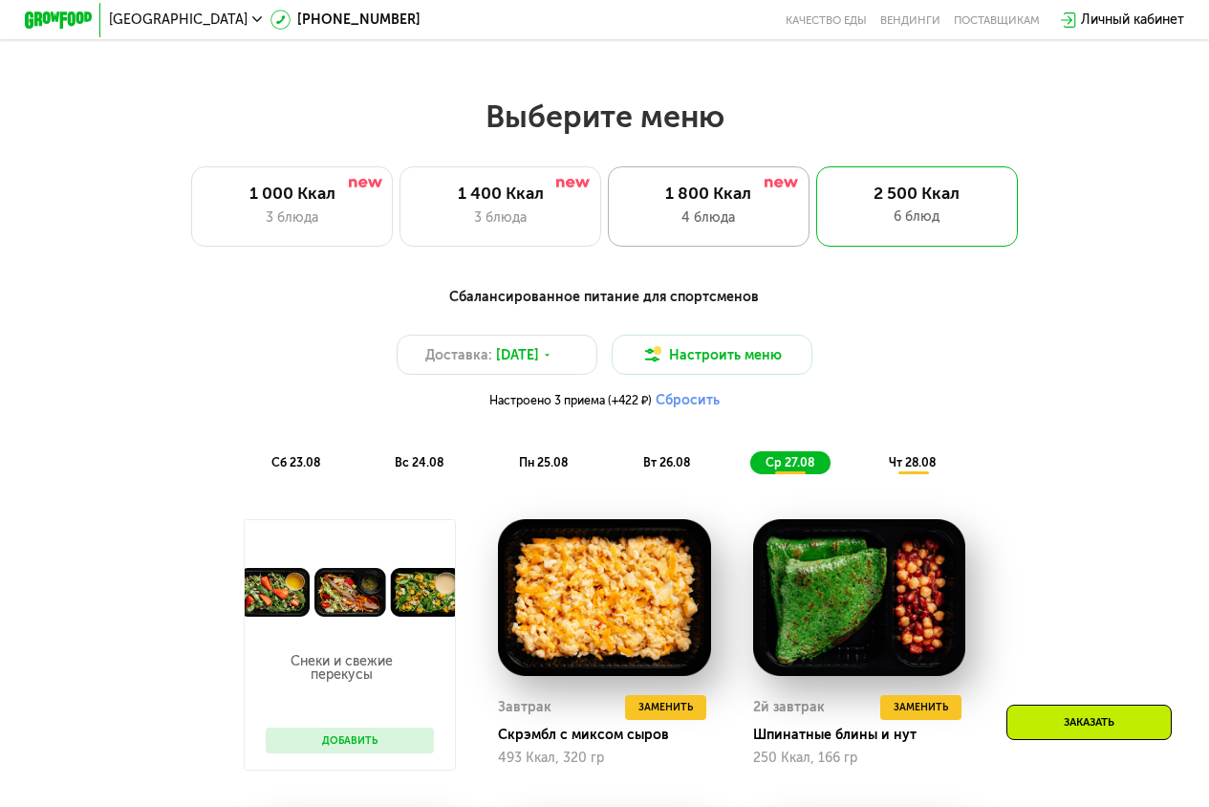
click at [746, 224] on div "4 блюда" at bounding box center [709, 217] width 166 height 20
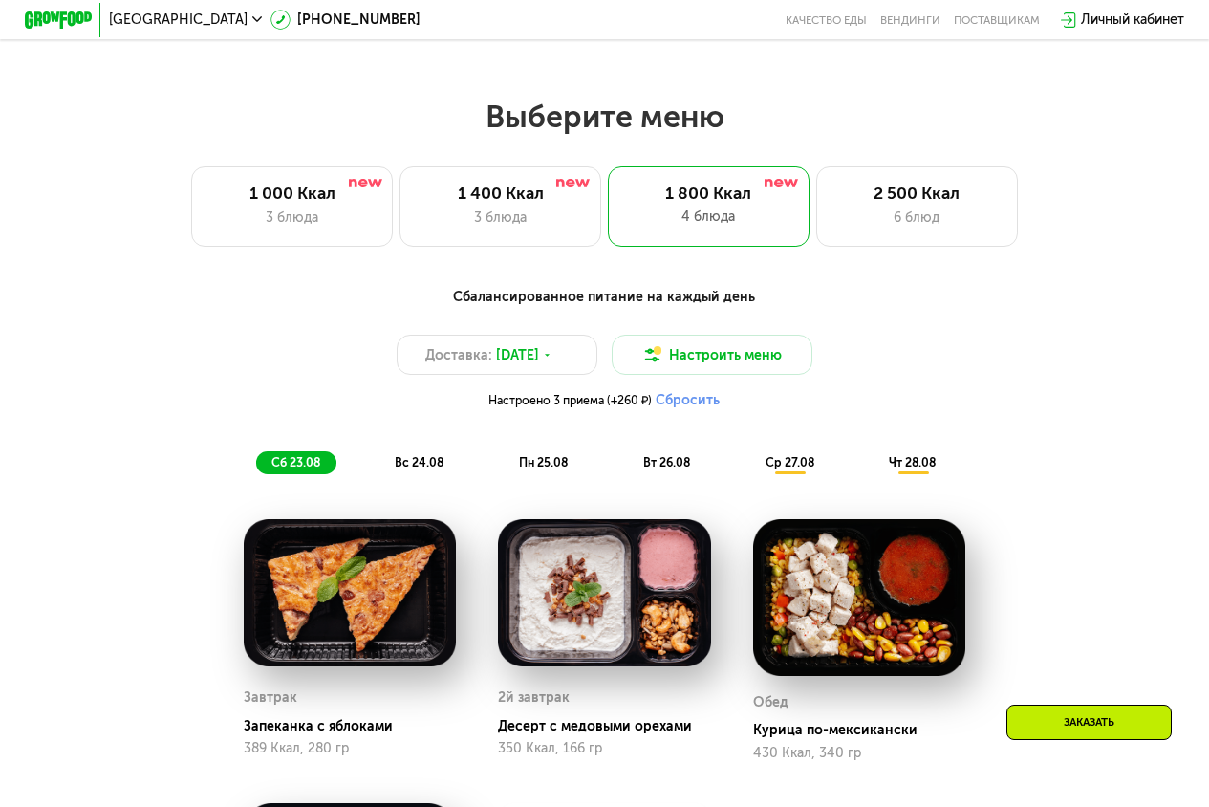
drag, startPoint x: 1184, startPoint y: 185, endPoint x: 1178, endPoint y: 219, distance: 34.1
click at [1184, 211] on div "Выберите меню 1 000 Ккал 3 блюда 1 400 Ккал 3 блюда 1 800 Ккал 4 блюда 2 500 Кк…" at bounding box center [604, 171] width 1209 height 149
click at [915, 465] on div "чт 28.08" at bounding box center [914, 463] width 78 height 24
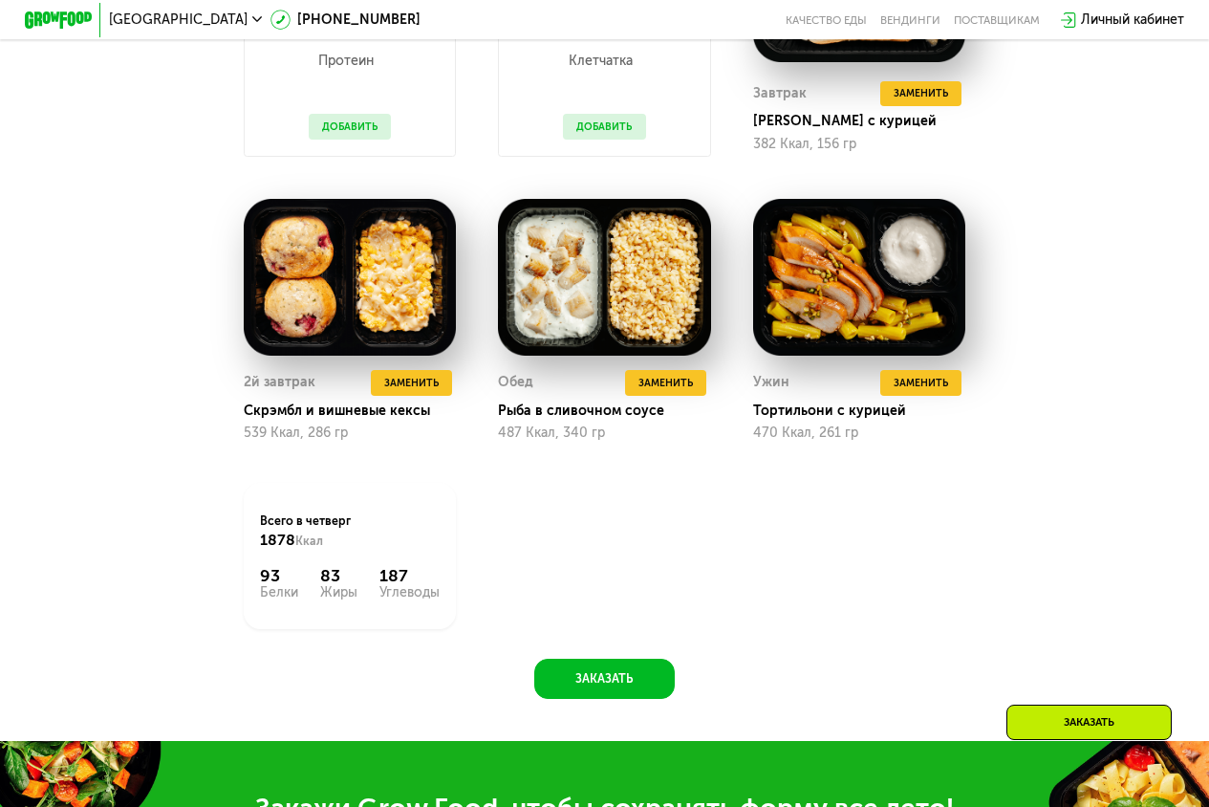
scroll to position [1236, 0]
